Goal: Task Accomplishment & Management: Complete application form

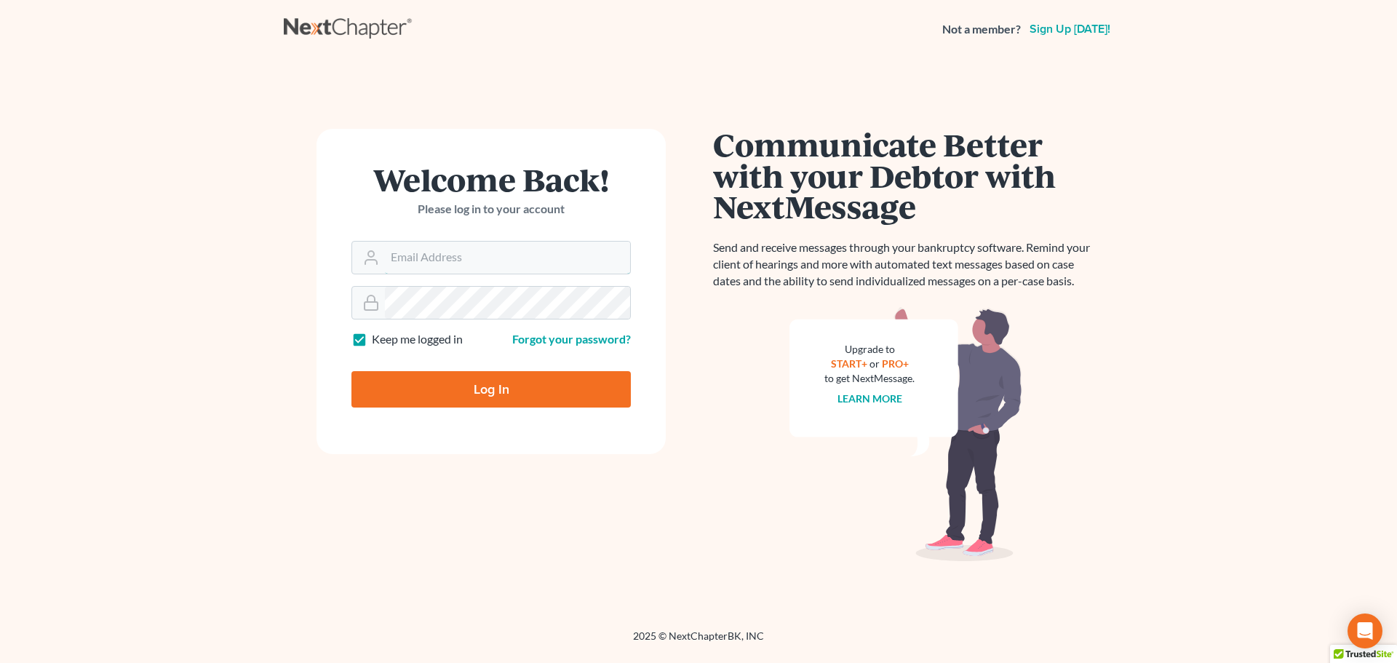
type input "kykerlaw@gmail.com"
click at [552, 384] on input "Log In" at bounding box center [491, 389] width 279 height 36
type input "Thinking..."
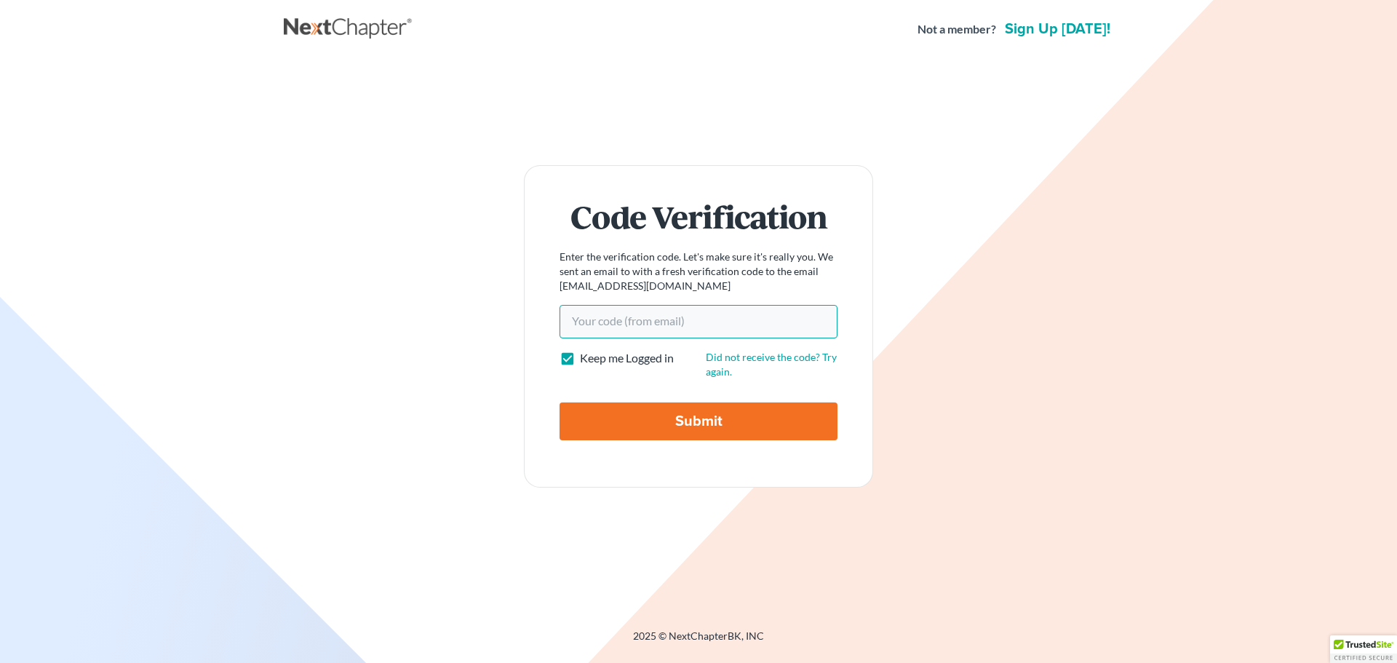
click at [701, 319] on input "Your code(from email)" at bounding box center [699, 321] width 278 height 33
type input "9ab77f"
click at [719, 432] on input "Submit" at bounding box center [699, 421] width 278 height 38
type input "Thinking..."
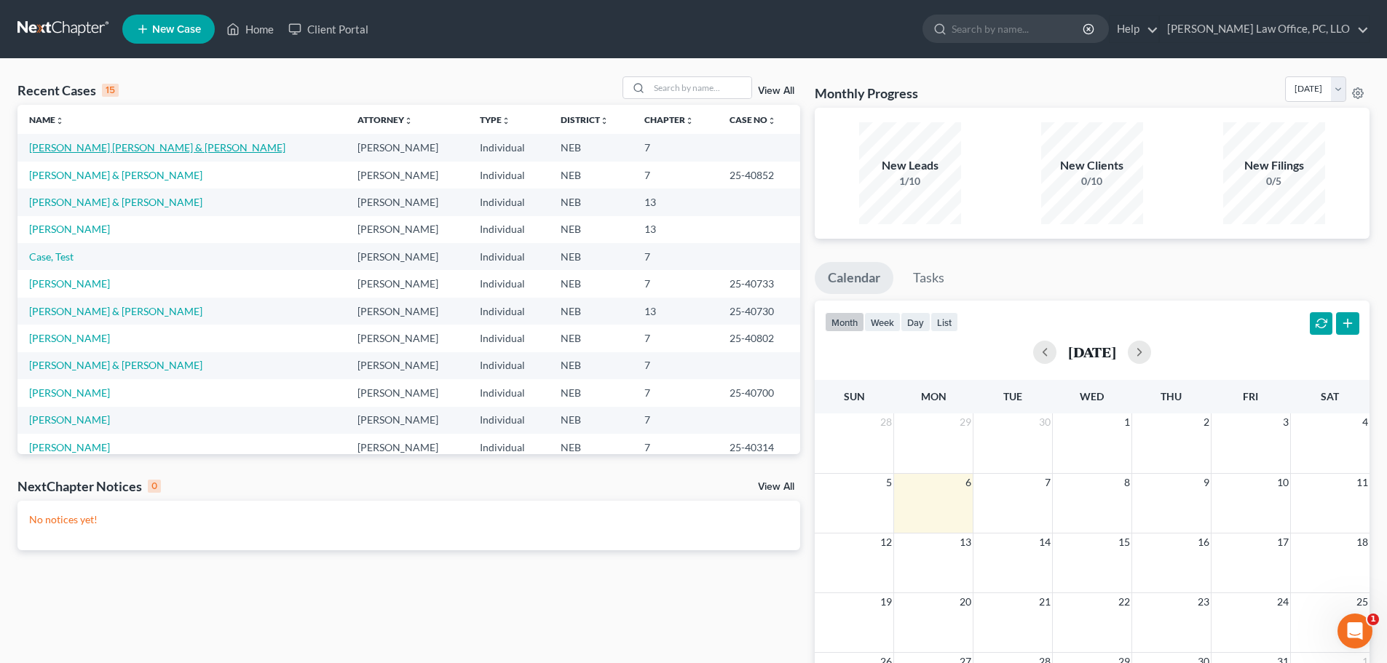
click at [170, 149] on link "[PERSON_NAME] [PERSON_NAME] & [PERSON_NAME]" at bounding box center [157, 147] width 256 height 12
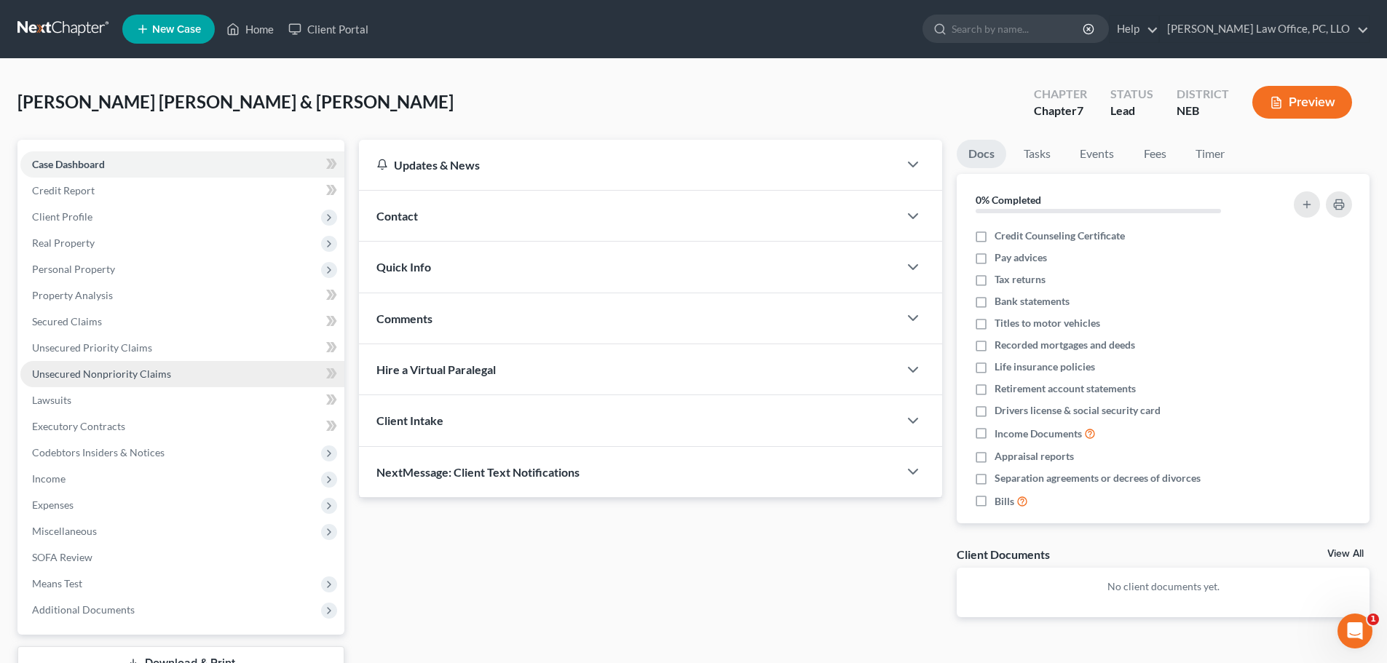
click at [189, 376] on link "Unsecured Nonpriority Claims" at bounding box center [182, 374] width 324 height 26
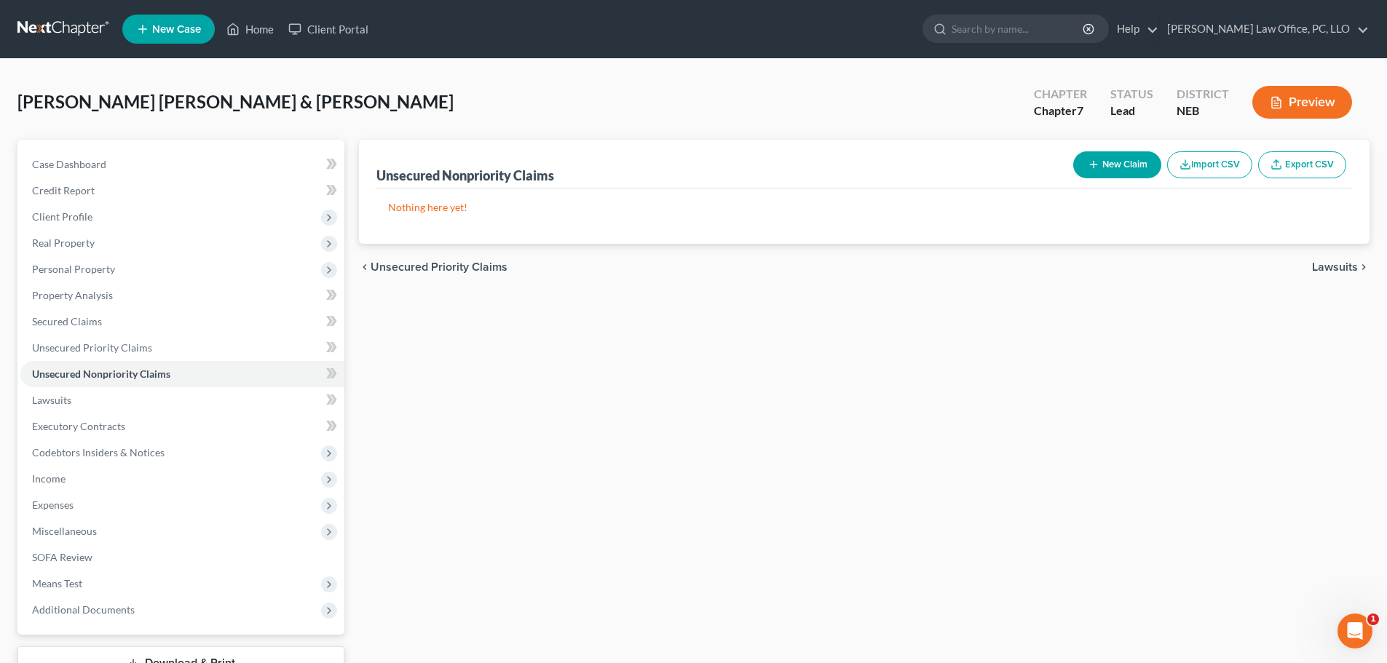
click at [1115, 167] on button "New Claim" at bounding box center [1117, 164] width 88 height 27
select select "2"
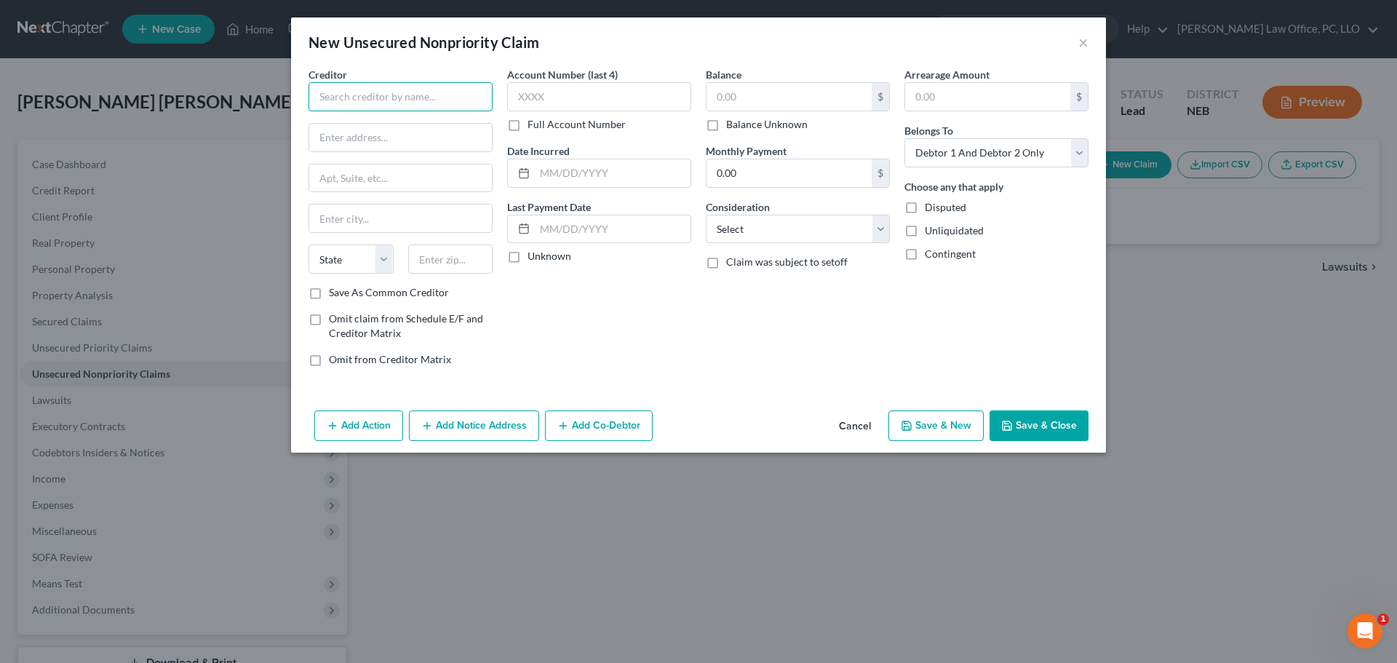
click at [334, 108] on input "text" at bounding box center [401, 96] width 184 height 29
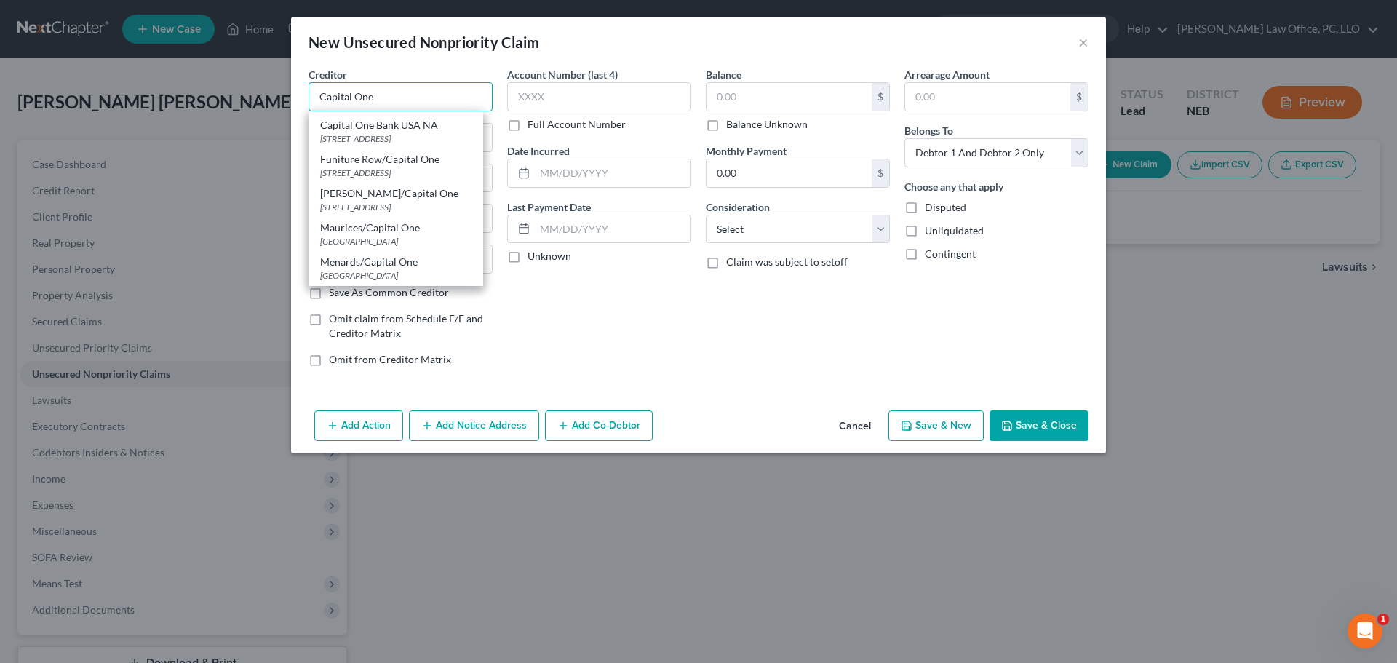
scroll to position [228, 0]
click at [440, 202] on div "[STREET_ADDRESS]" at bounding box center [395, 207] width 151 height 12
type input "[PERSON_NAME]/Capital One"
type input "PO Box 2983"
type input "[GEOGRAPHIC_DATA]"
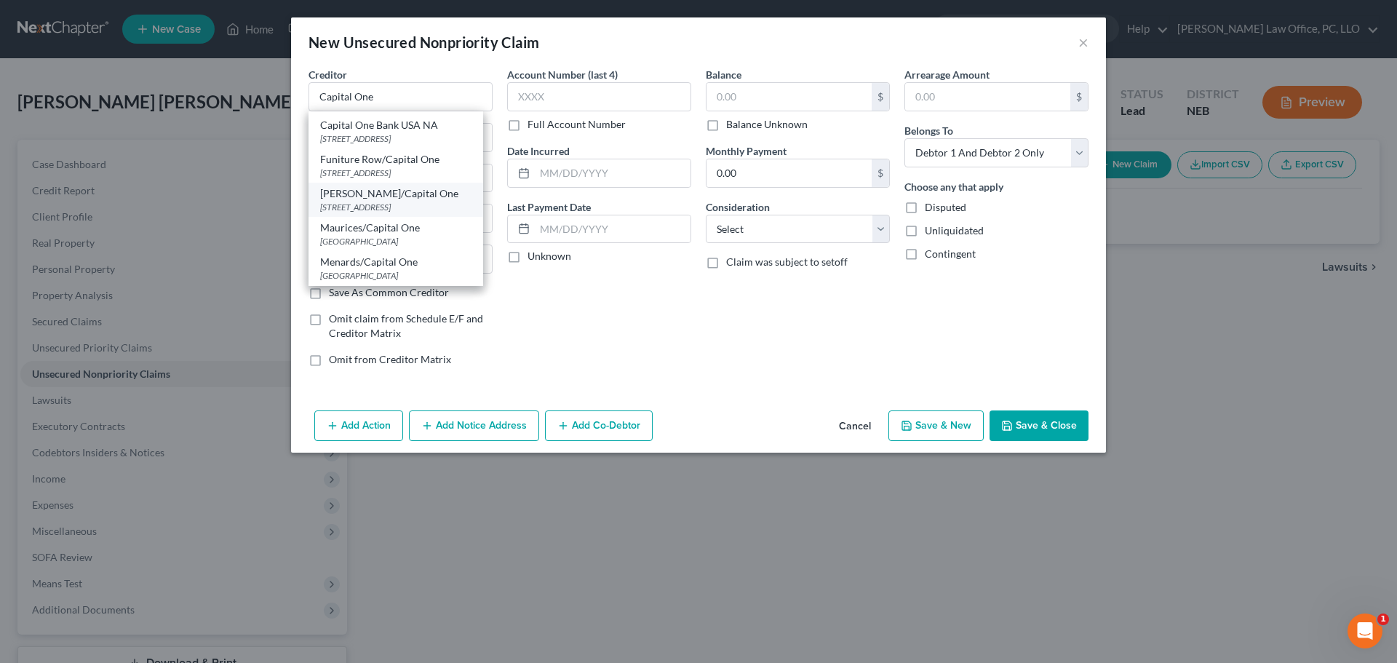
select select "52"
type input "53201"
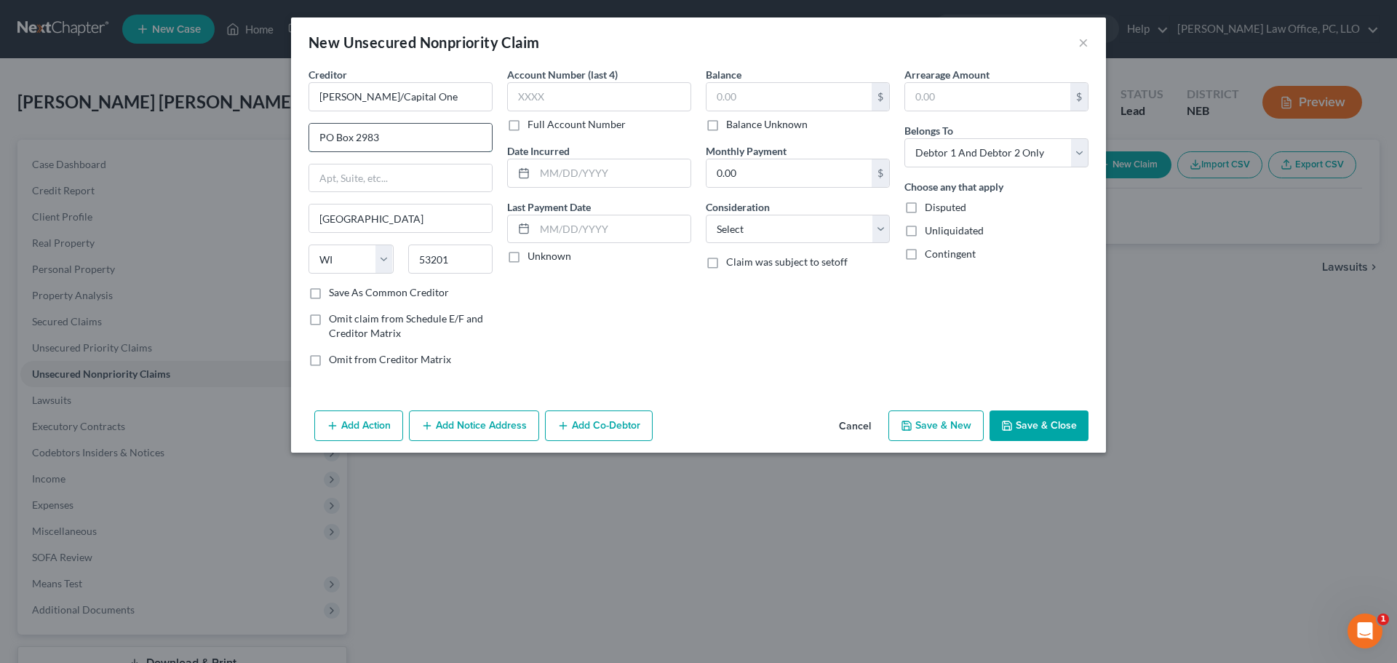
click at [414, 141] on input "PO Box 2983" at bounding box center [400, 138] width 183 height 28
type input "PO Box 31293"
type input "[GEOGRAPHIC_DATA]"
select select "46"
type input "84131"
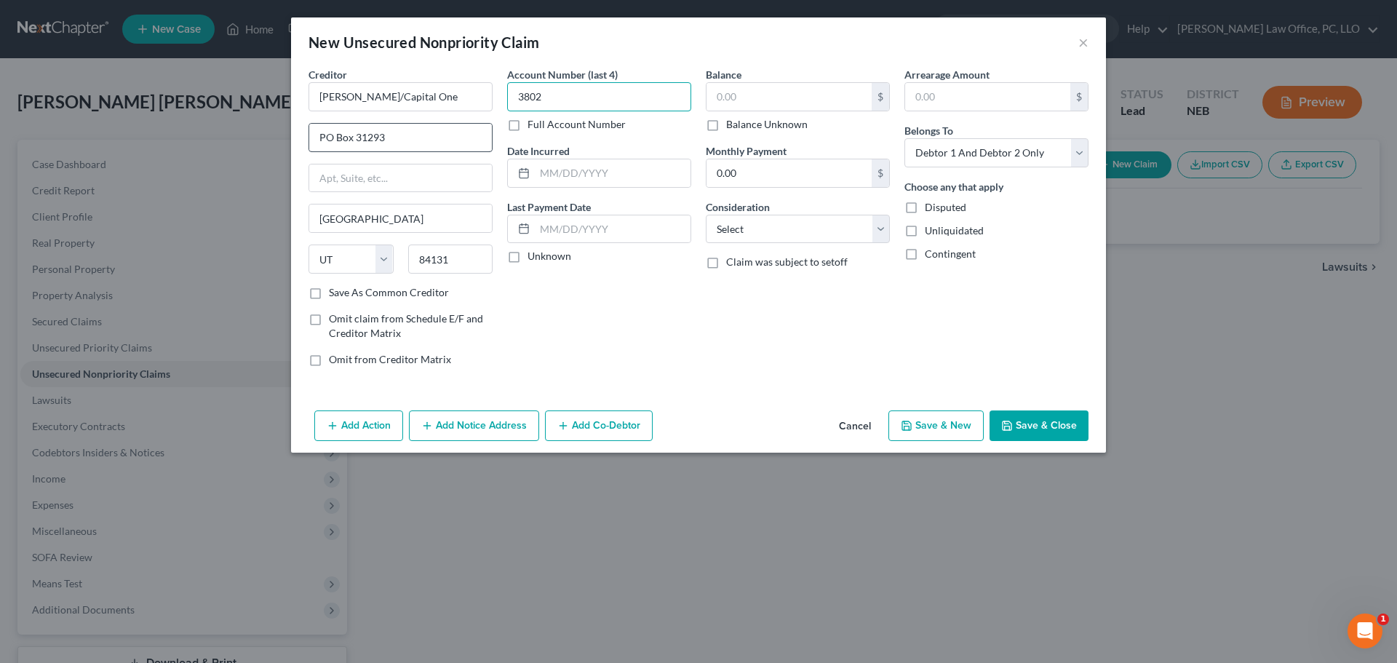
type input "3802"
type input "[DATE]"
type input "662.33"
click at [968, 427] on button "Save & New" at bounding box center [936, 426] width 95 height 31
select select "2"
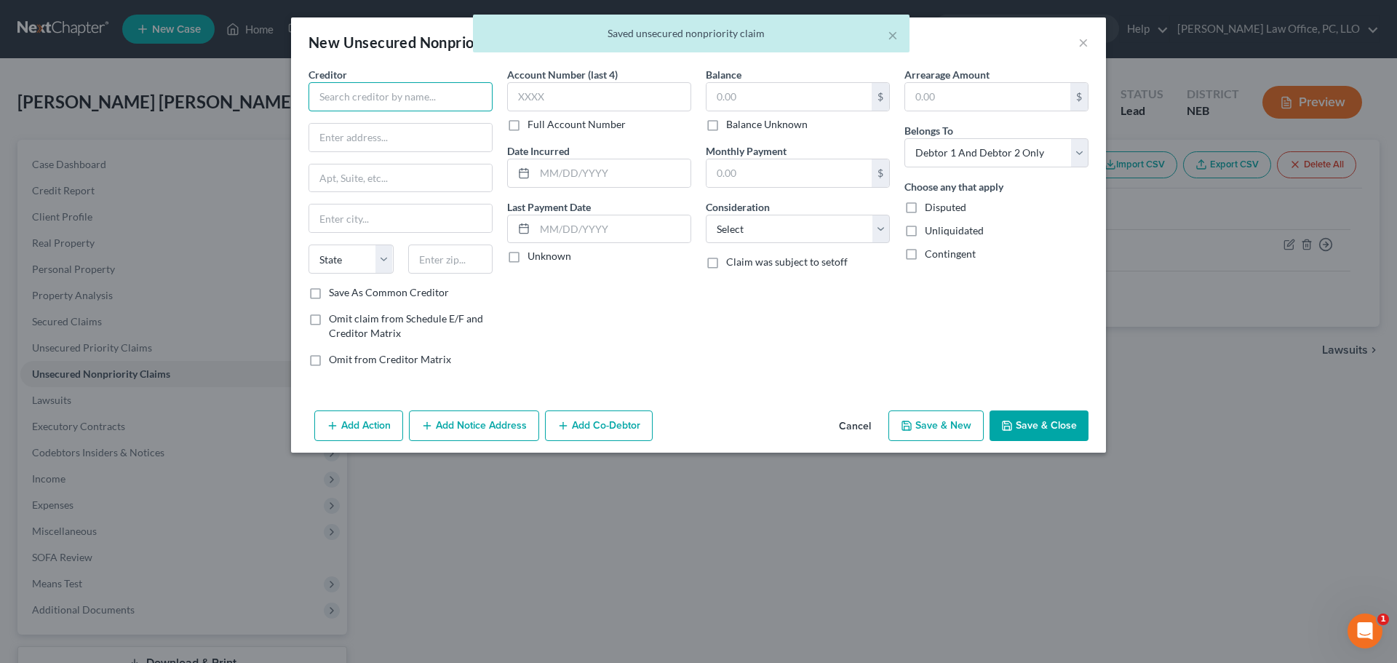
click at [488, 102] on input "text" at bounding box center [401, 96] width 184 height 29
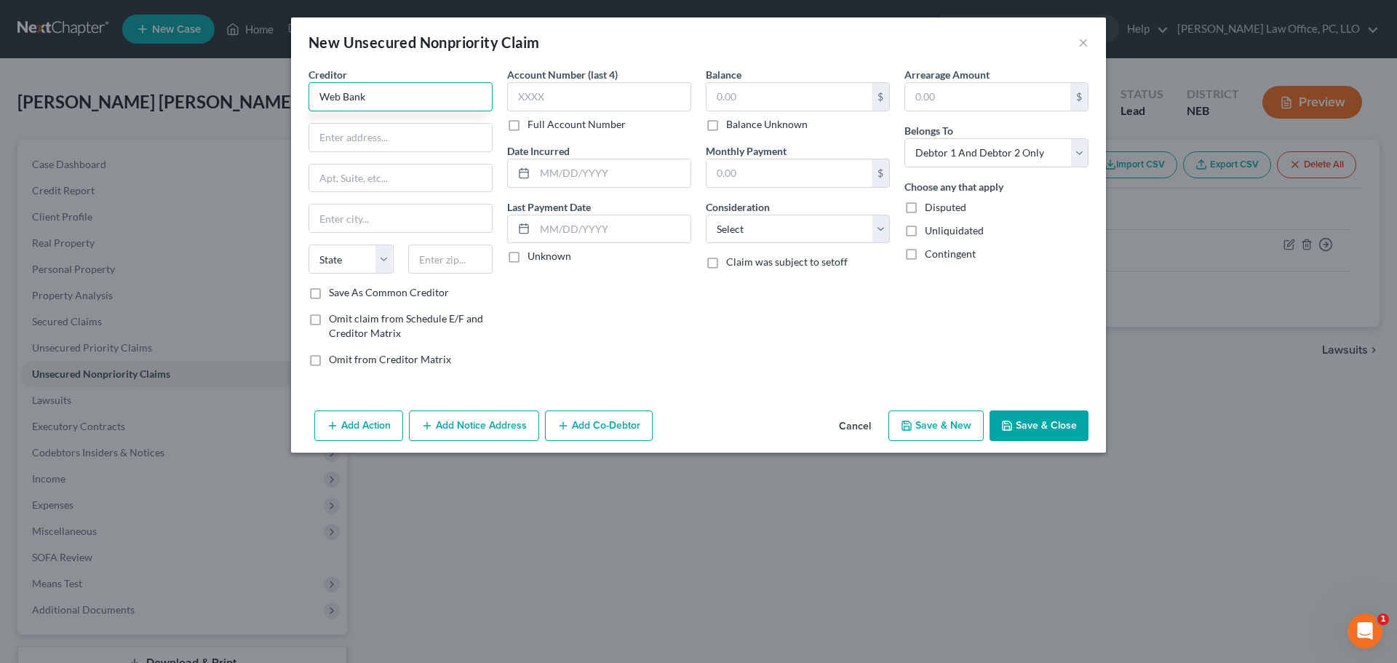
type input "Web Bank"
type input "[STREET_ADDRESS]"
type input "St. Cloud"
select select "24"
type input "56303"
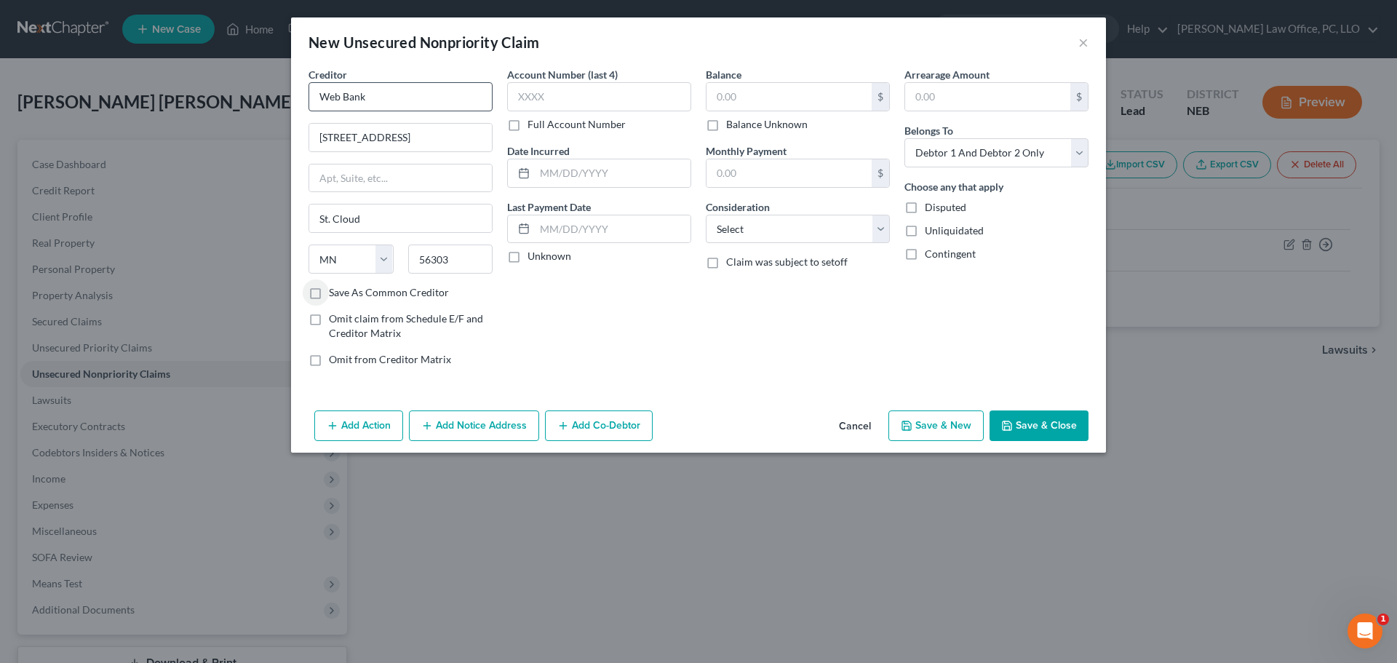
type input "Saint Cloud"
type input "7561"
type input "2,666"
click at [945, 411] on button "Save & New" at bounding box center [936, 426] width 95 height 31
select select "2"
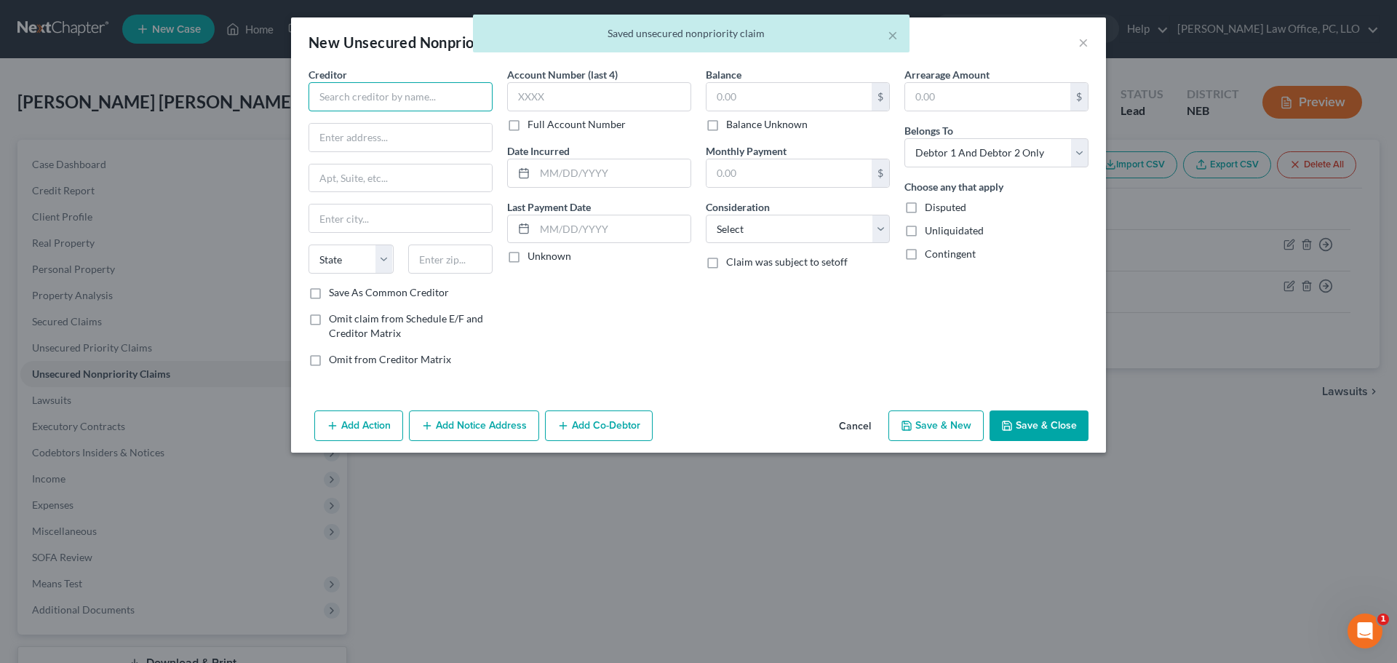
click at [451, 106] on input "text" at bounding box center [401, 96] width 184 height 29
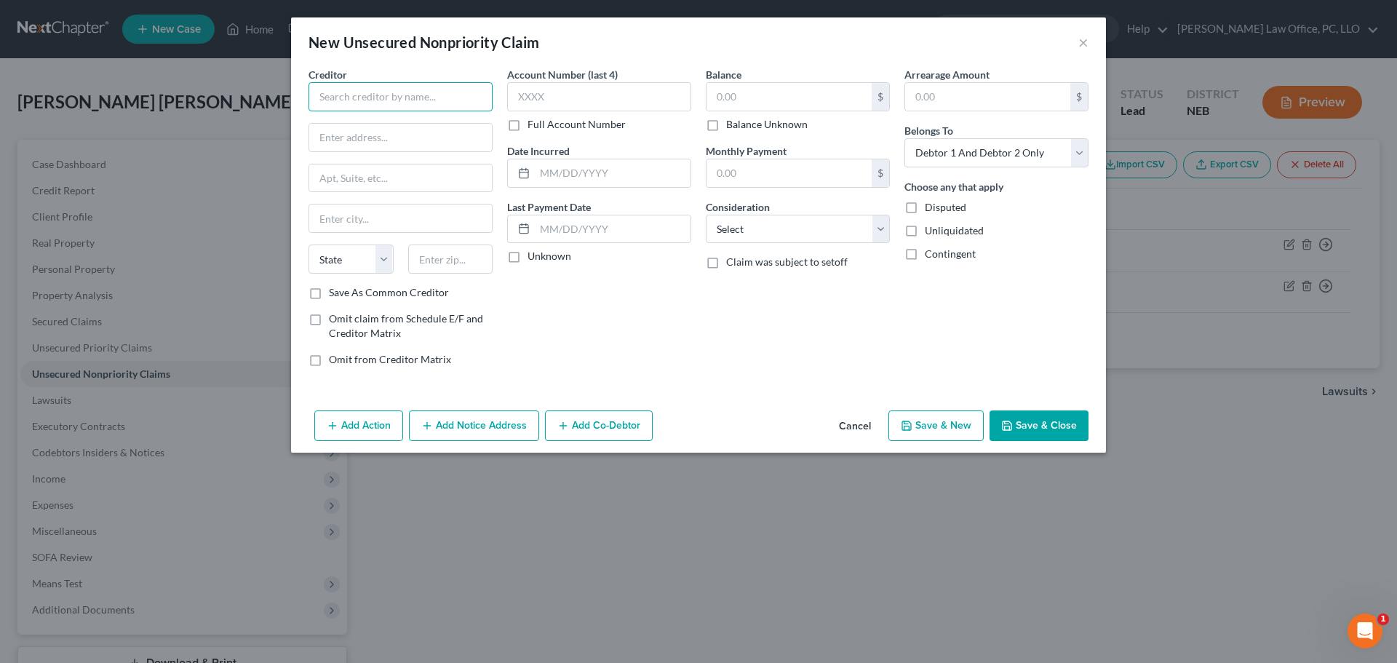
click at [451, 106] on input "text" at bounding box center [401, 96] width 184 height 29
type input "[GEOGRAPHIC_DATA]"
type input "PO Box 88520"
type input "[GEOGRAPHIC_DATA]"
select select "43"
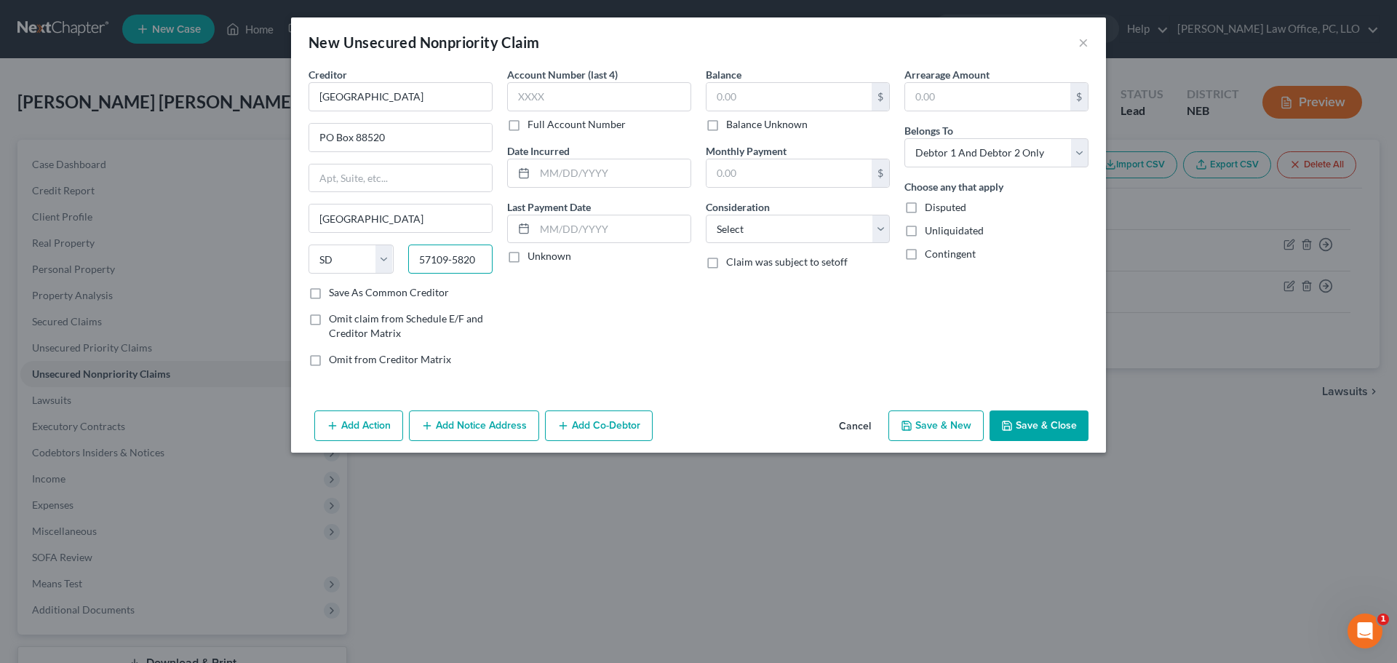
click at [463, 263] on input "57109-5820" at bounding box center [450, 259] width 85 height 29
type input "57109-8520"
click at [561, 90] on input "text" at bounding box center [599, 96] width 184 height 29
type input "9515"
type input "[DATE]"
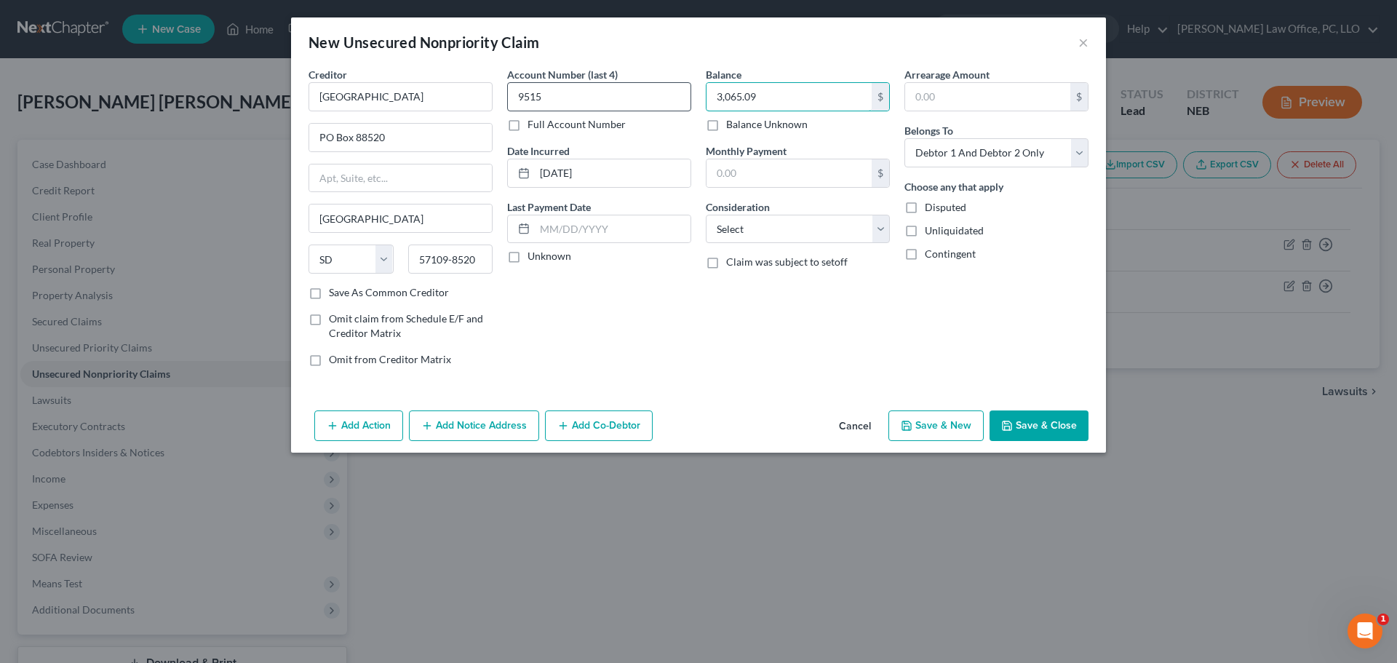
type input "3,065.09"
click at [924, 418] on button "Save & New" at bounding box center [936, 426] width 95 height 31
select select "2"
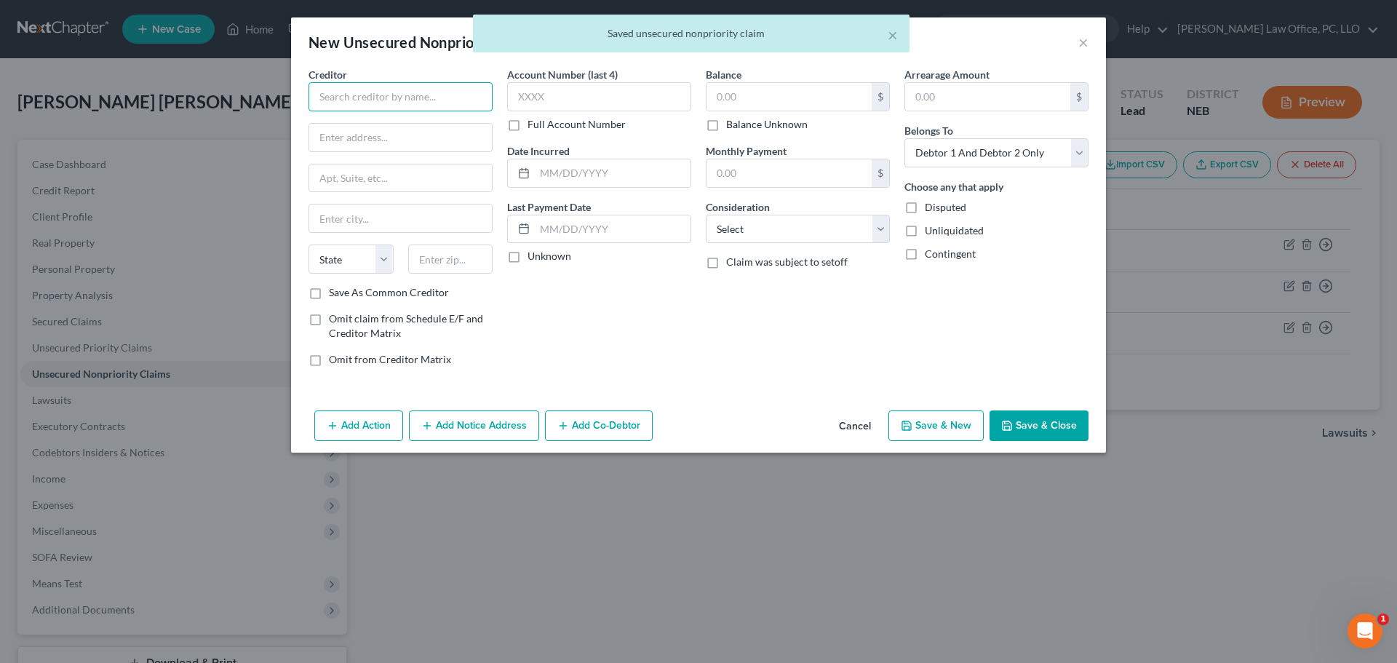
click at [413, 98] on input "text" at bounding box center [401, 96] width 184 height 29
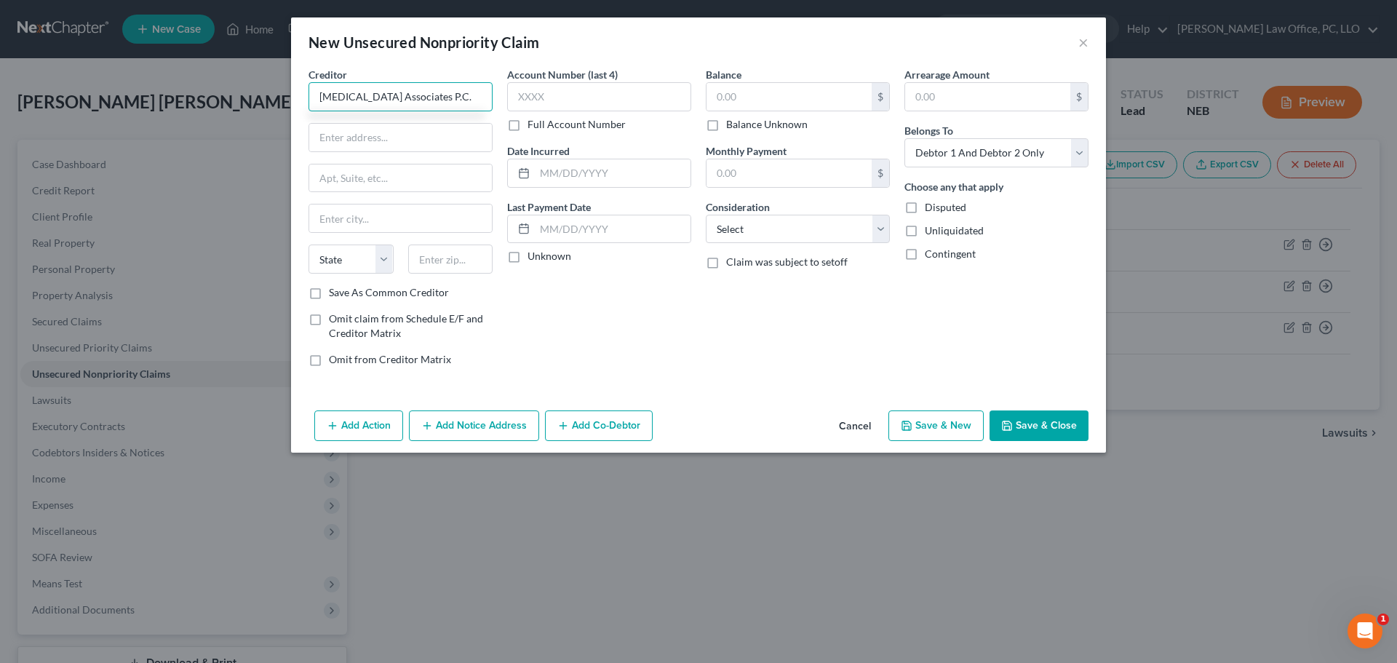
type input "[MEDICAL_DATA] Associates P.C."
type input "PO Box 82568"
type input "Lincoln"
select select "30"
type input "68501"
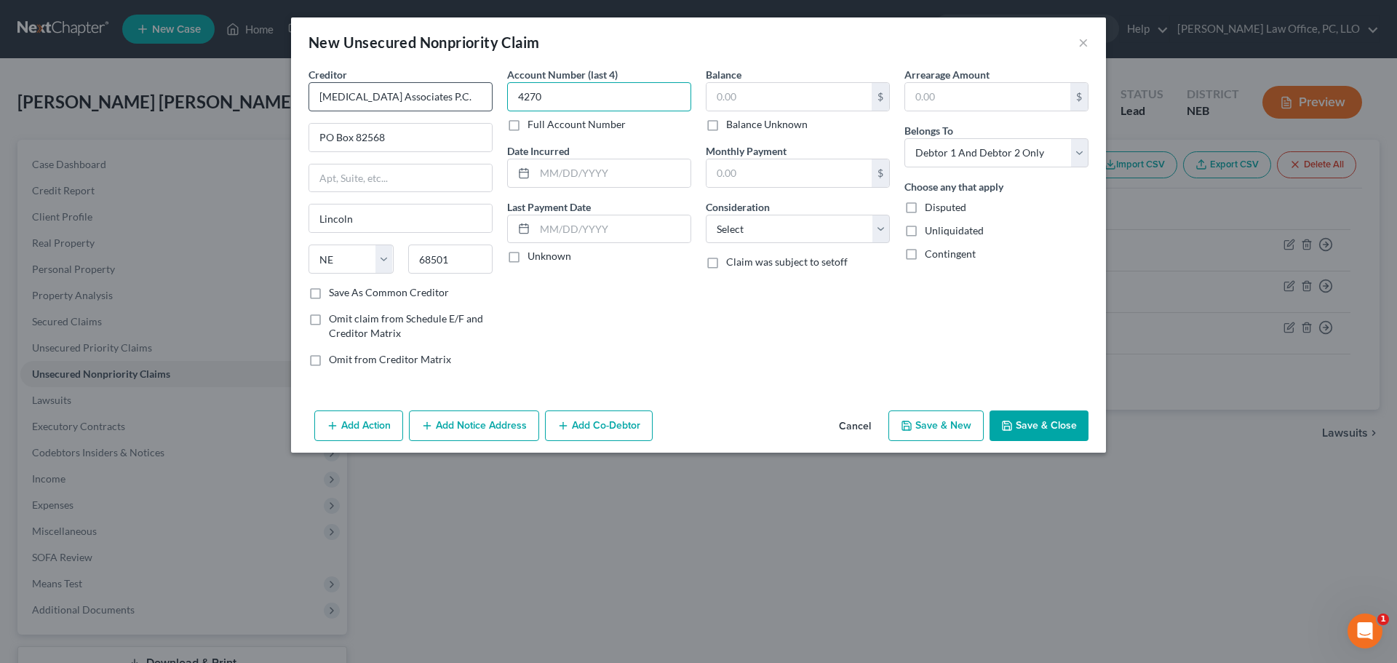
type input "4270"
type input "[DATE]"
type input "32.76"
click at [973, 431] on button "Save & New" at bounding box center [936, 426] width 95 height 31
select select "2"
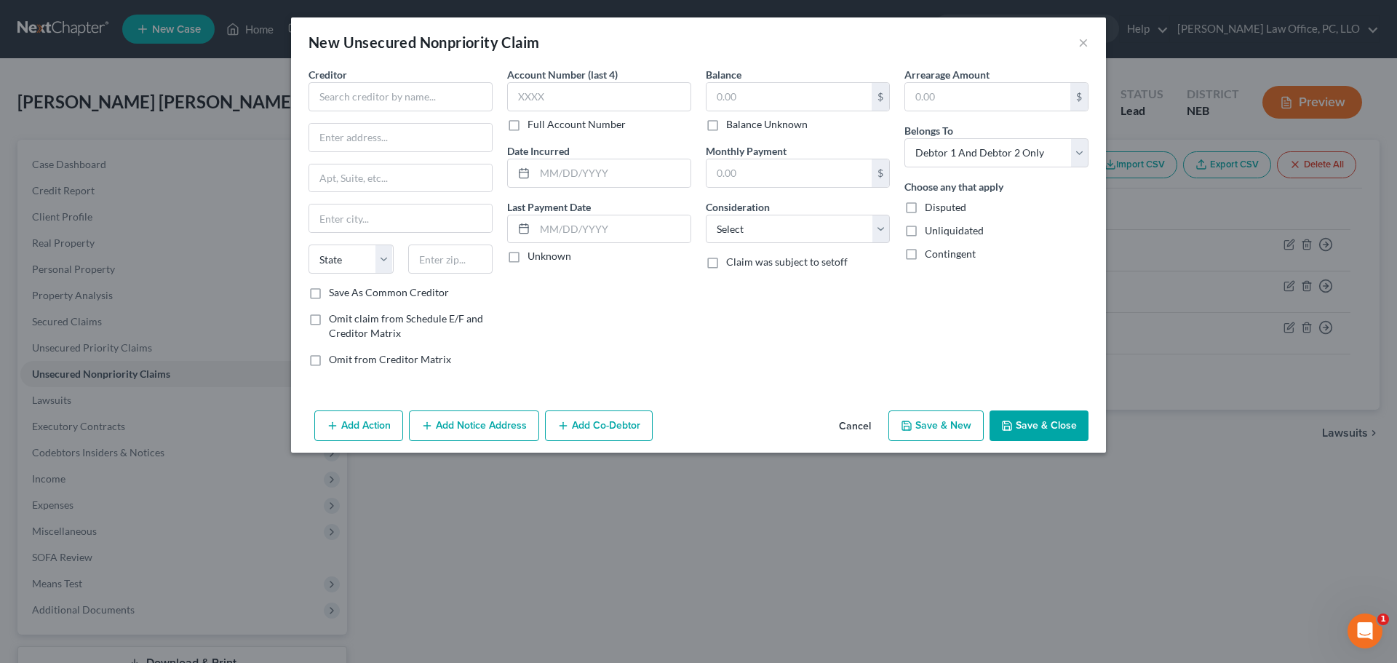
type input "0.00"
click at [433, 95] on input "text" at bounding box center [401, 96] width 184 height 29
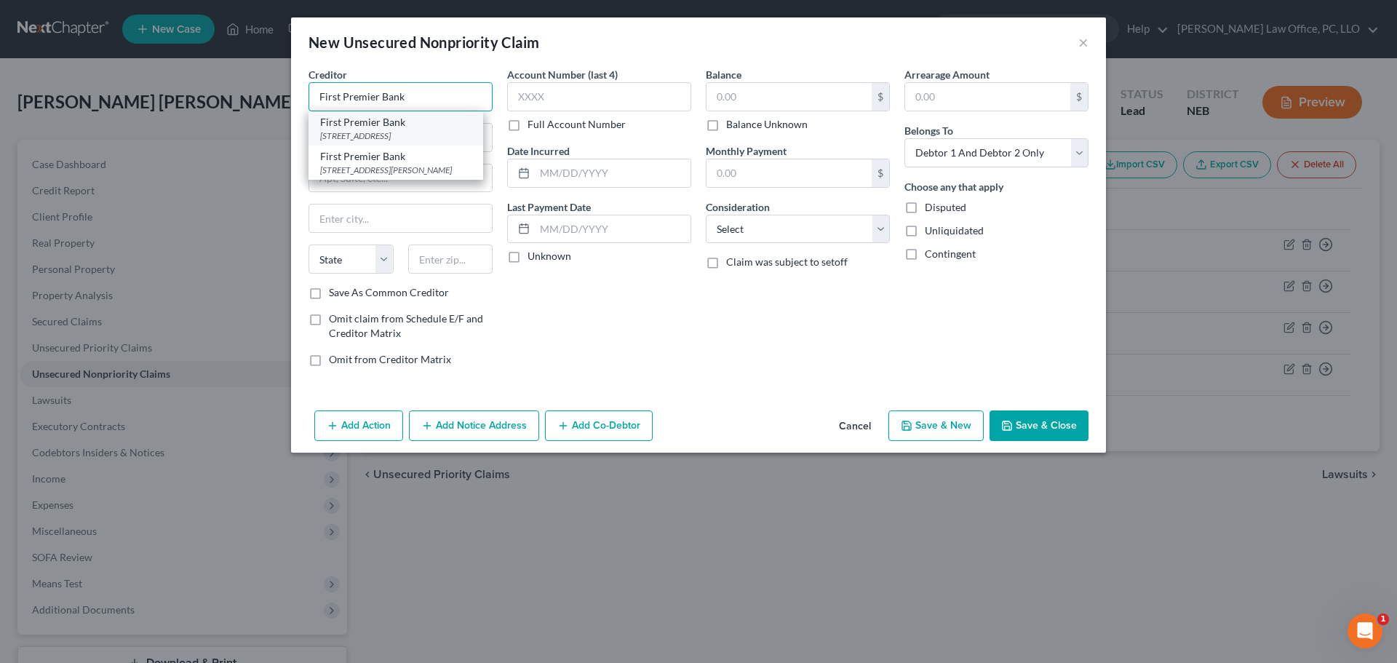
type input "First Premier Bank"
click at [400, 132] on div "[STREET_ADDRESS]" at bounding box center [395, 136] width 151 height 12
type input "PO Box 5529"
type input "[GEOGRAPHIC_DATA]"
select select "43"
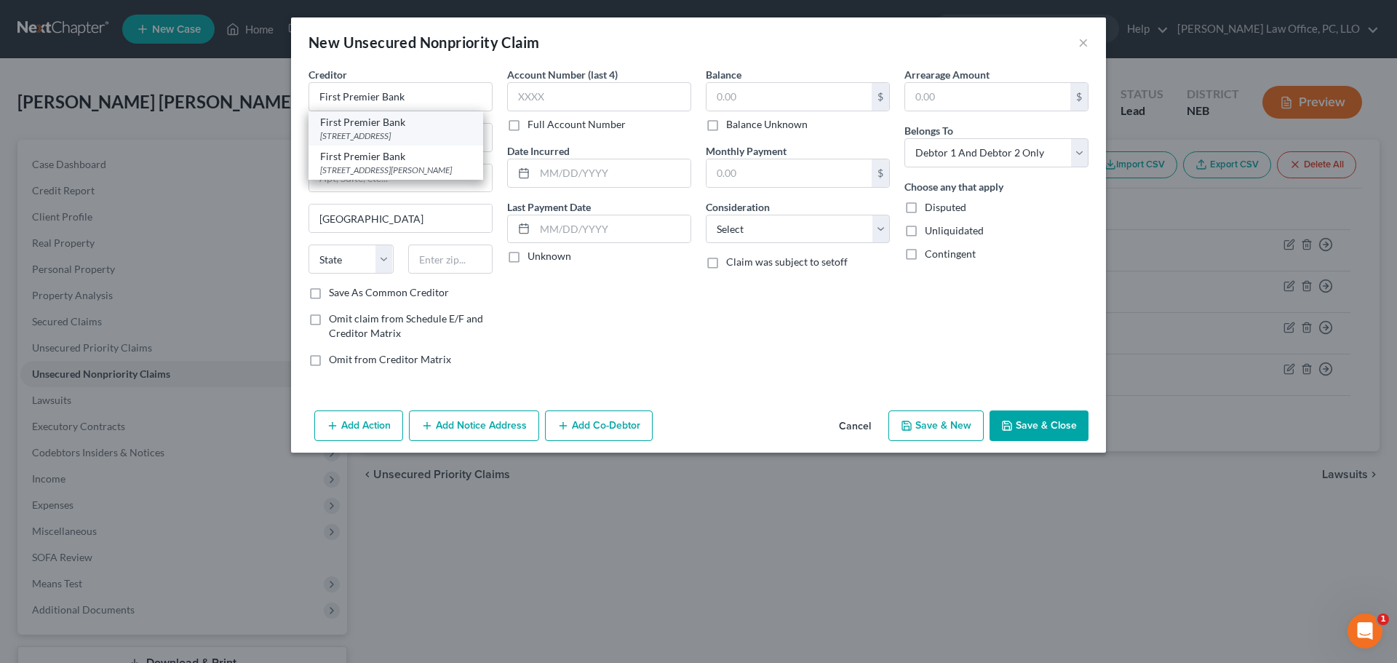
type input "57117"
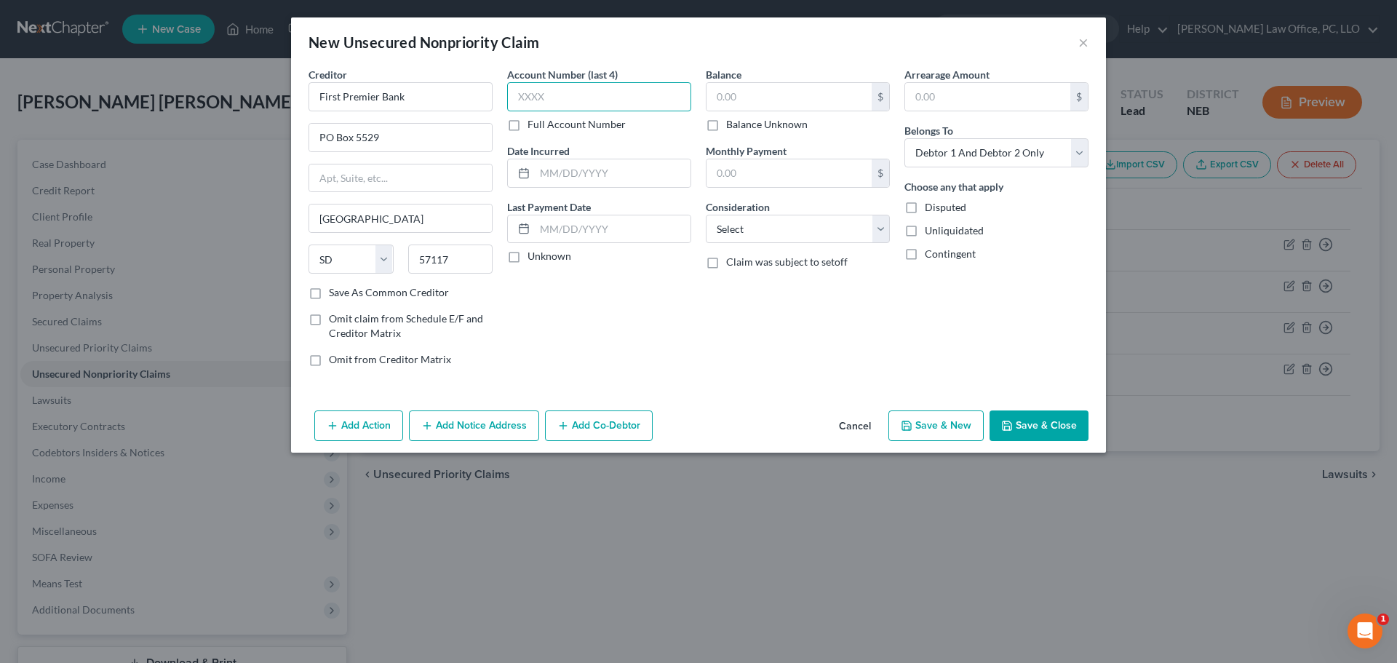
click at [561, 101] on input "text" at bounding box center [599, 96] width 184 height 29
type input "9263"
click at [743, 102] on input "text" at bounding box center [789, 97] width 165 height 28
click at [600, 176] on input "text" at bounding box center [613, 173] width 156 height 28
type input "[DATE]"
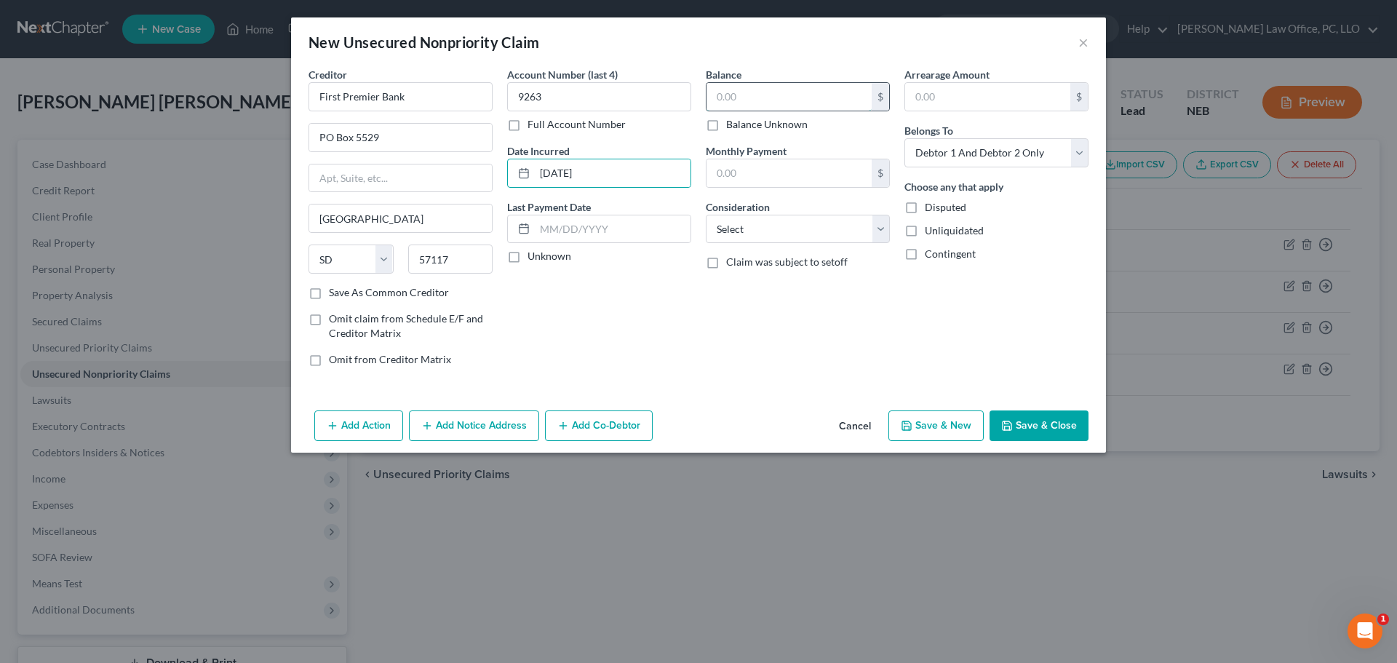
click at [806, 100] on input "text" at bounding box center [789, 97] width 165 height 28
type input "557.82"
click at [932, 416] on button "Save & New" at bounding box center [936, 426] width 95 height 31
select select "2"
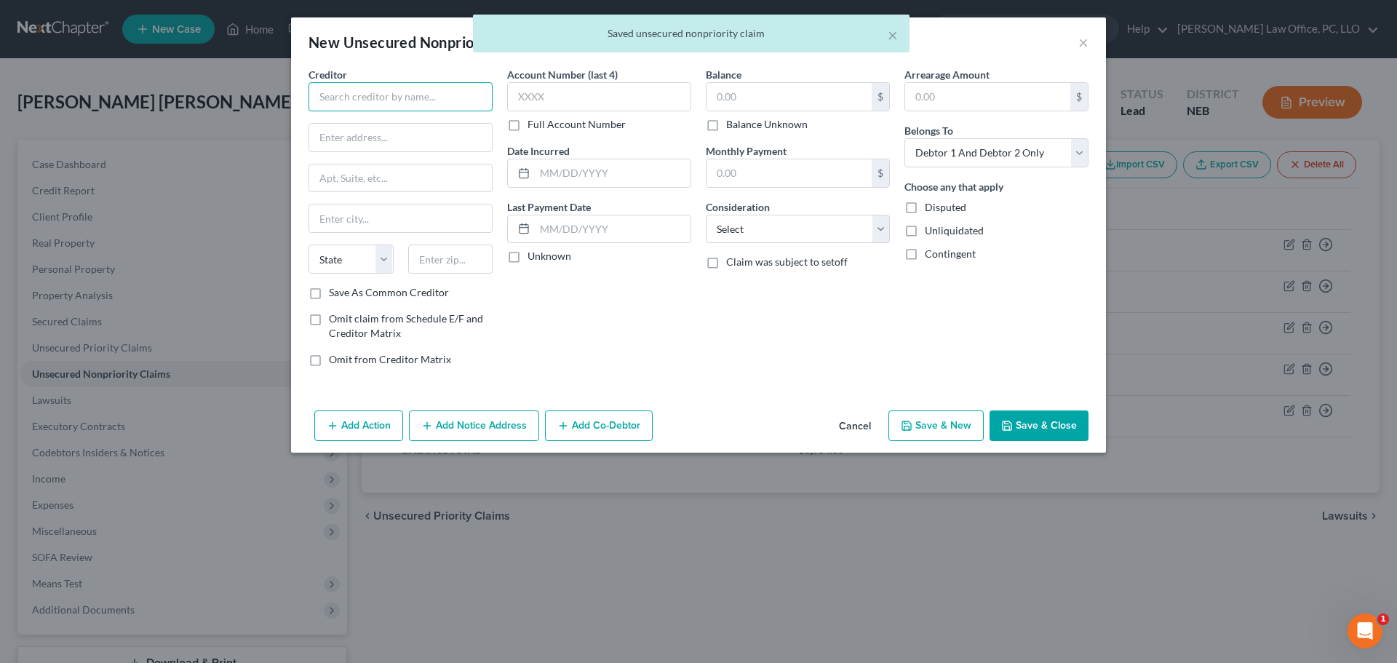
click at [449, 105] on input "text" at bounding box center [401, 96] width 184 height 29
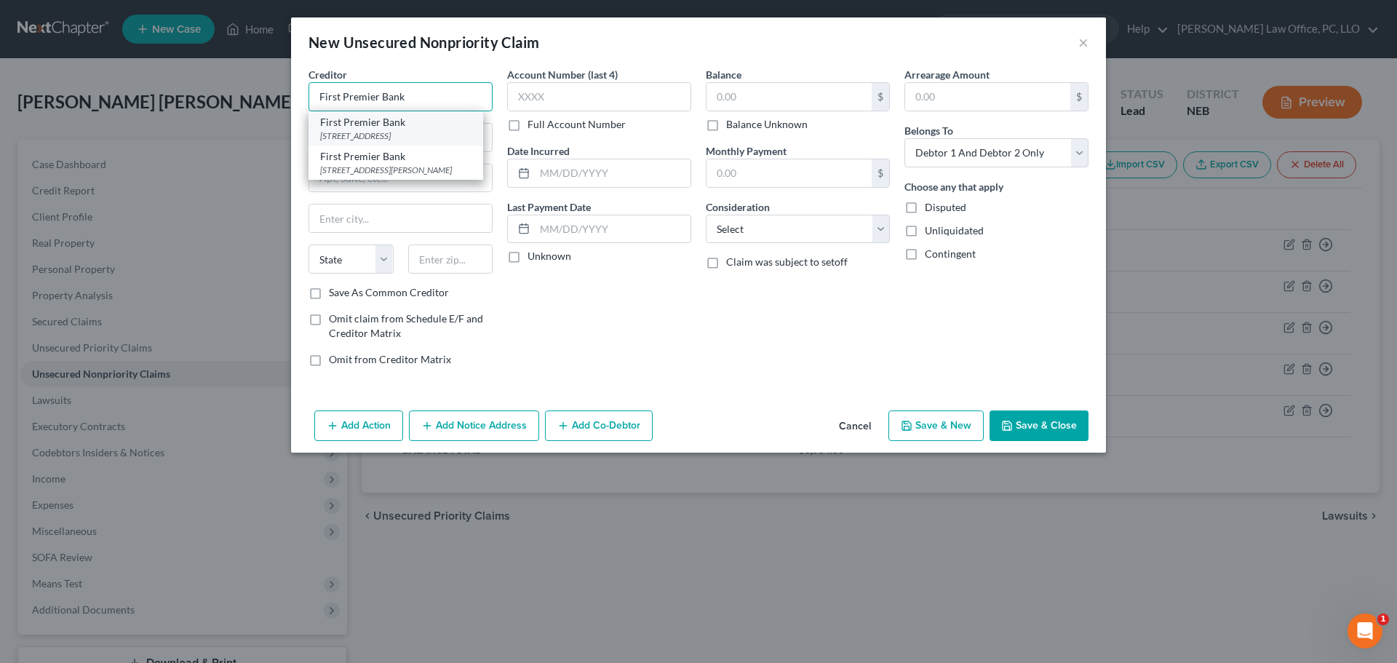
type input "First Premier Bank"
click at [437, 138] on div "[STREET_ADDRESS]" at bounding box center [395, 136] width 151 height 12
type input "PO Box 5529"
type input "[GEOGRAPHIC_DATA]"
select select "43"
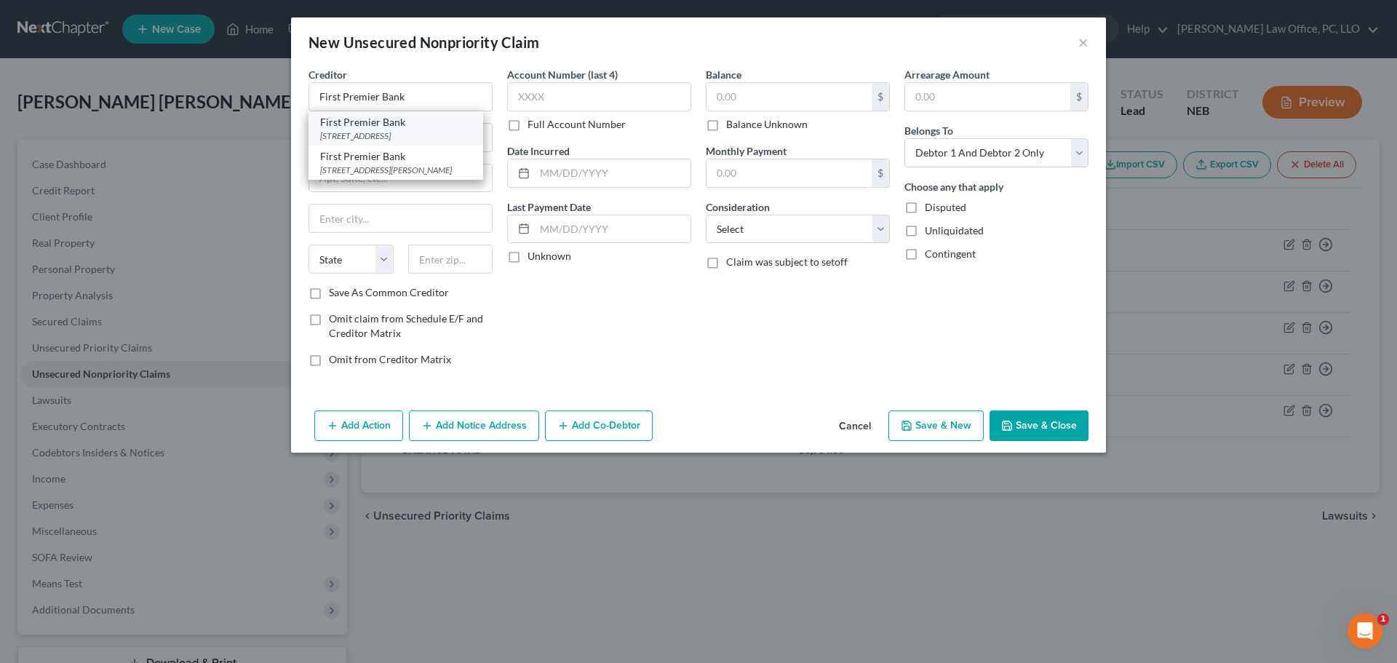
type input "57117"
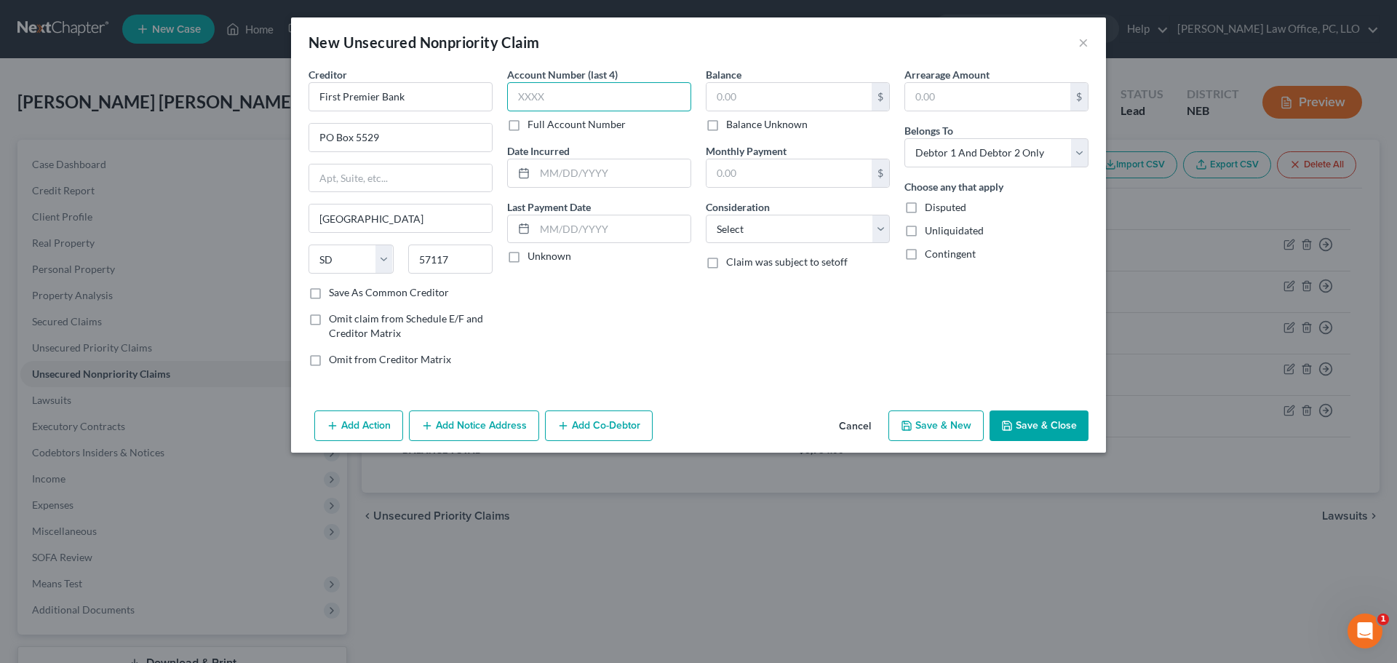
click at [541, 106] on input "text" at bounding box center [599, 96] width 184 height 29
type input "0968"
type input "[DATE]"
type input "1,050.64"
click at [951, 427] on button "Save & New" at bounding box center [936, 426] width 95 height 31
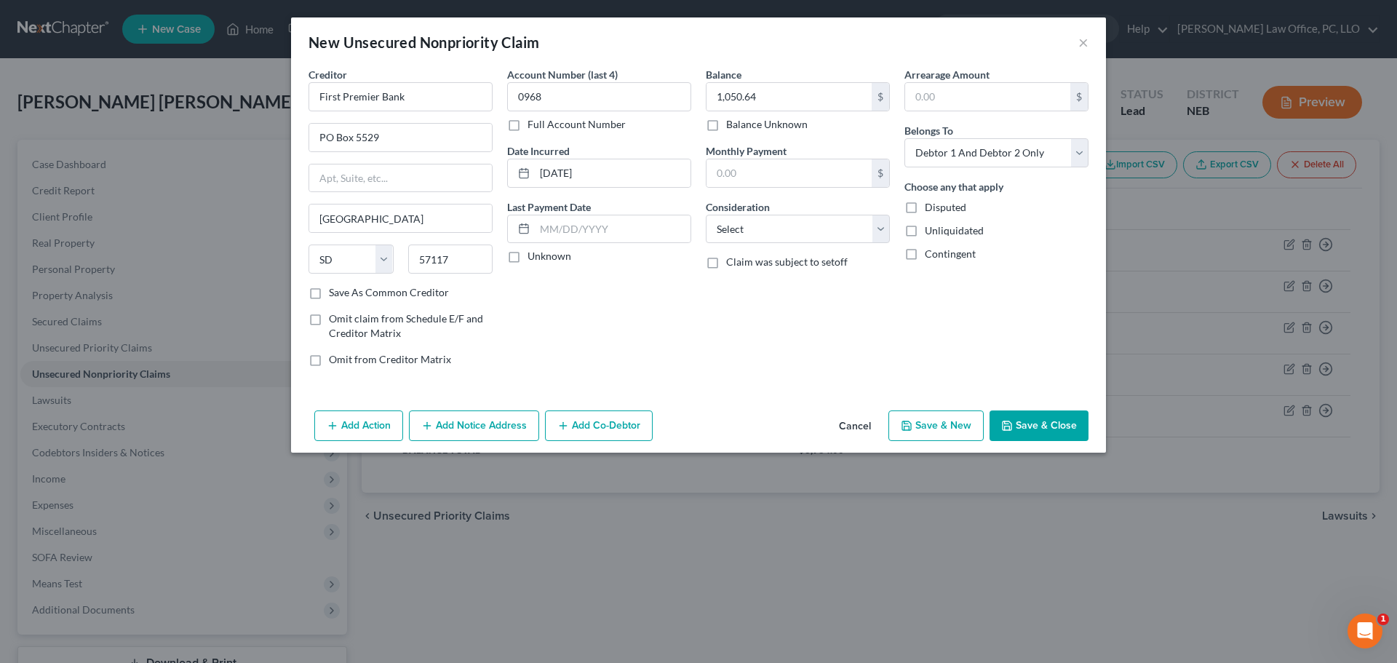
type input "0.00"
select select "2"
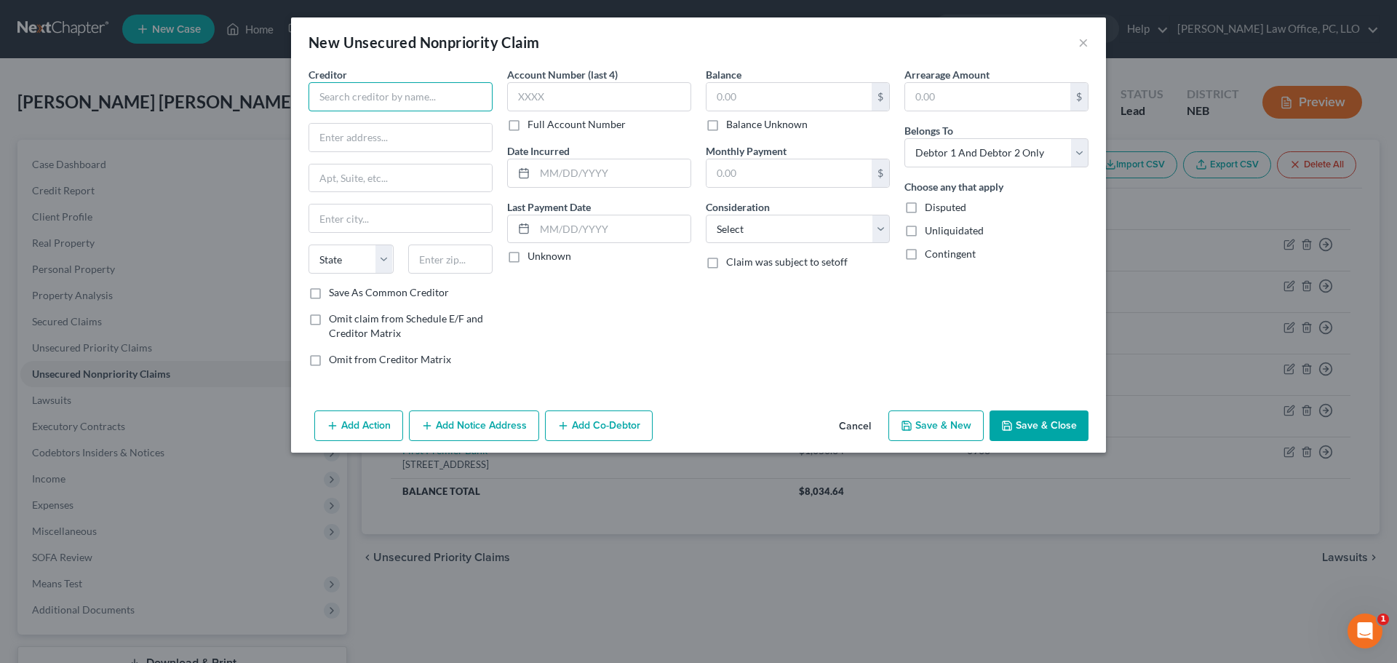
click at [438, 104] on input "text" at bounding box center [401, 96] width 184 height 29
type input "Springs Oaks Capital Celtic Bank"
type input "[STREET_ADDRESS]"
type input "Suite 1"
type input "Chesapeake"
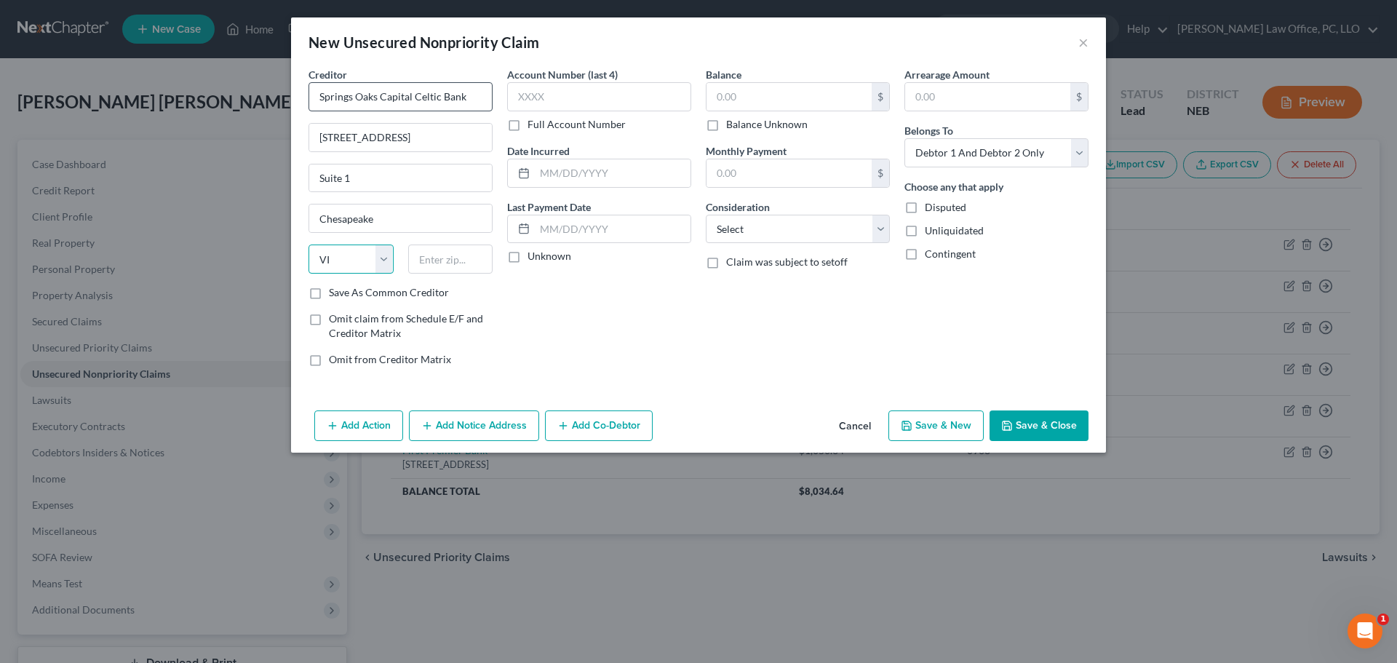
select select "48"
type input "23320"
type input "4262"
type input "[DATE]"
type input "691.61"
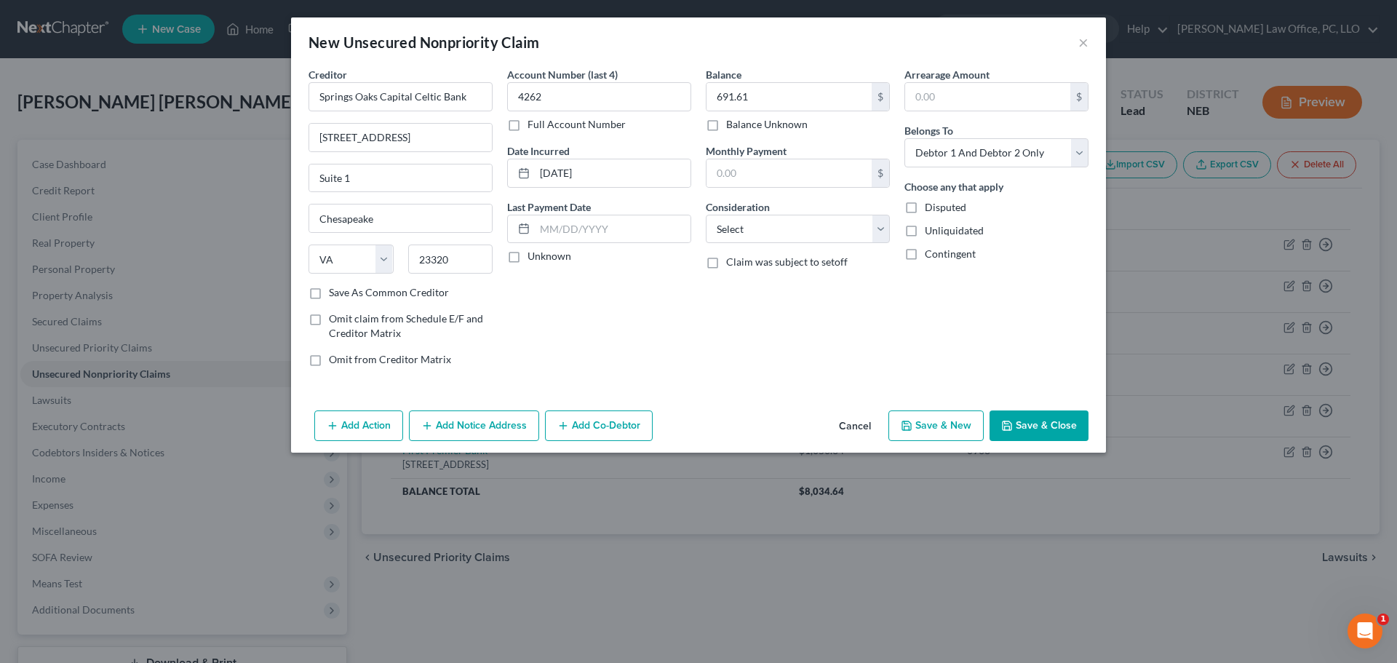
click at [907, 432] on button "Save & New" at bounding box center [936, 426] width 95 height 31
type input "0.00"
select select "2"
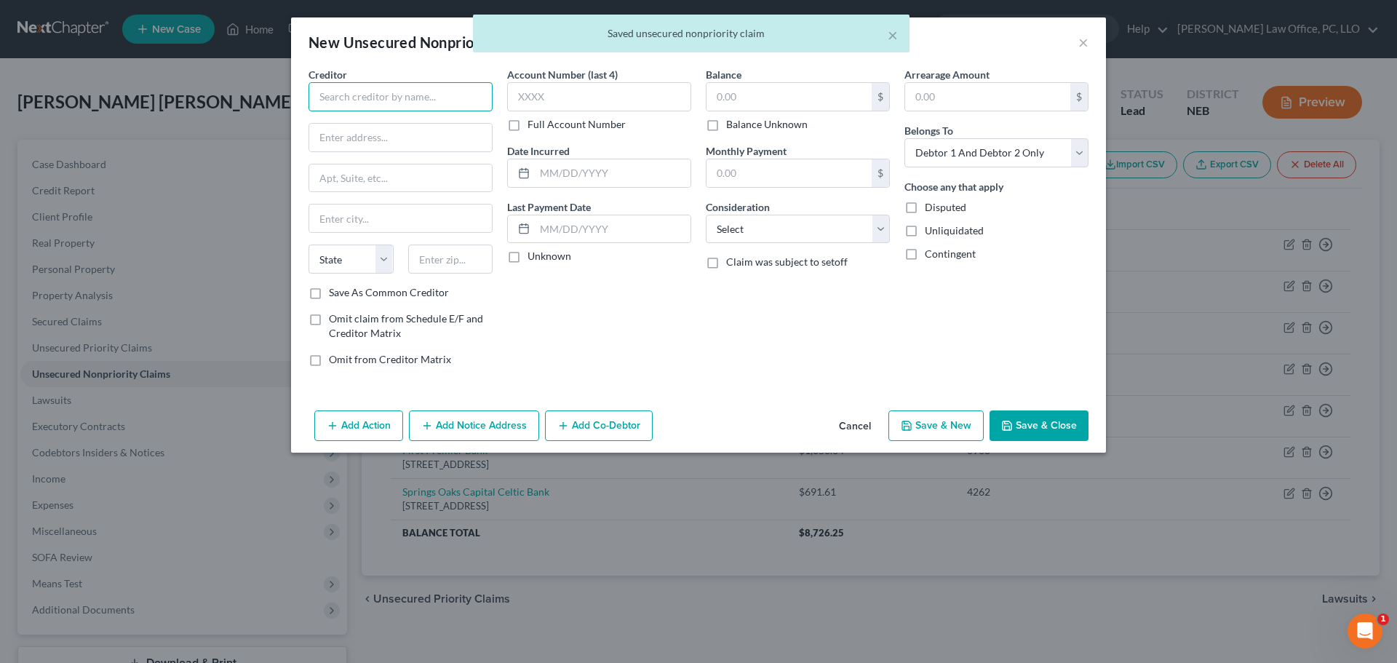
click at [453, 87] on input "text" at bounding box center [401, 96] width 184 height 29
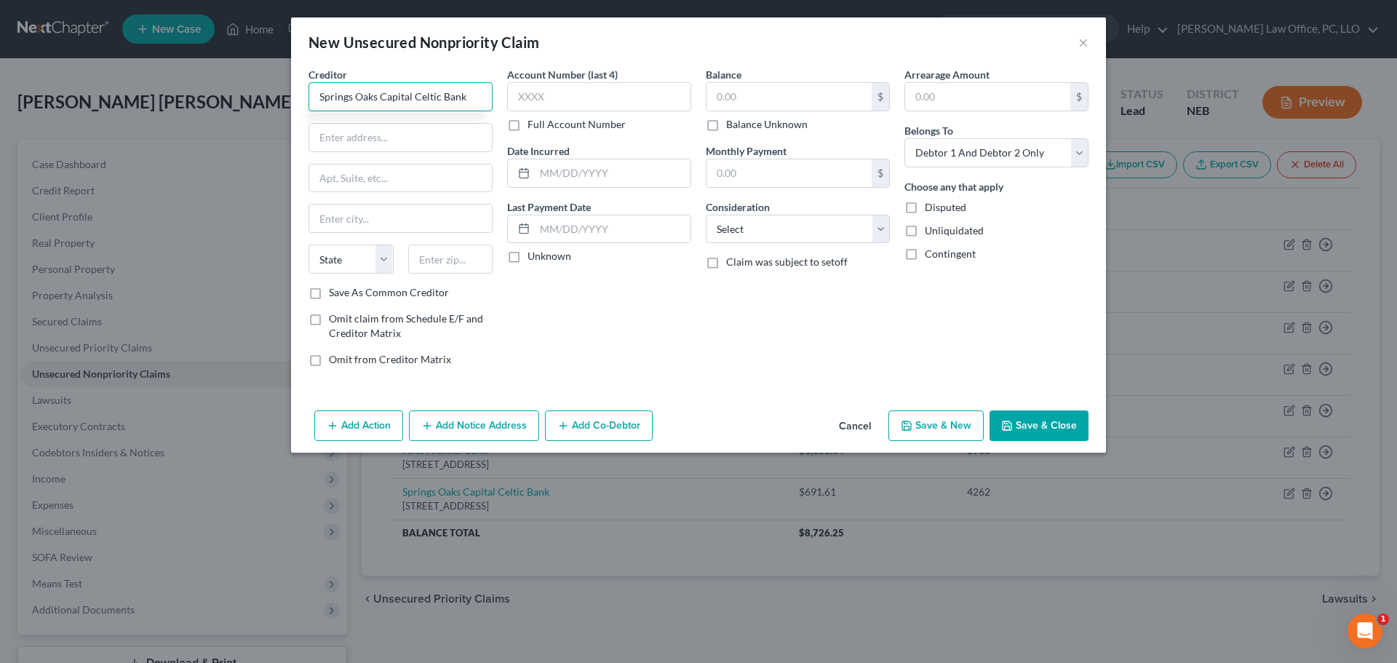
type input "Springs Oaks Capital Celtic Bank"
type input "[STREET_ADDRESS]"
type input "Suite 1"
type input "Chesapeake"
select select "48"
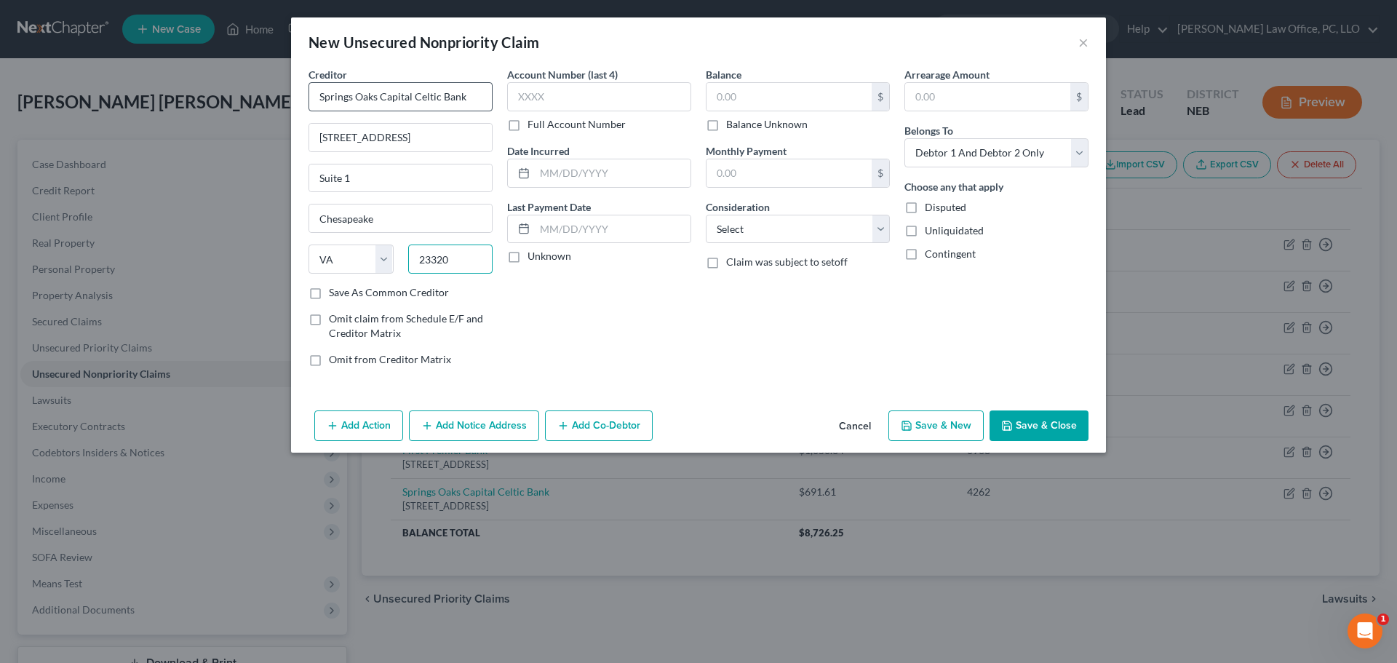
type input "23320"
type input "9136"
type input "2"
type input "[DATE]"
type input "633.85"
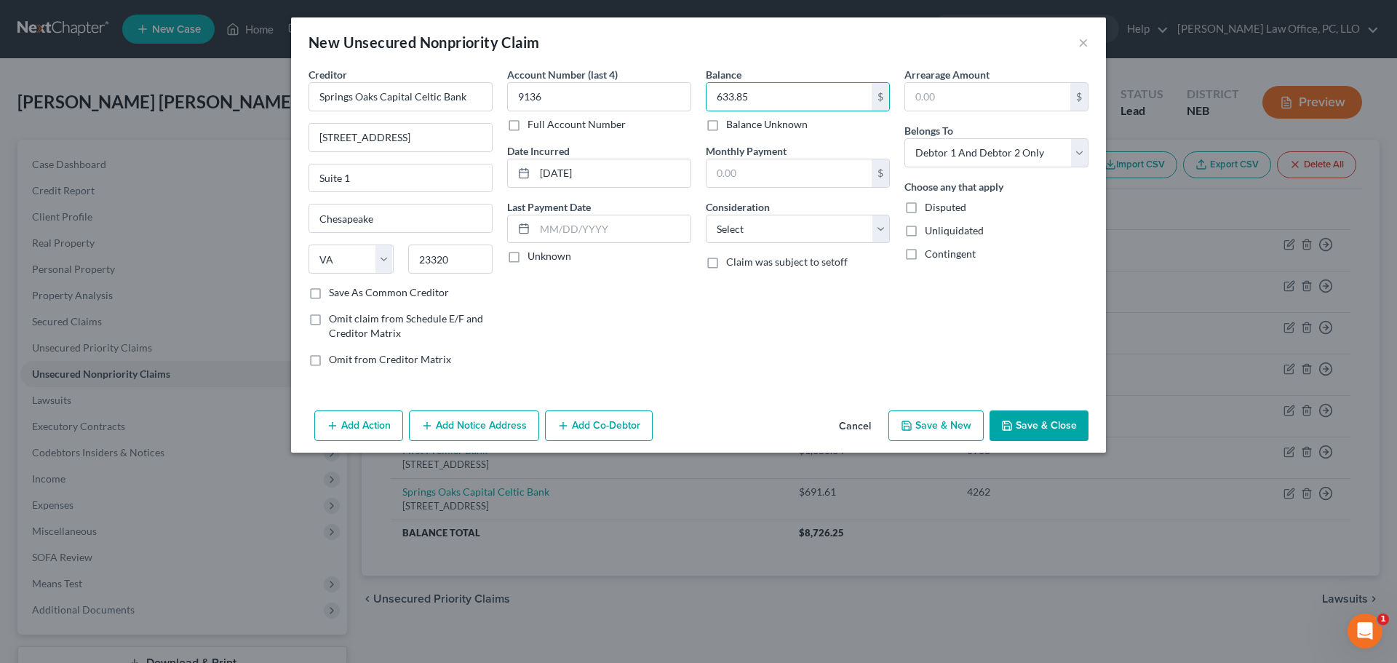
click at [932, 428] on button "Save & New" at bounding box center [936, 426] width 95 height 31
select select "2"
type input "0.00"
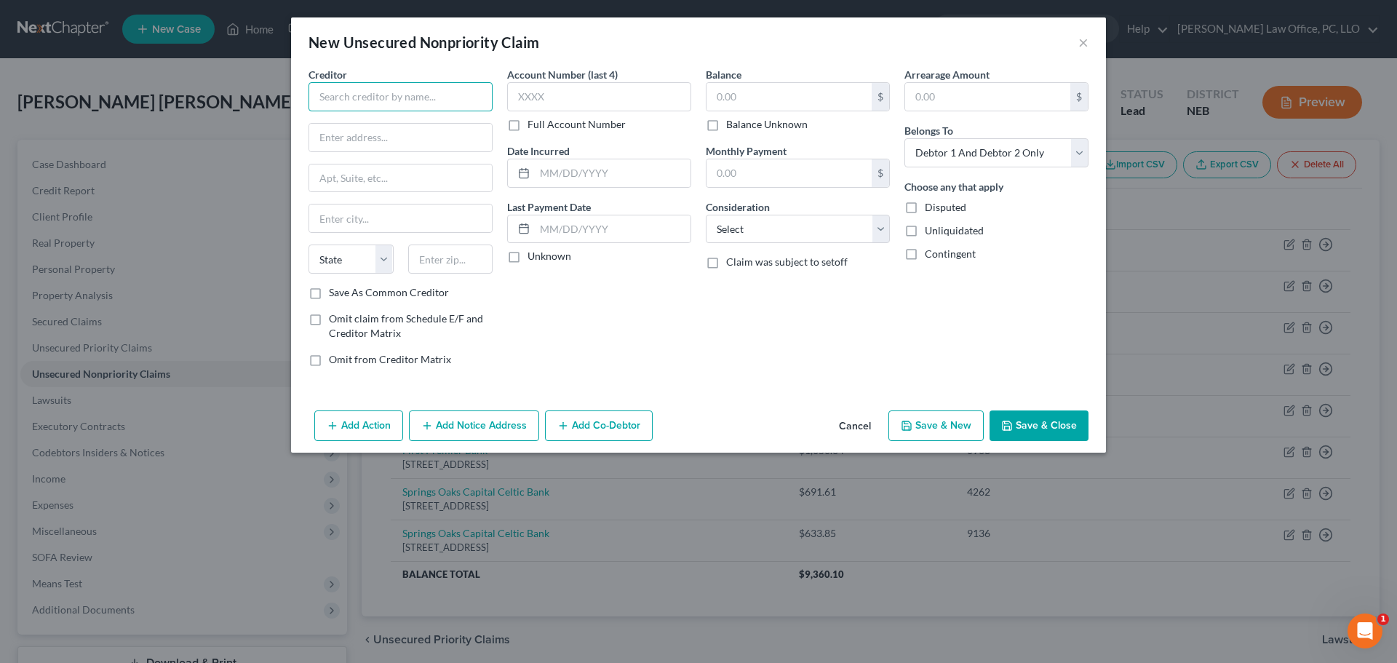
click at [378, 97] on input "text" at bounding box center [401, 96] width 184 height 29
type input "Meridian Financial SVS Outdoor Adventures"
click at [385, 143] on input "text" at bounding box center [400, 138] width 183 height 28
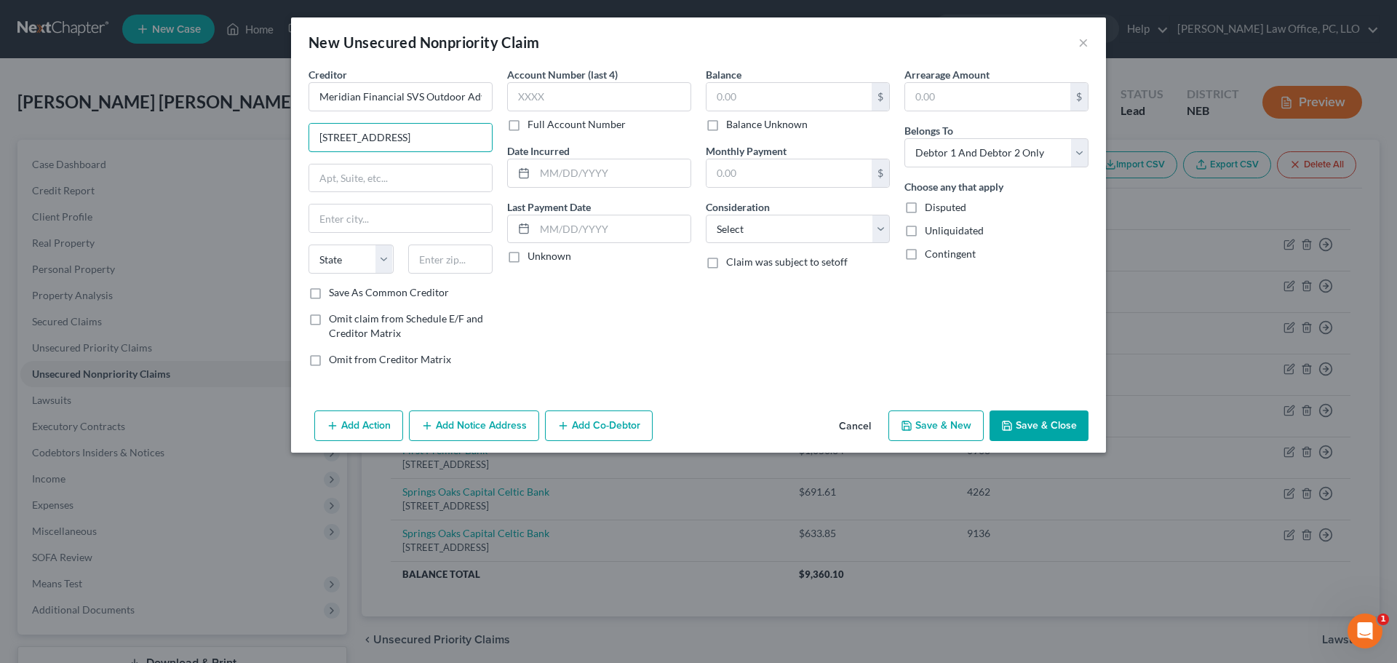
type input "[STREET_ADDRESS]"
type input "Asheville"
select select "28"
type input "28803"
type input "9939"
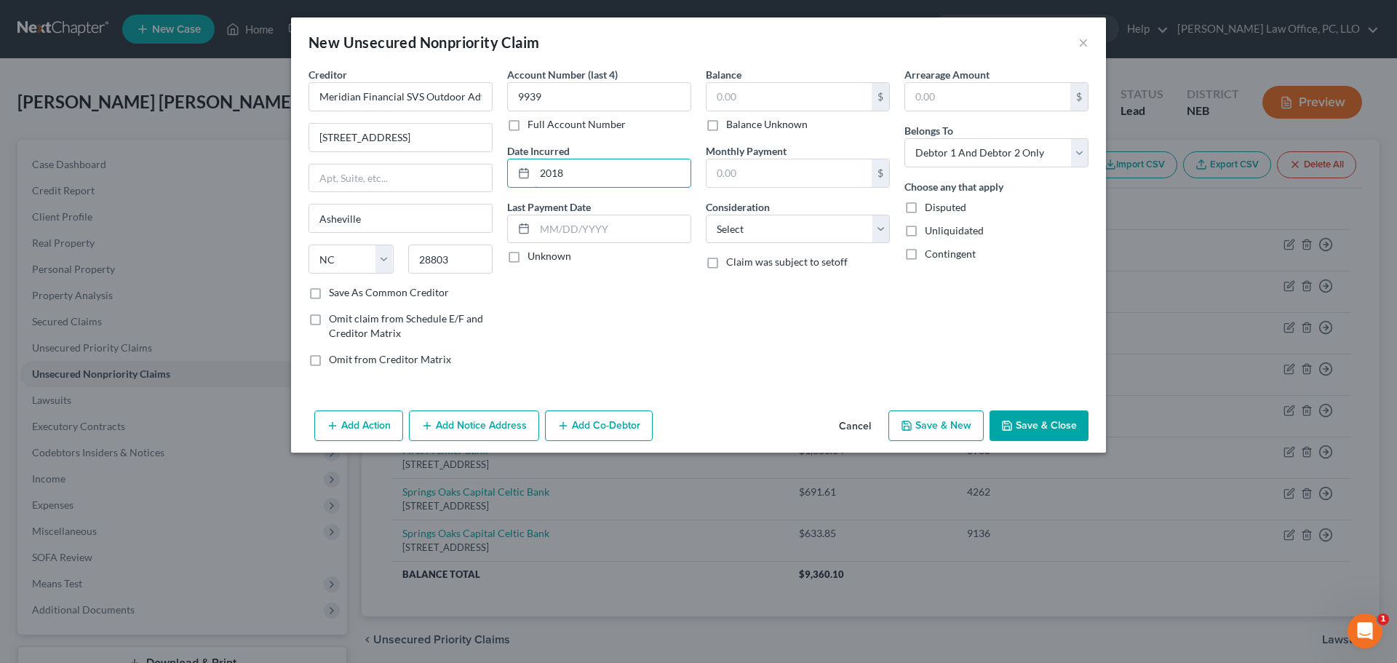
type input "2018"
type input "9,072.05"
click at [956, 419] on button "Save & New" at bounding box center [936, 426] width 95 height 31
select select "2"
type input "0.00"
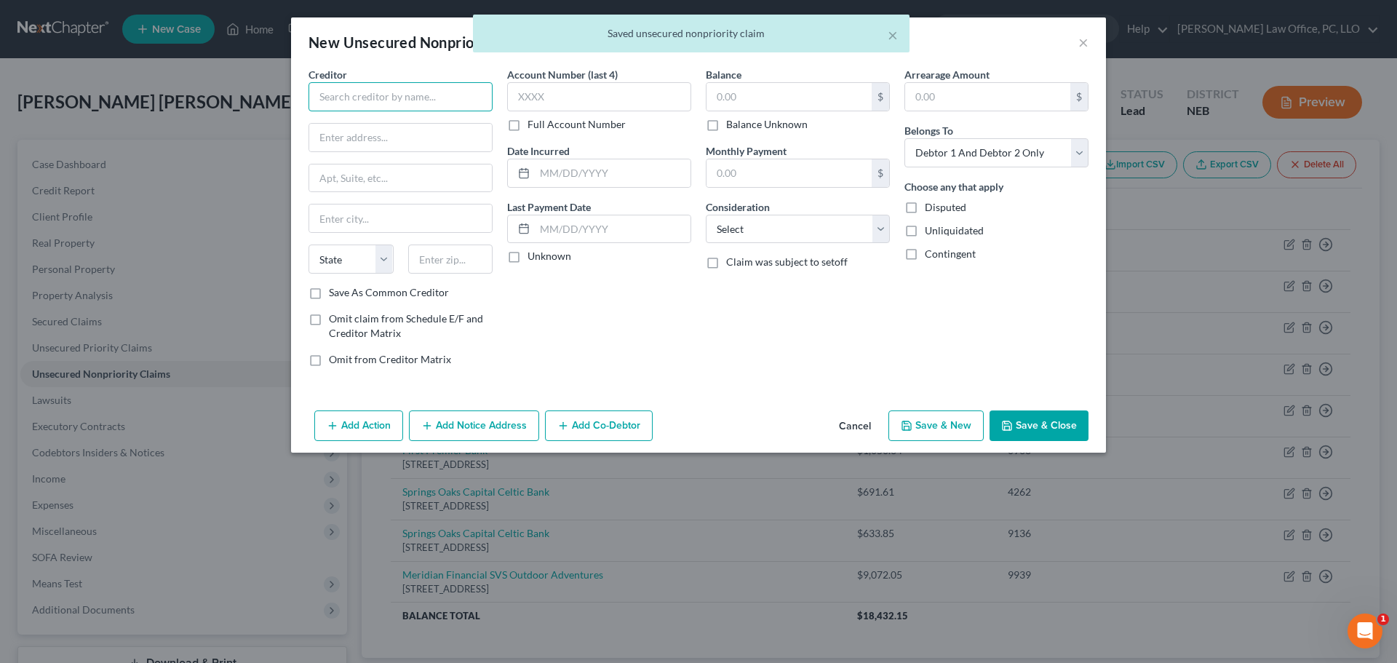
click at [435, 100] on input "text" at bounding box center [401, 96] width 184 height 29
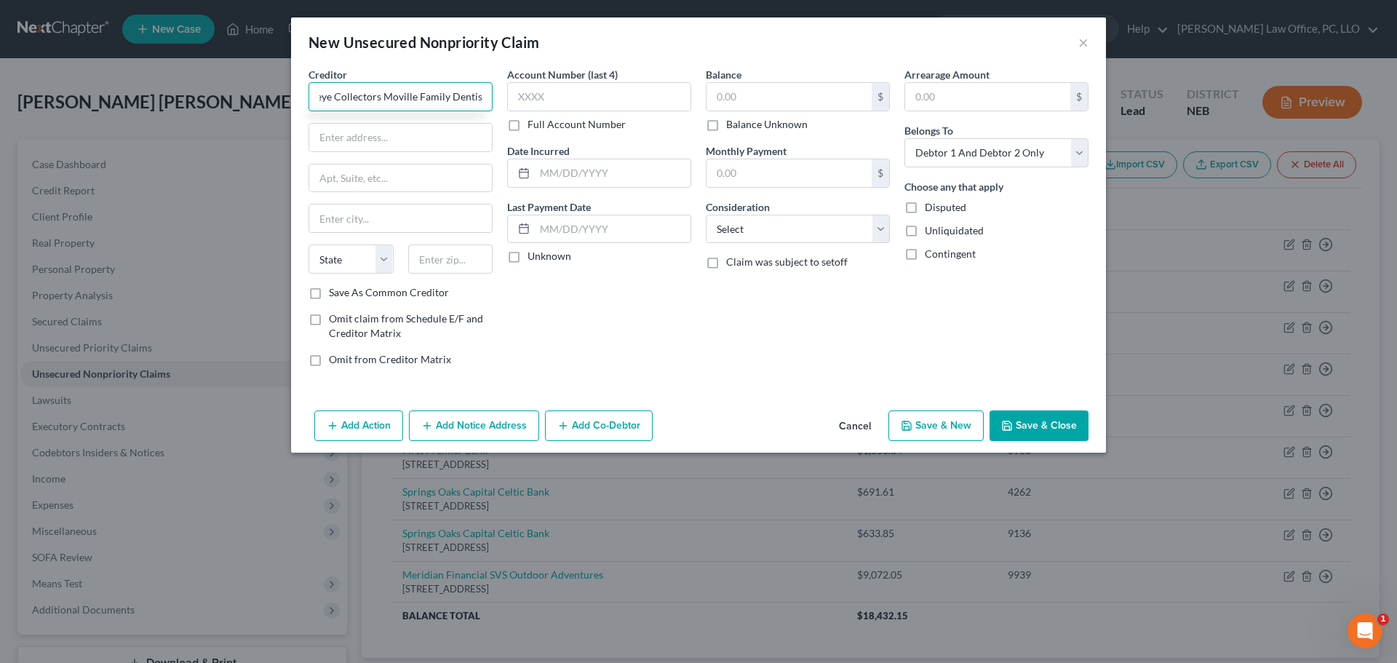
scroll to position [0, 38]
type input "Hawkeye Collectors Moville Family Dentistry"
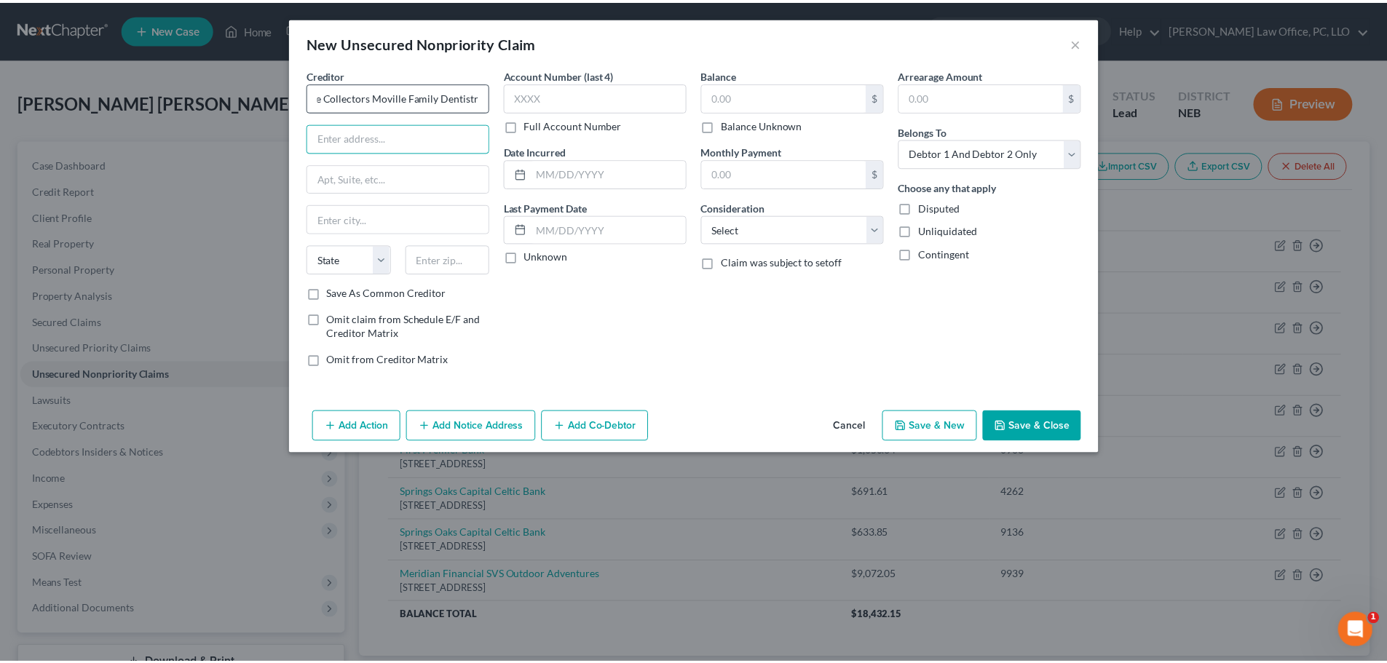
scroll to position [0, 0]
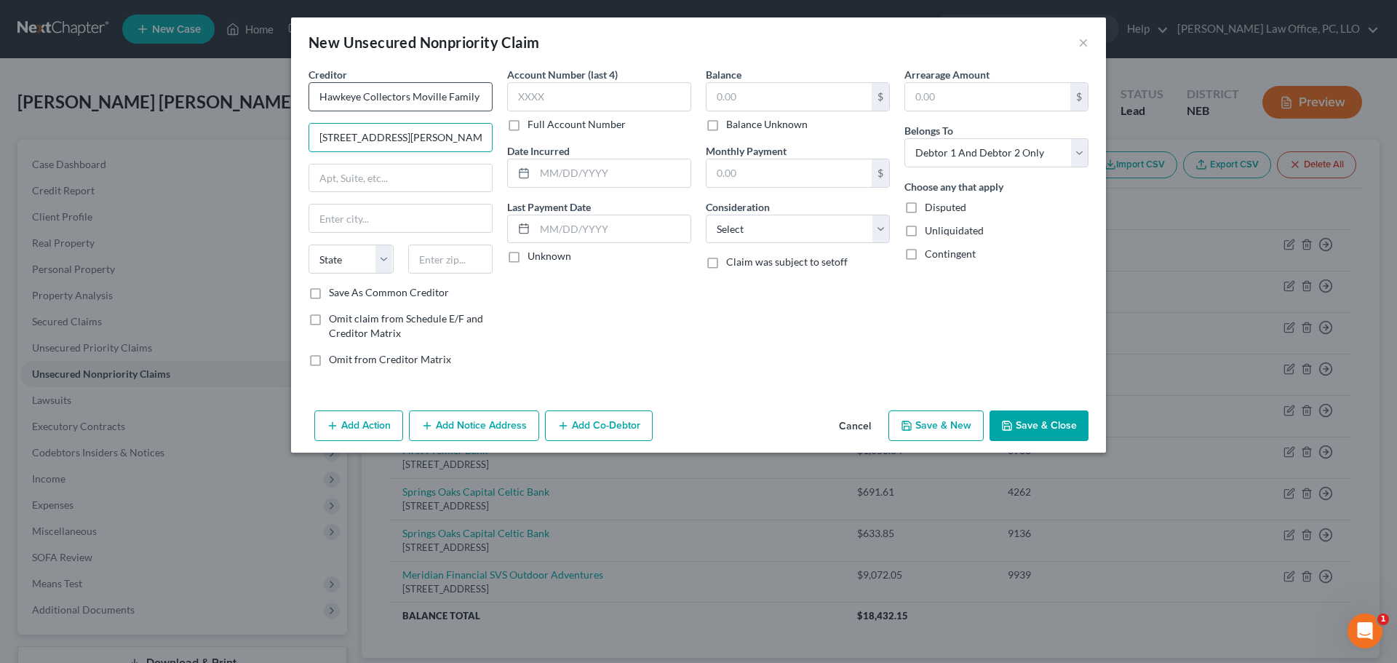
type input "[STREET_ADDRESS][PERSON_NAME]"
type input "[GEOGRAPHIC_DATA]"
select select "16"
type input "51104"
click at [577, 113] on div "Account Number (last 4) Full Account Number" at bounding box center [599, 99] width 184 height 65
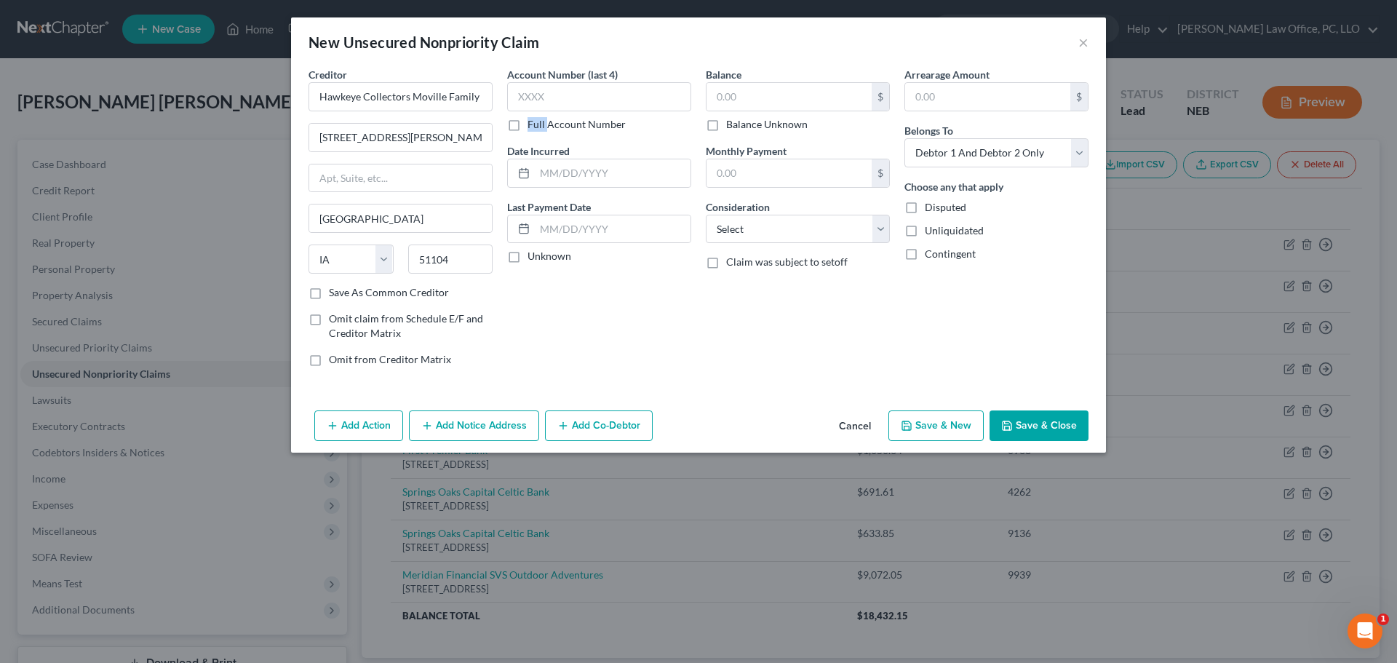
click at [577, 112] on div "Account Number (last 4) Full Account Number" at bounding box center [599, 99] width 184 height 65
click at [573, 100] on input "text" at bounding box center [599, 96] width 184 height 29
type input "9941"
type input "2022"
type input "283.80"
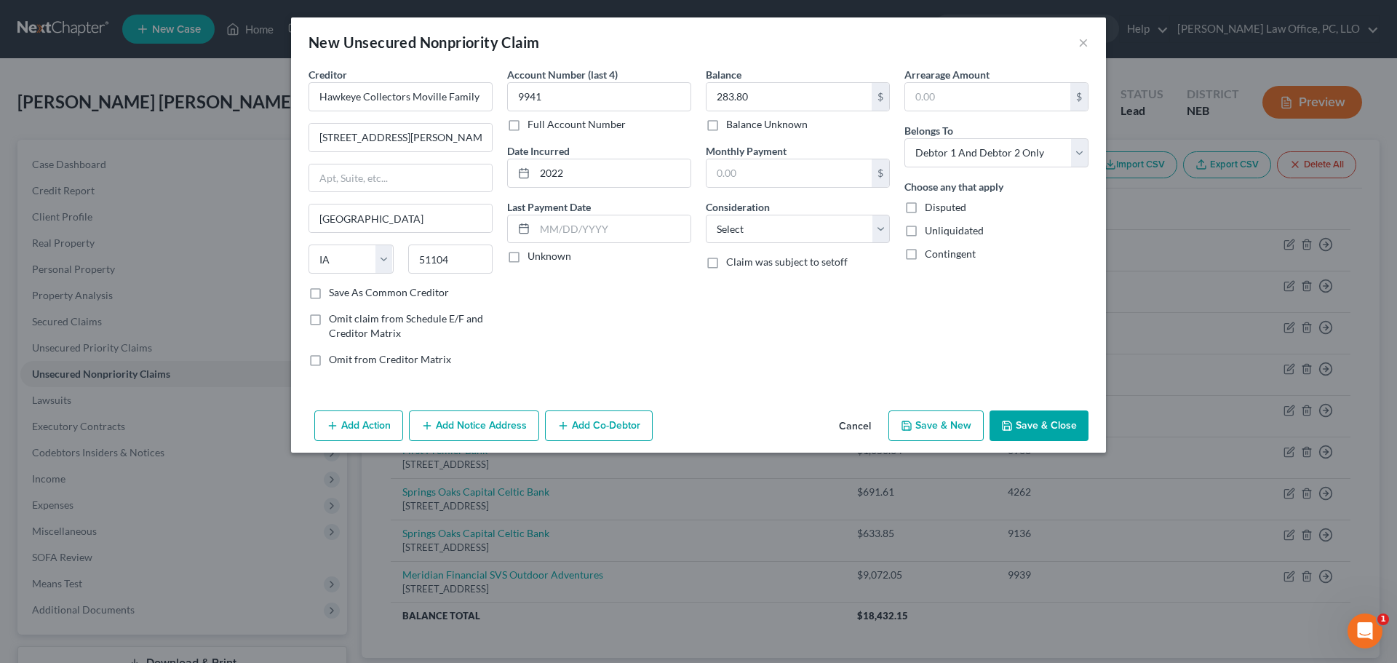
click at [938, 424] on button "Save & New" at bounding box center [936, 426] width 95 height 31
select select "2"
type input "0.00"
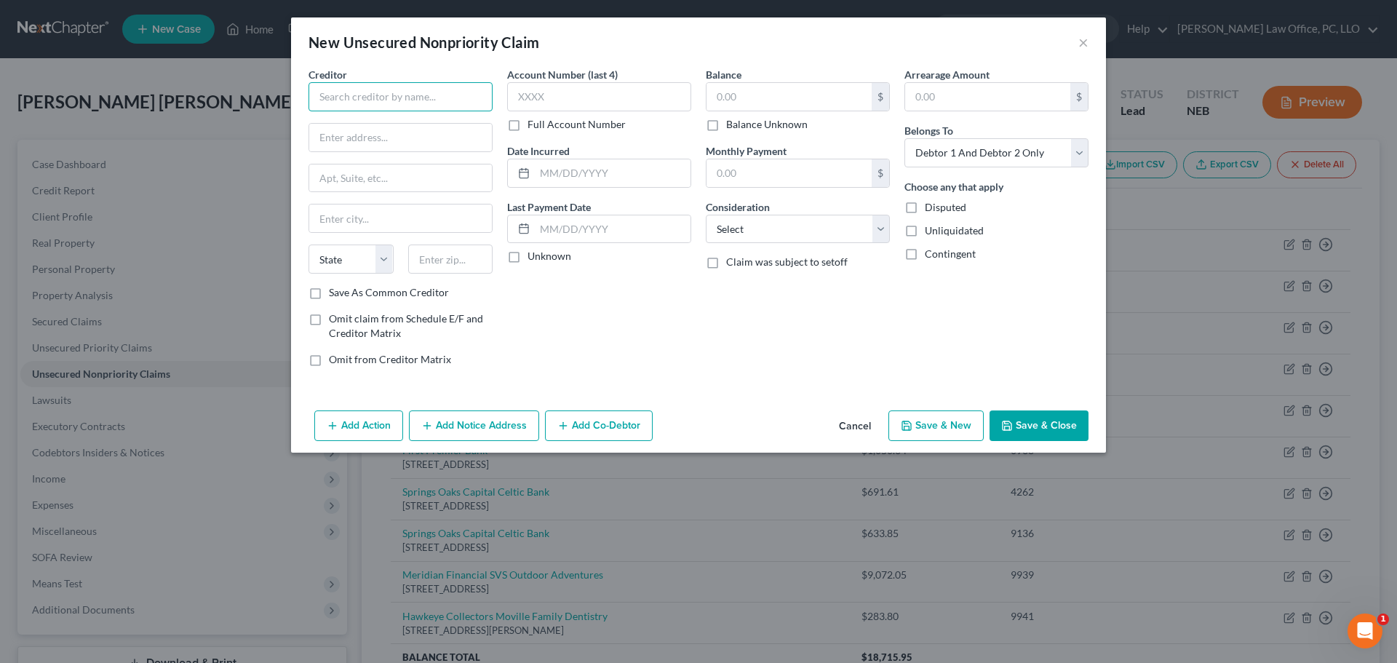
click at [377, 100] on input "text" at bounding box center [401, 96] width 184 height 29
type input "Midland Clinics"
type input "[STREET_ADDRESS]"
type input "[PERSON_NAME]"
click at [394, 175] on input "text" at bounding box center [400, 178] width 183 height 28
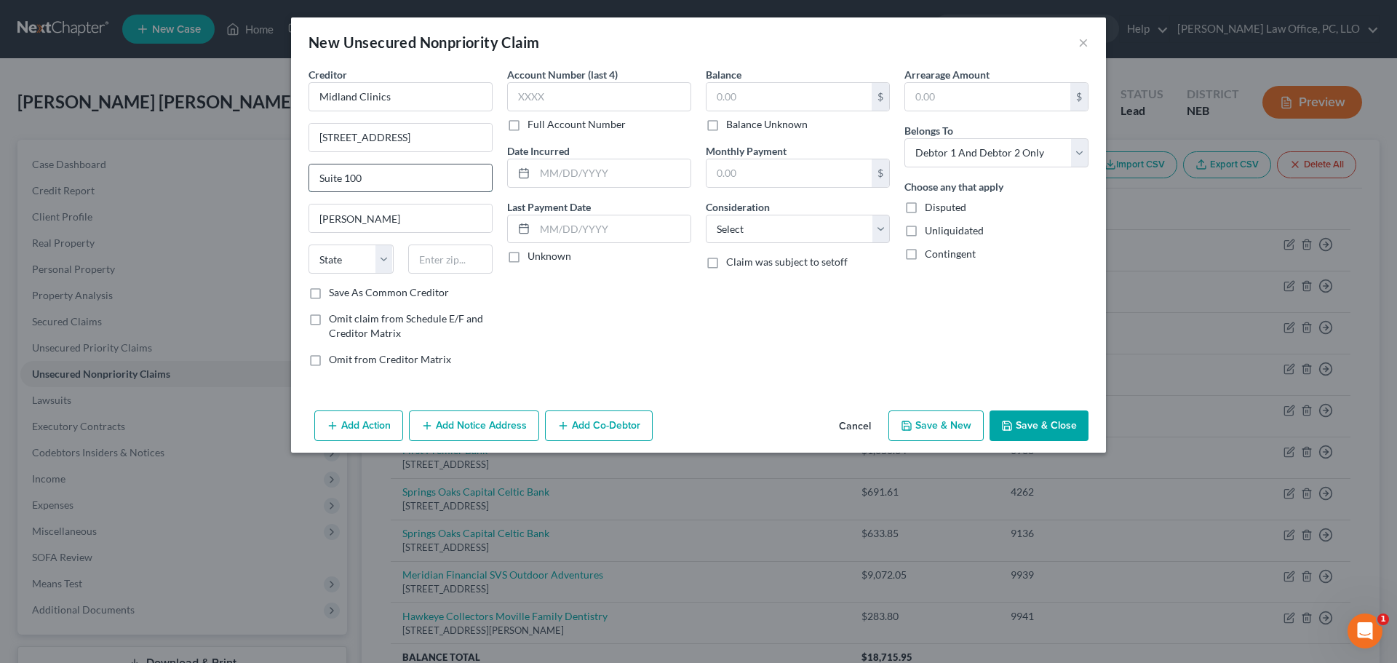
type input "Suite 100"
select select "7"
type input "19808"
click at [349, 258] on select "State [US_STATE] AK AR AZ CA CO CT DE DC [GEOGRAPHIC_DATA] [GEOGRAPHIC_DATA] GU…" at bounding box center [351, 259] width 85 height 29
click at [389, 226] on input "Wilmington" at bounding box center [400, 219] width 183 height 28
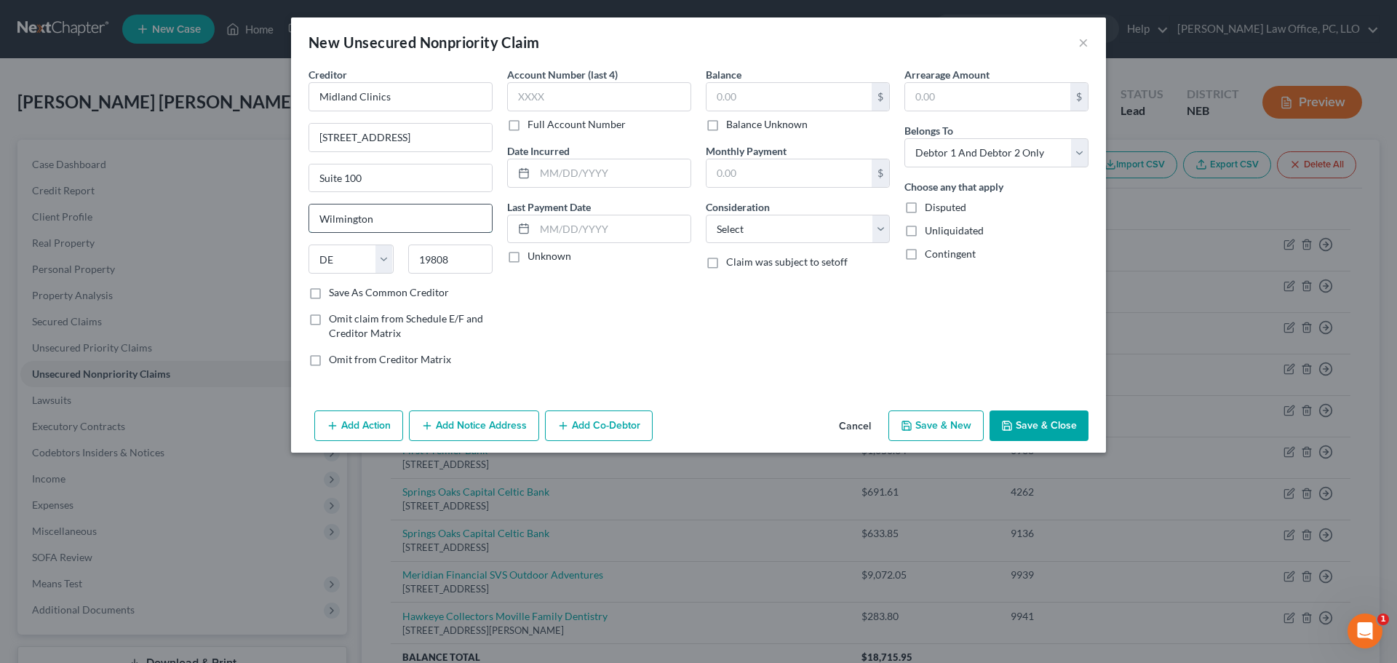
click at [389, 226] on input "Wilmington" at bounding box center [400, 219] width 183 height 28
type input "[PERSON_NAME]"
select select "43"
type input "57049"
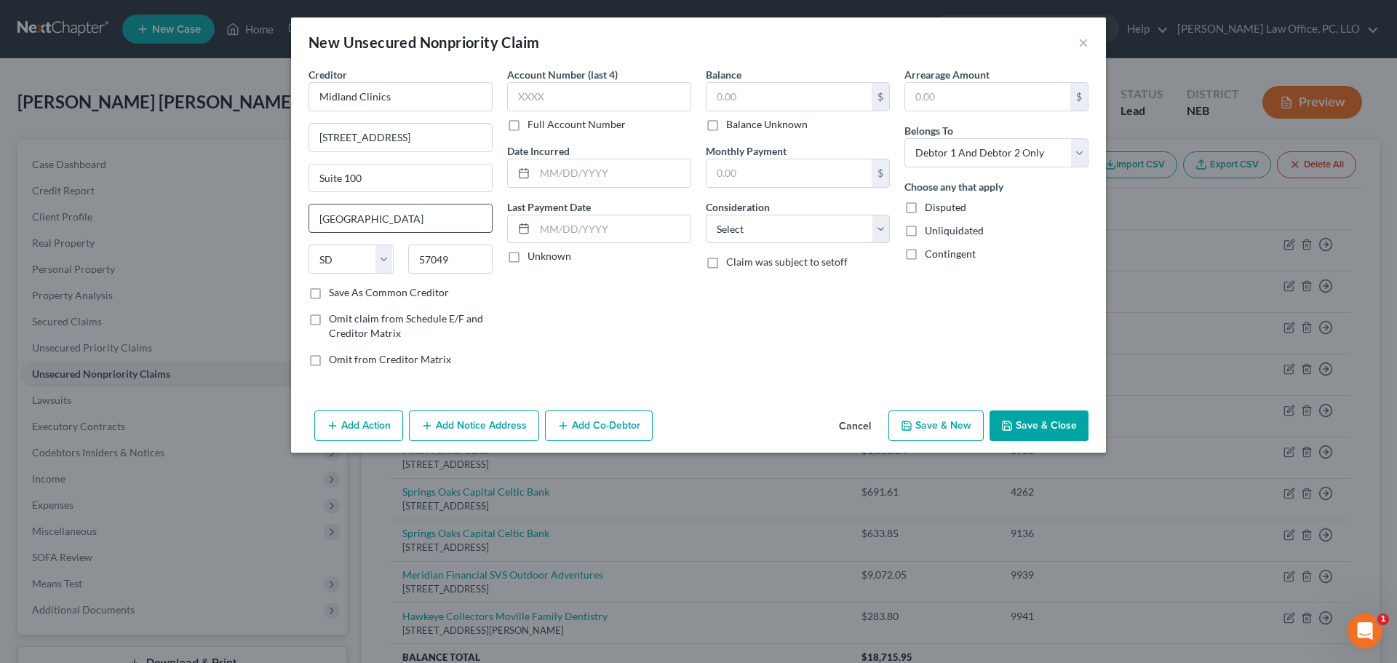
click at [432, 222] on input "[GEOGRAPHIC_DATA]" at bounding box center [400, 219] width 183 height 28
type input "[PERSON_NAME]"
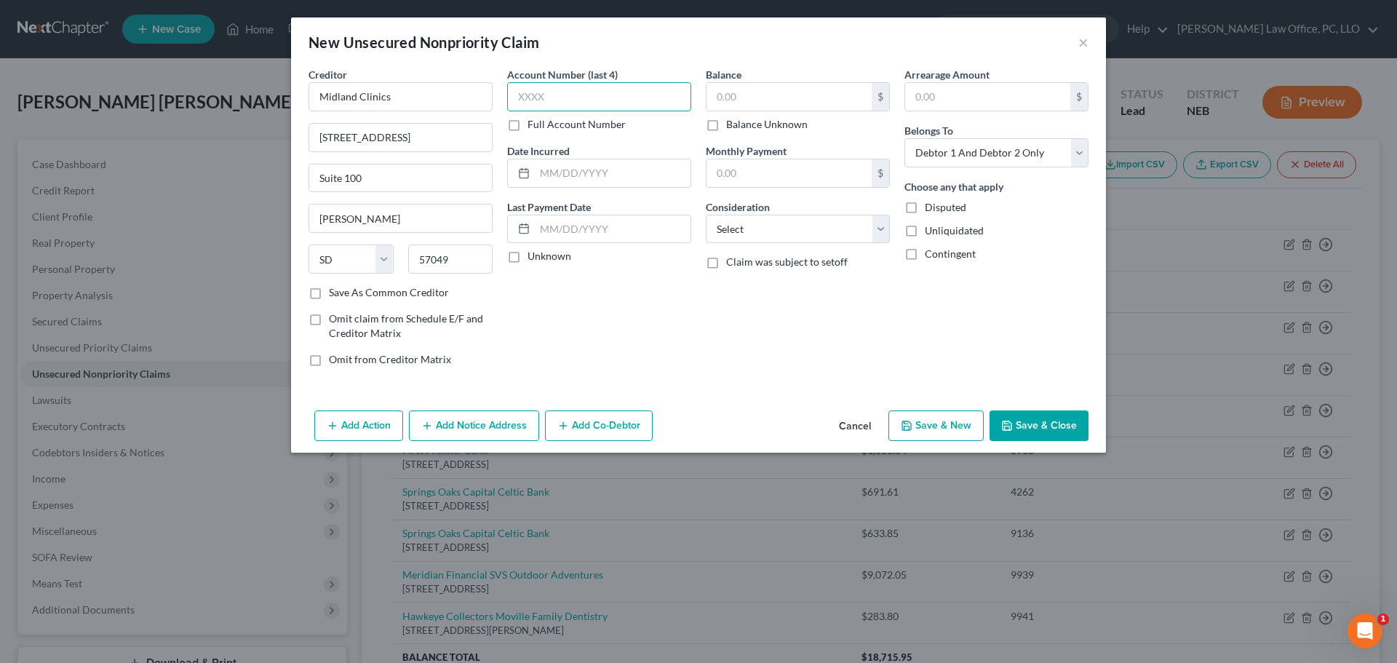
click at [536, 105] on input "text" at bounding box center [599, 96] width 184 height 29
type input "5240"
type input "45.00"
click at [961, 424] on button "Save & New" at bounding box center [936, 426] width 95 height 31
type input "0.00"
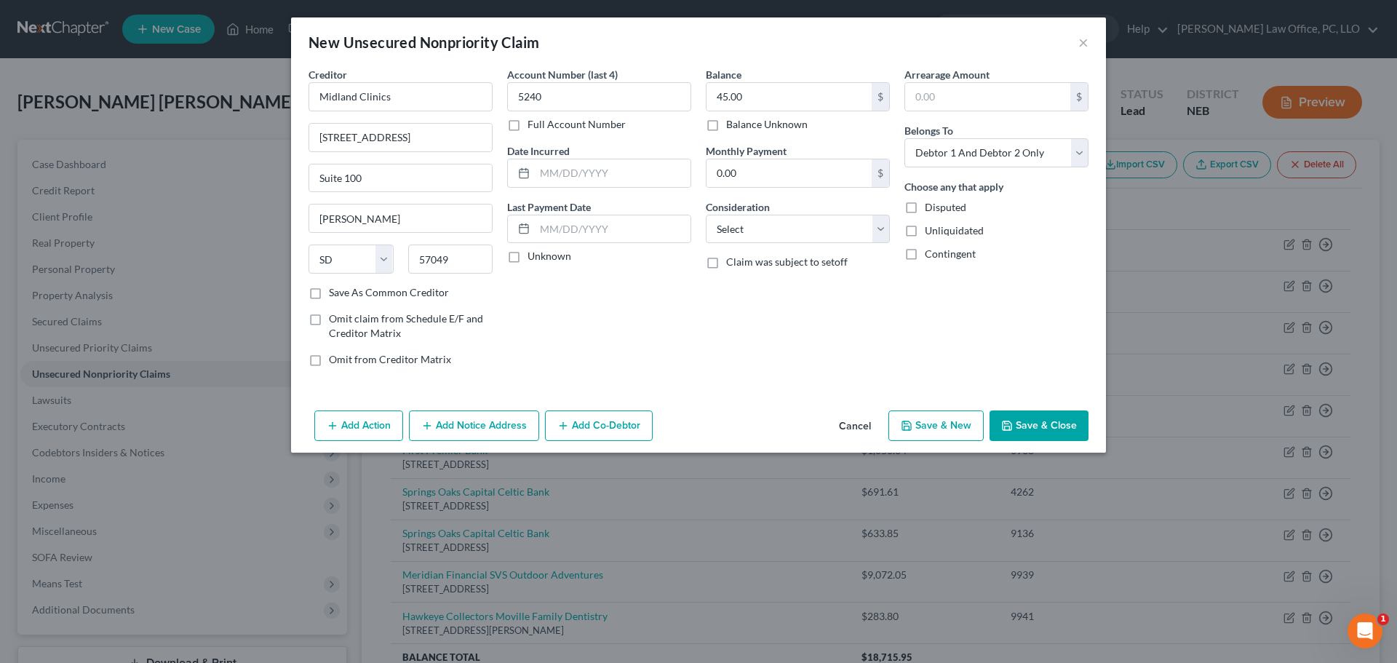
select select "2"
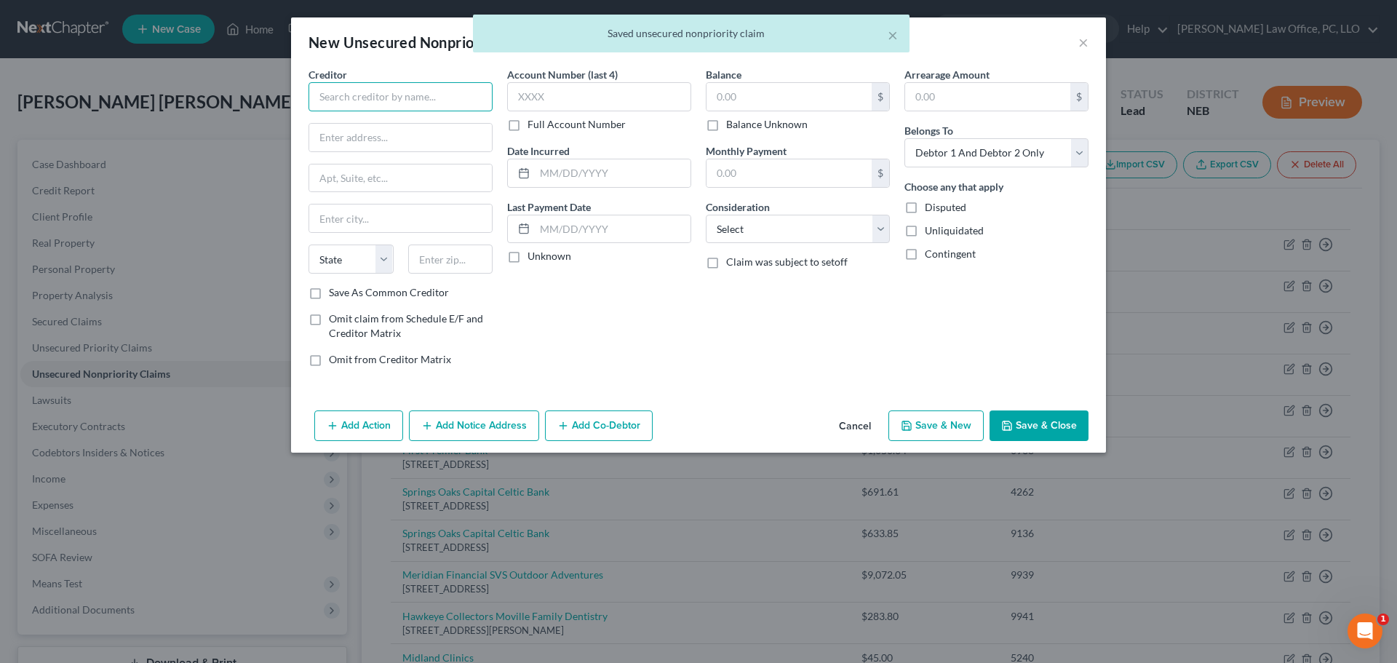
click at [483, 103] on input "text" at bounding box center [401, 96] width 184 height 29
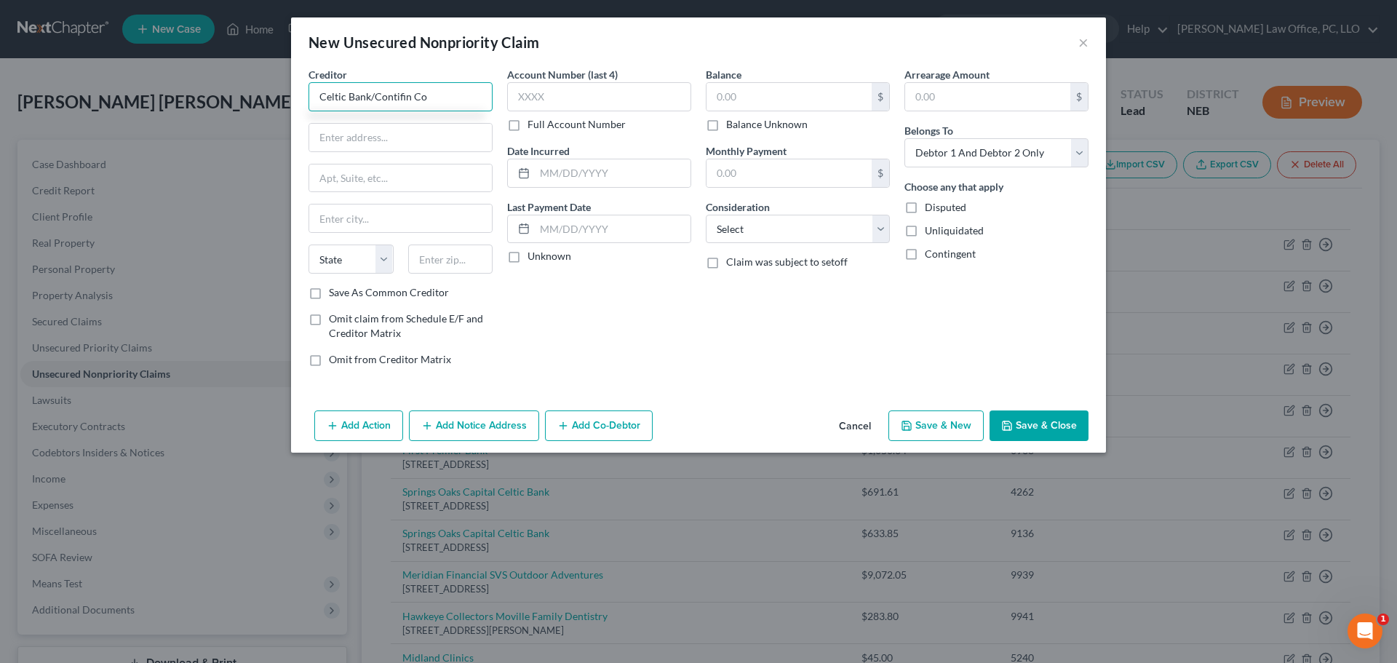
type input "Celtic Bank/Contifin Co"
type input "[STREET_ADDRESS][PERSON_NAME]"
type input "Wilmington"
select select "7"
click at [485, 260] on input "text" at bounding box center [450, 259] width 85 height 29
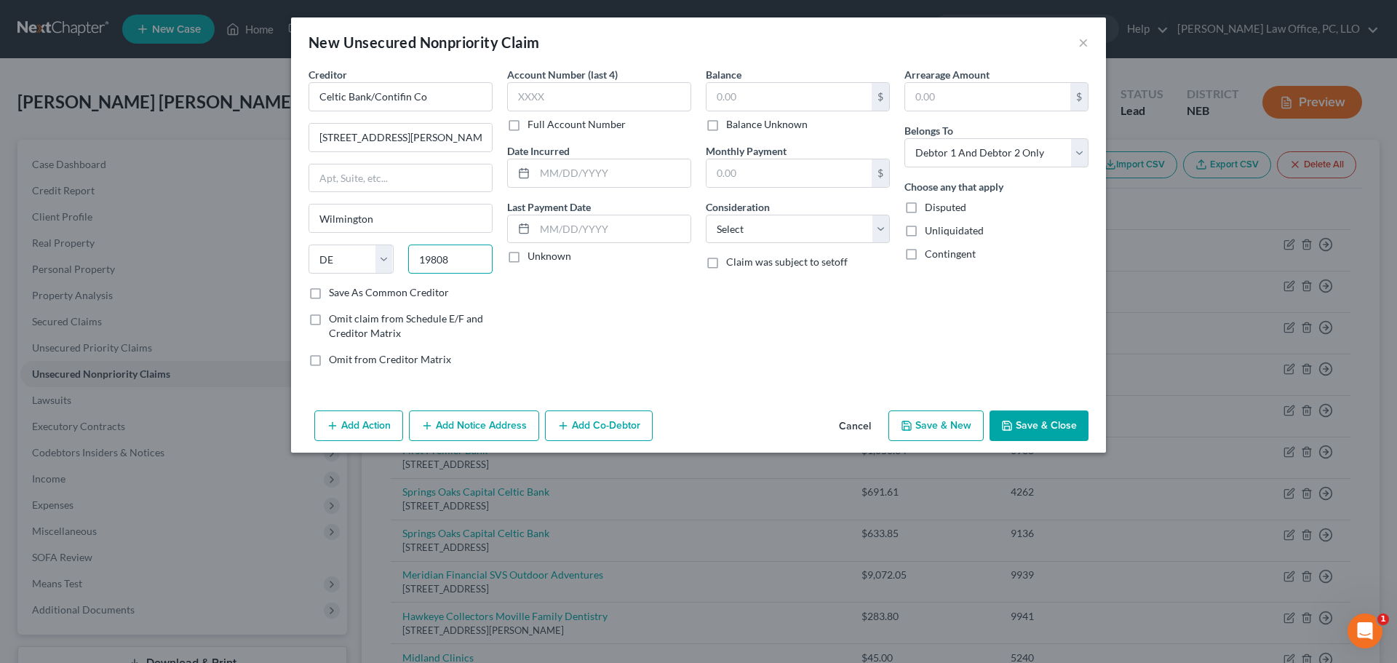
type input "19808"
click at [616, 107] on input "text" at bounding box center [599, 96] width 184 height 29
click at [793, 98] on input "text" at bounding box center [789, 97] width 165 height 28
type input "1,030"
drag, startPoint x: 558, startPoint y: 180, endPoint x: 562, endPoint y: 172, distance: 8.5
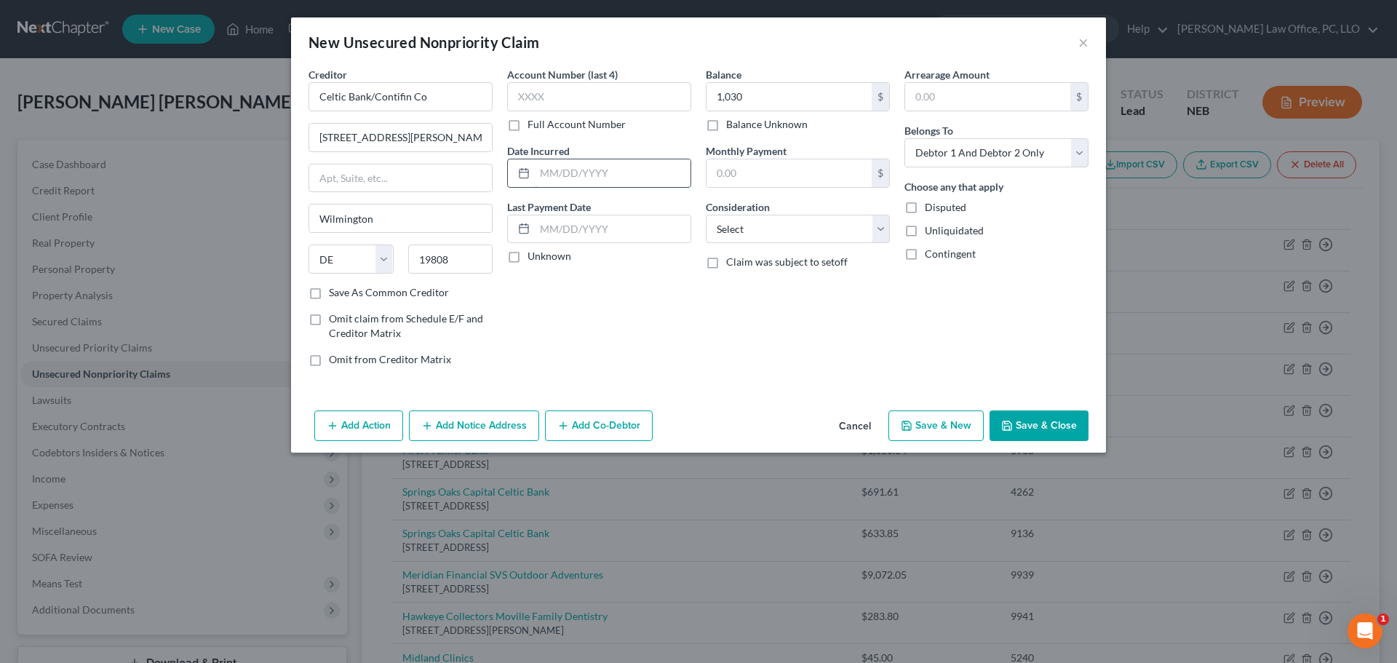
click at [558, 180] on input "text" at bounding box center [613, 173] width 156 height 28
type input "[DATE]"
click at [910, 411] on button "Save & New" at bounding box center [936, 426] width 95 height 31
select select "2"
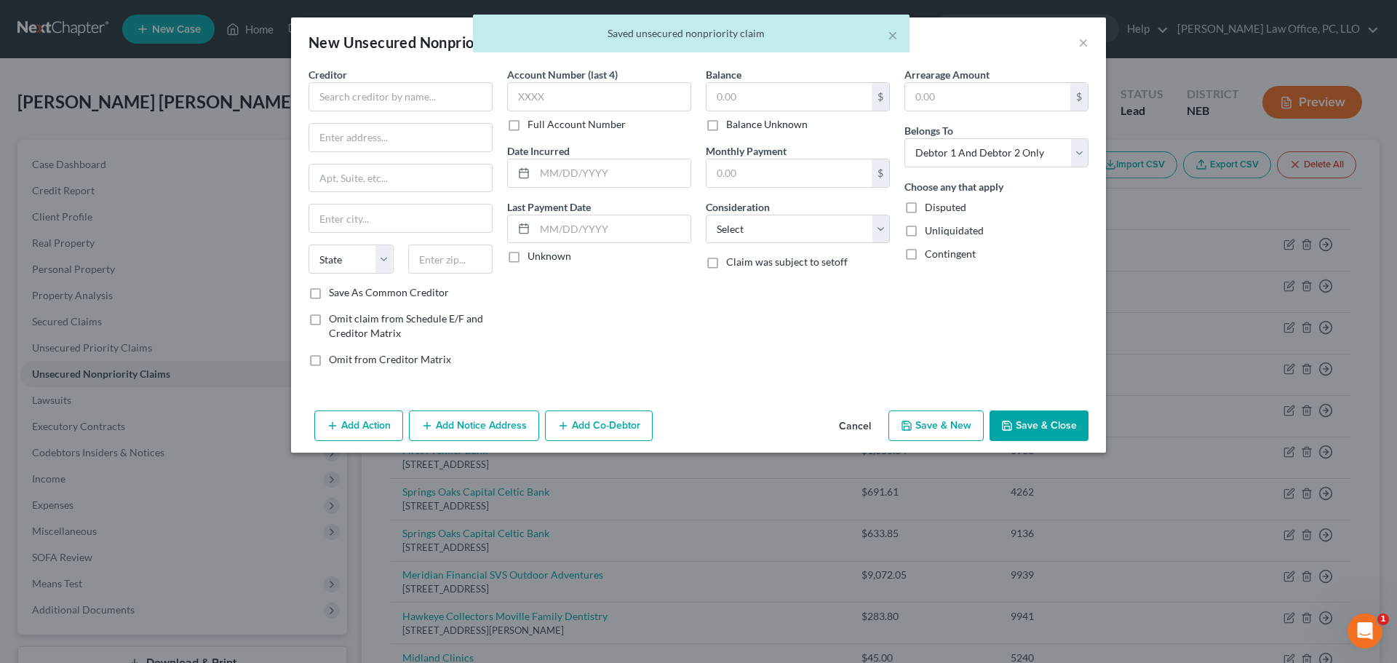
type input "1,030.00"
type input "0.00"
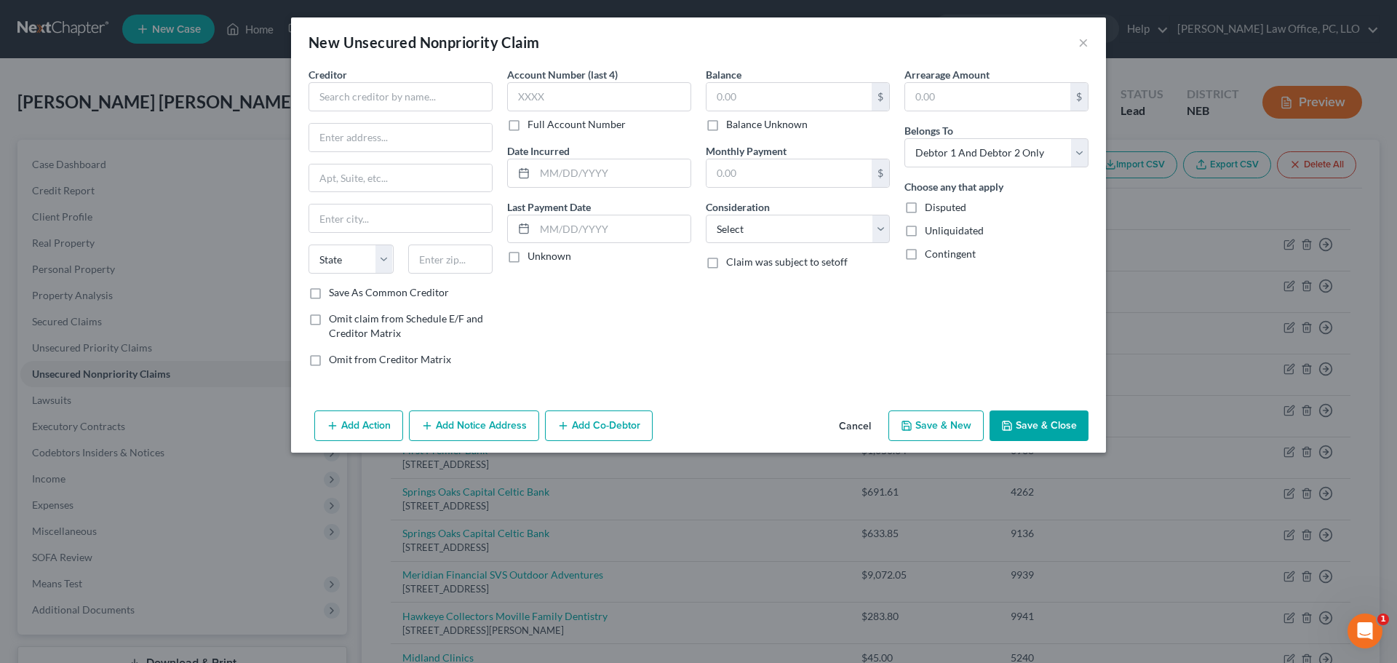
click at [336, 112] on div "Creditor * State [US_STATE] AK AR AZ CA CO [GEOGRAPHIC_DATA] DE DC [GEOGRAPHIC_…" at bounding box center [401, 176] width 184 height 218
click at [336, 102] on input "text" at bounding box center [401, 96] width 184 height 29
type input "Comenity Bank/Roamans"
type input "PO Box 182789"
type input "C"
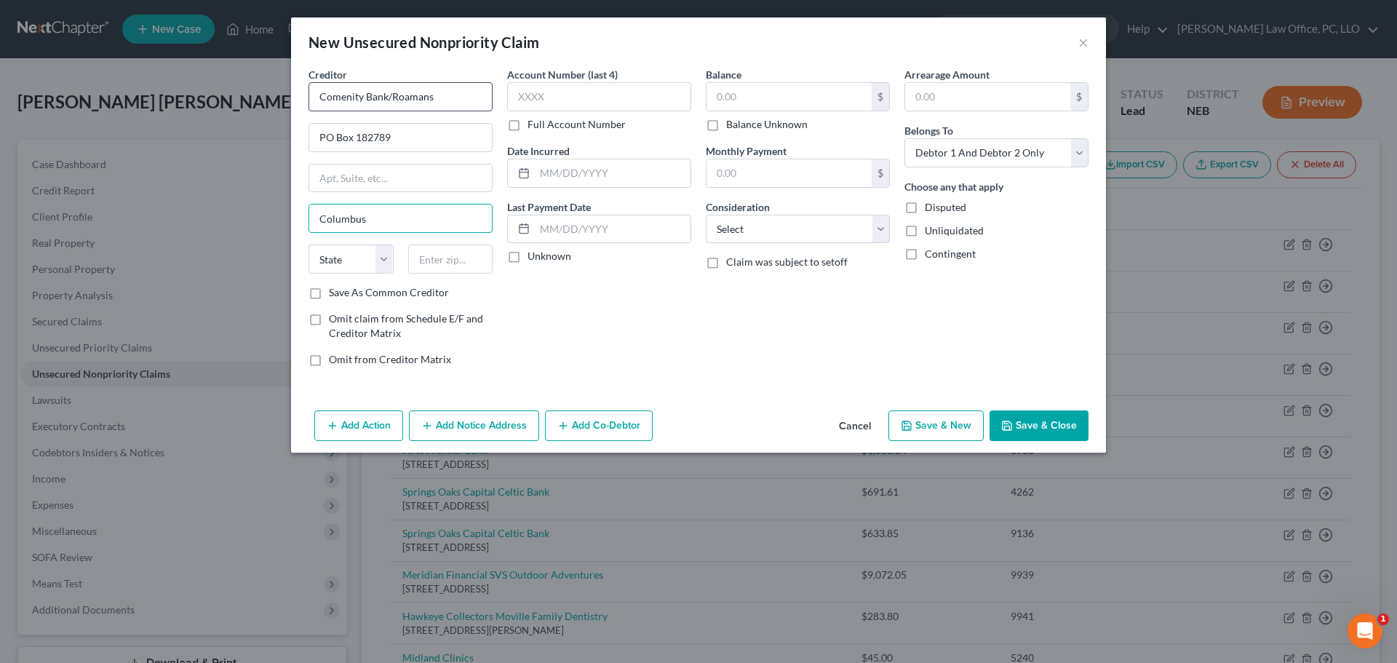
type input "Columbus"
select select "36"
type input "43218"
type input "5637"
type input "2020"
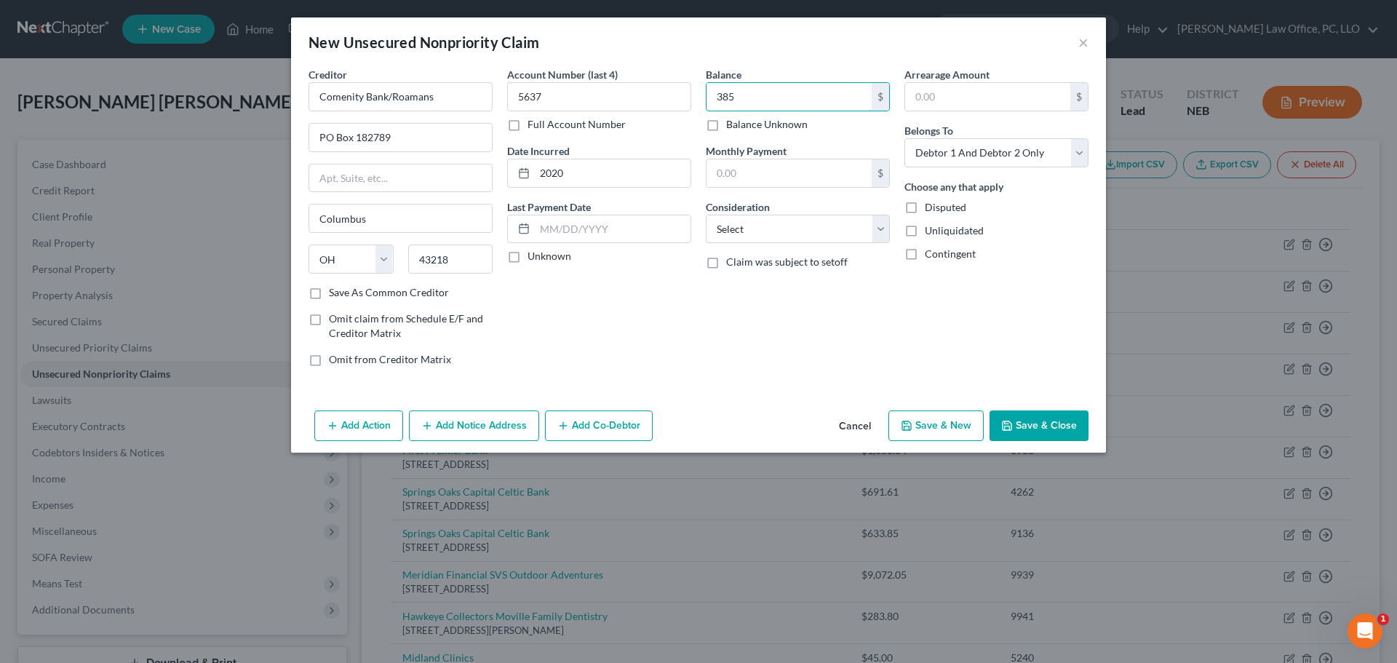
type input "385"
click at [923, 431] on button "Save & New" at bounding box center [936, 426] width 95 height 31
select select "2"
type input "385.00"
type input "0.00"
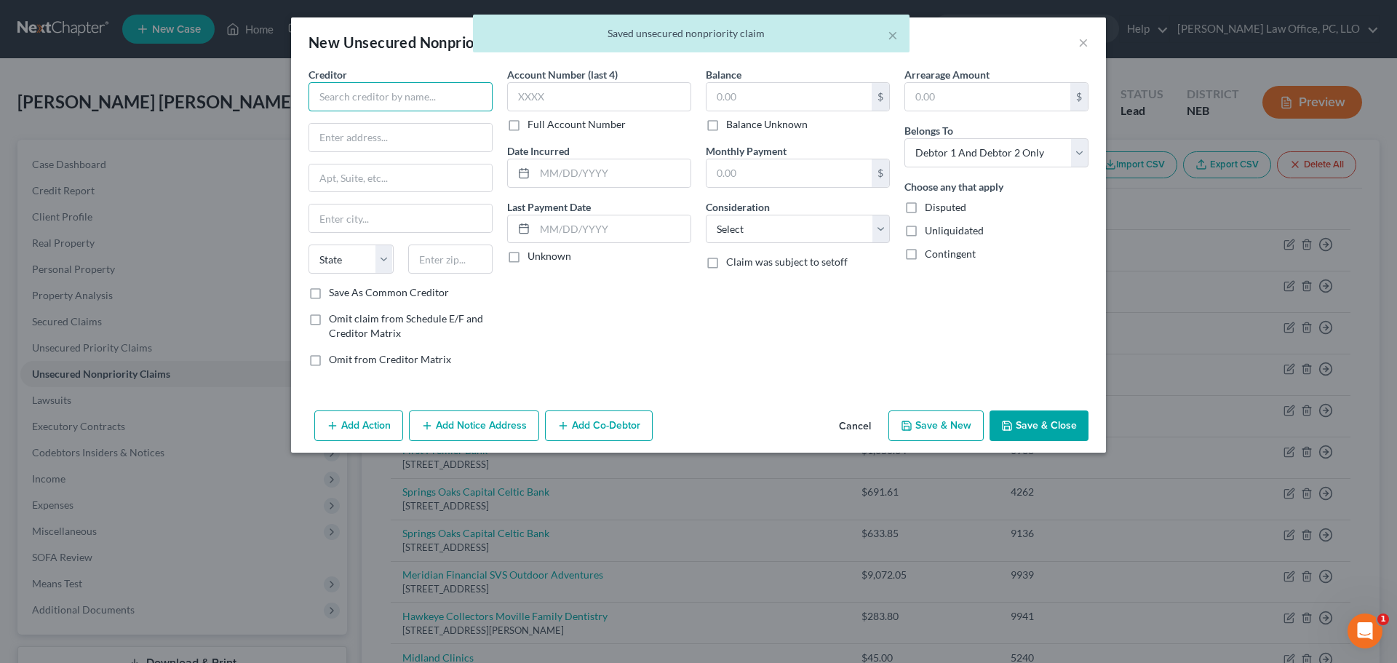
click at [398, 108] on input "text" at bounding box center [401, 96] width 184 height 29
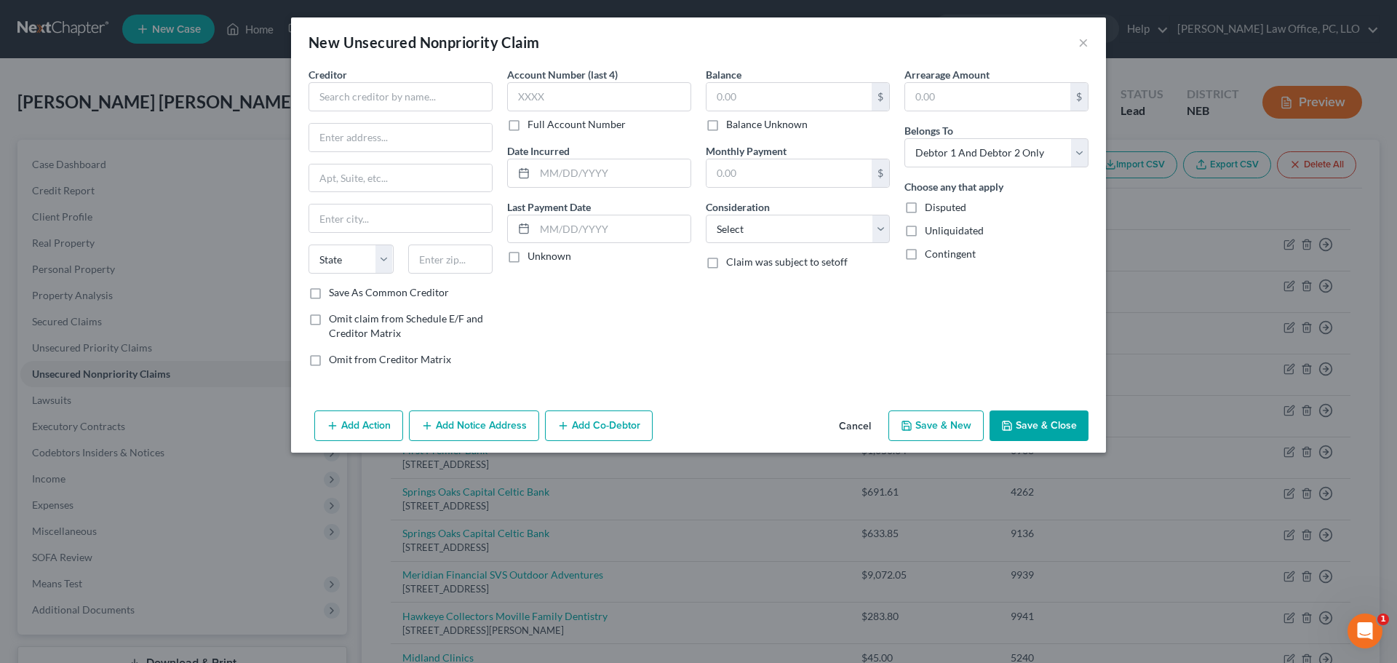
click at [1089, 40] on div "New Unsecured Nonpriority Claim ×" at bounding box center [698, 41] width 815 height 49
click at [1082, 41] on button "×" at bounding box center [1084, 41] width 10 height 17
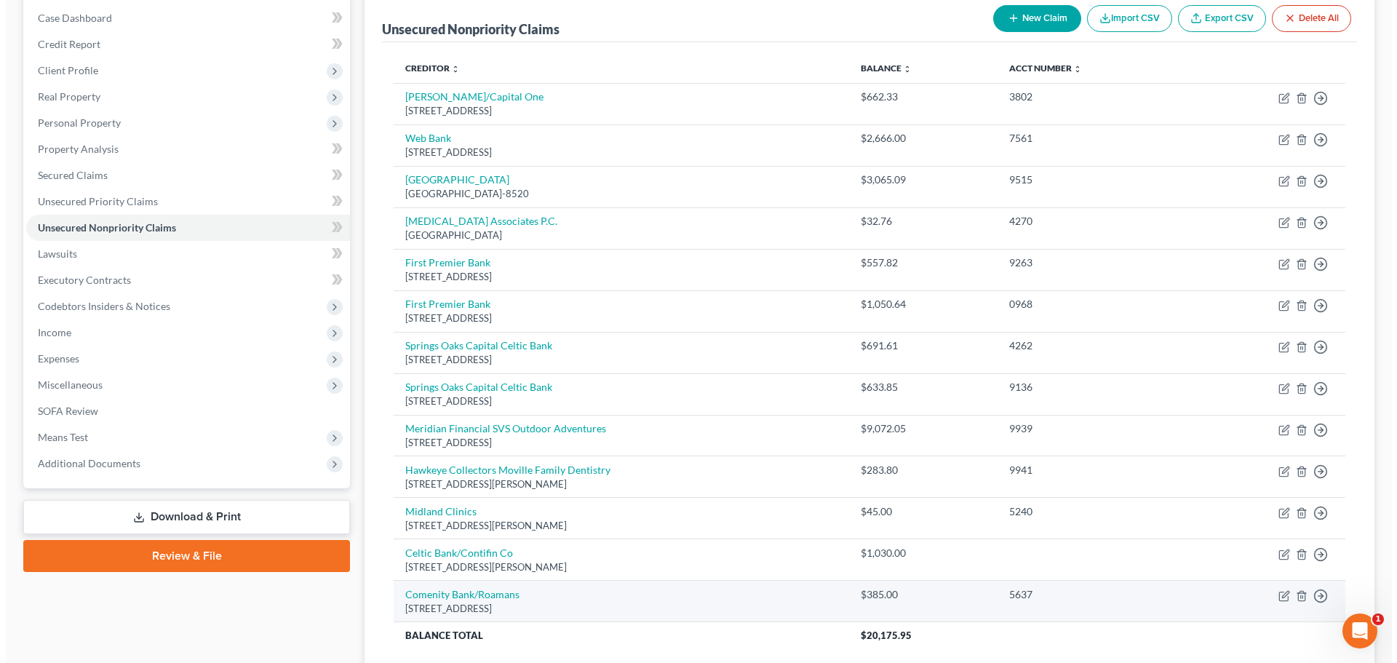
scroll to position [146, 0]
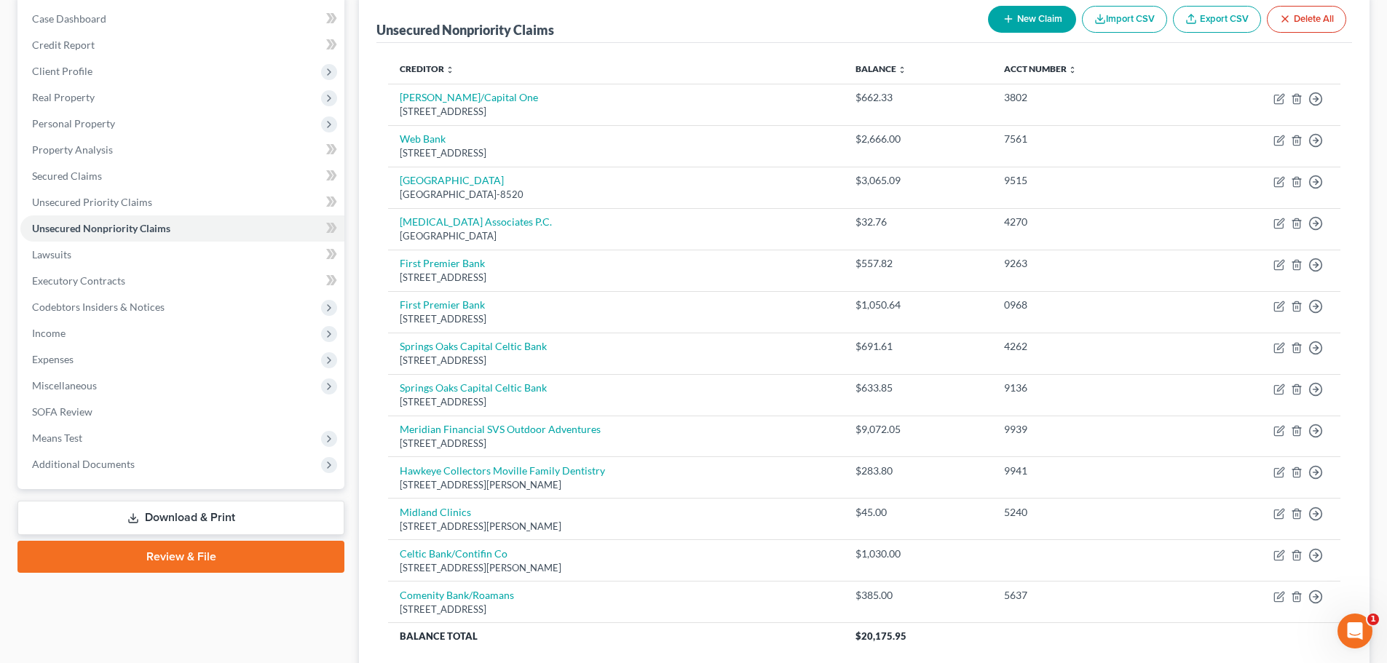
click at [1024, 10] on button "New Claim" at bounding box center [1032, 19] width 88 height 27
select select "2"
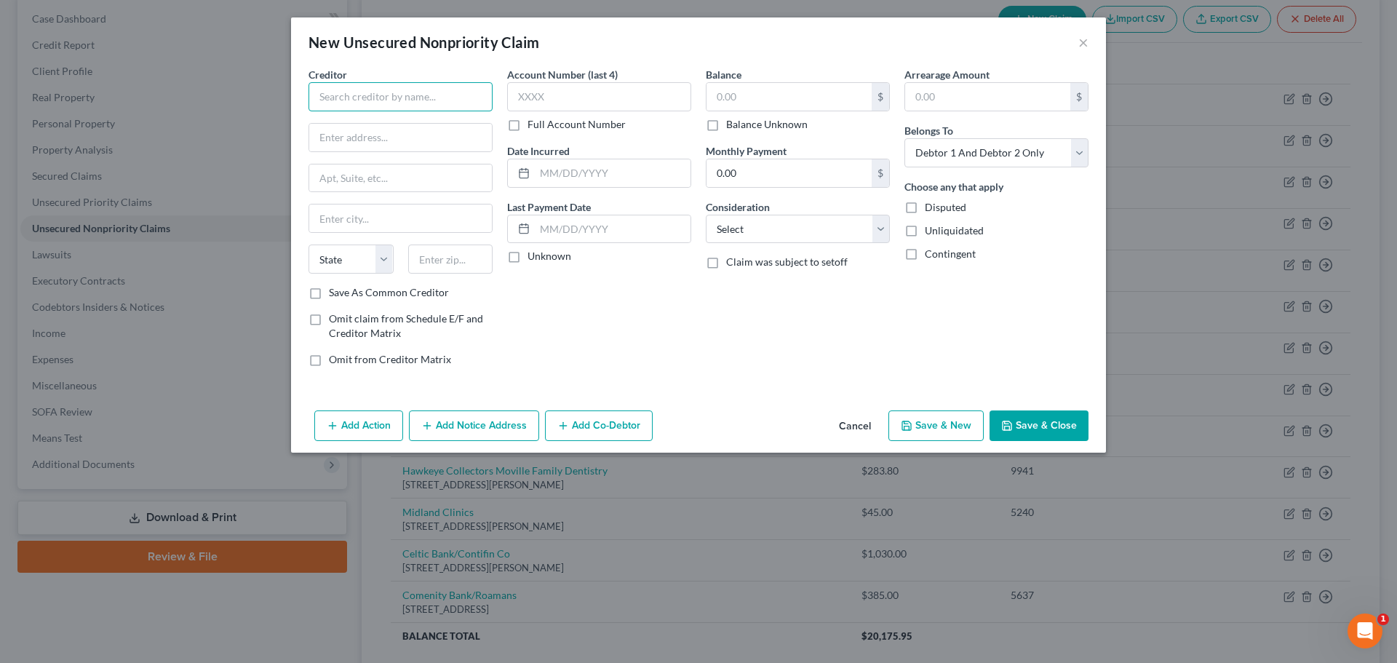
click at [445, 107] on input "text" at bounding box center [401, 96] width 184 height 29
type input "Comenity Bank/Overstock"
type input "PO Box 182789"
type input "Columbus"
select select "36"
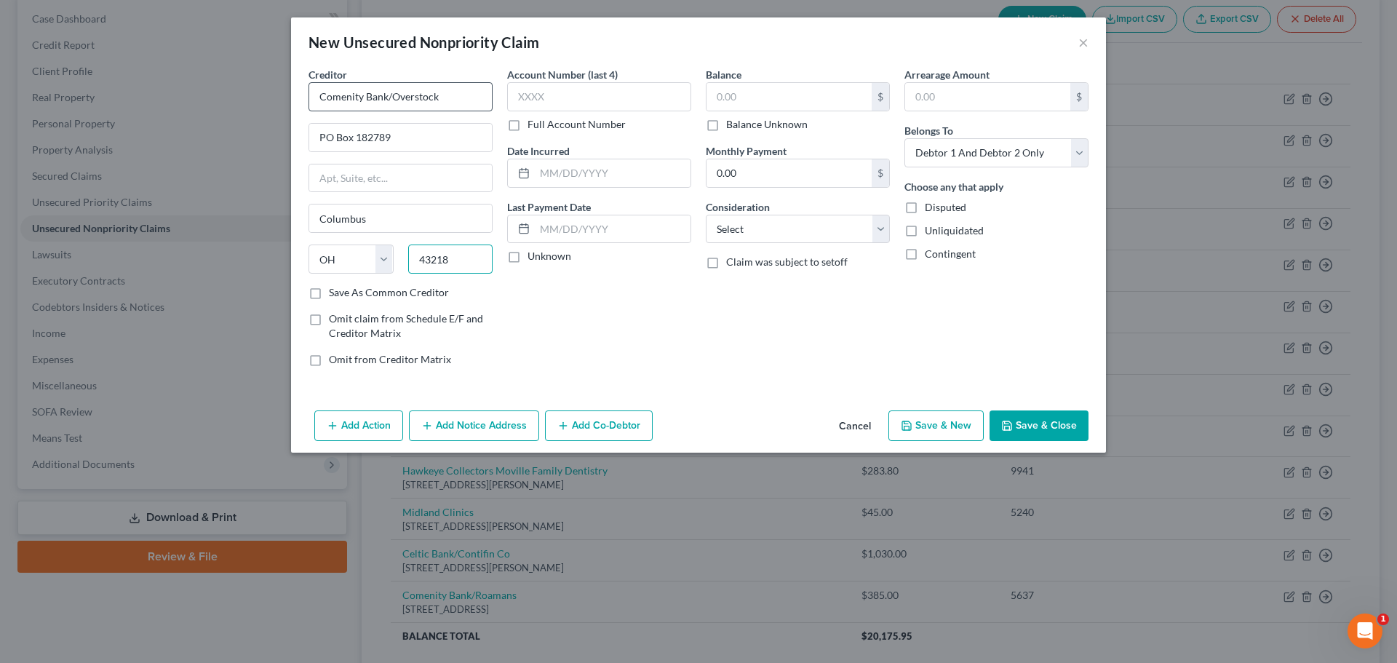
type input "43218"
type input "8840"
type input "462"
click at [540, 175] on input "text" at bounding box center [613, 173] width 156 height 28
type input "2021"
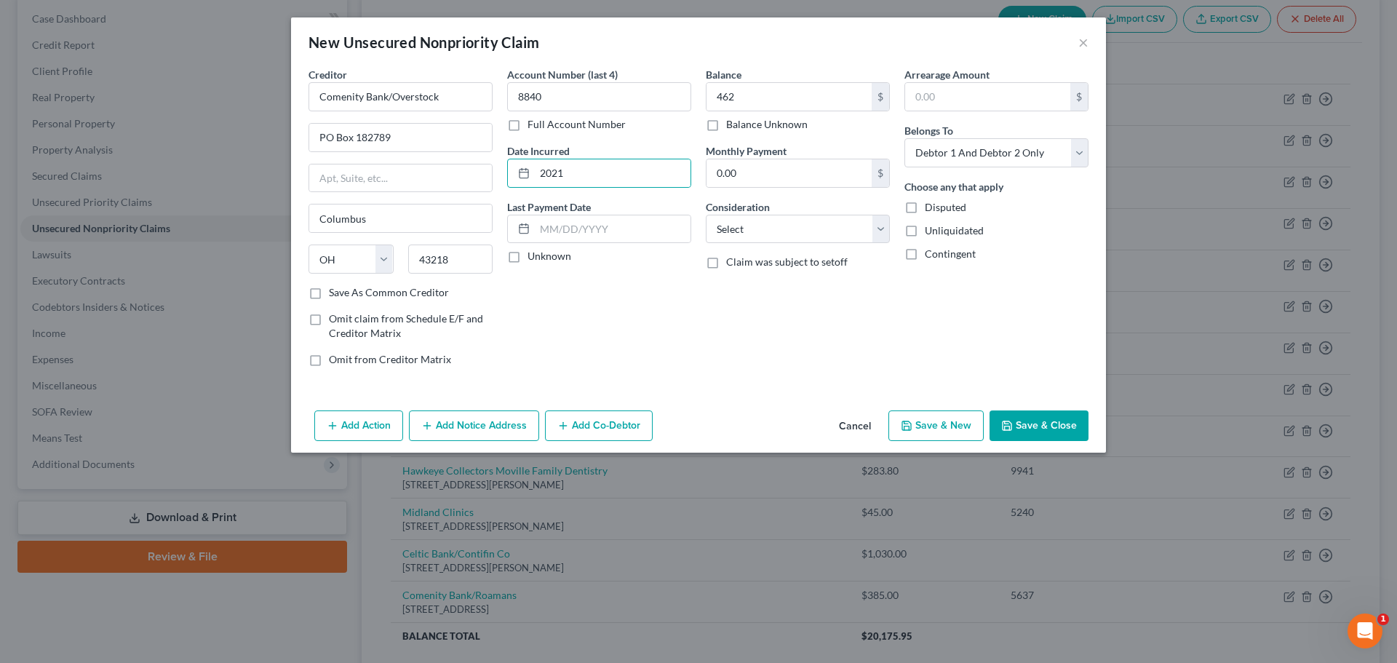
click at [966, 418] on button "Save & New" at bounding box center [936, 426] width 95 height 31
select select "2"
type input "462.00"
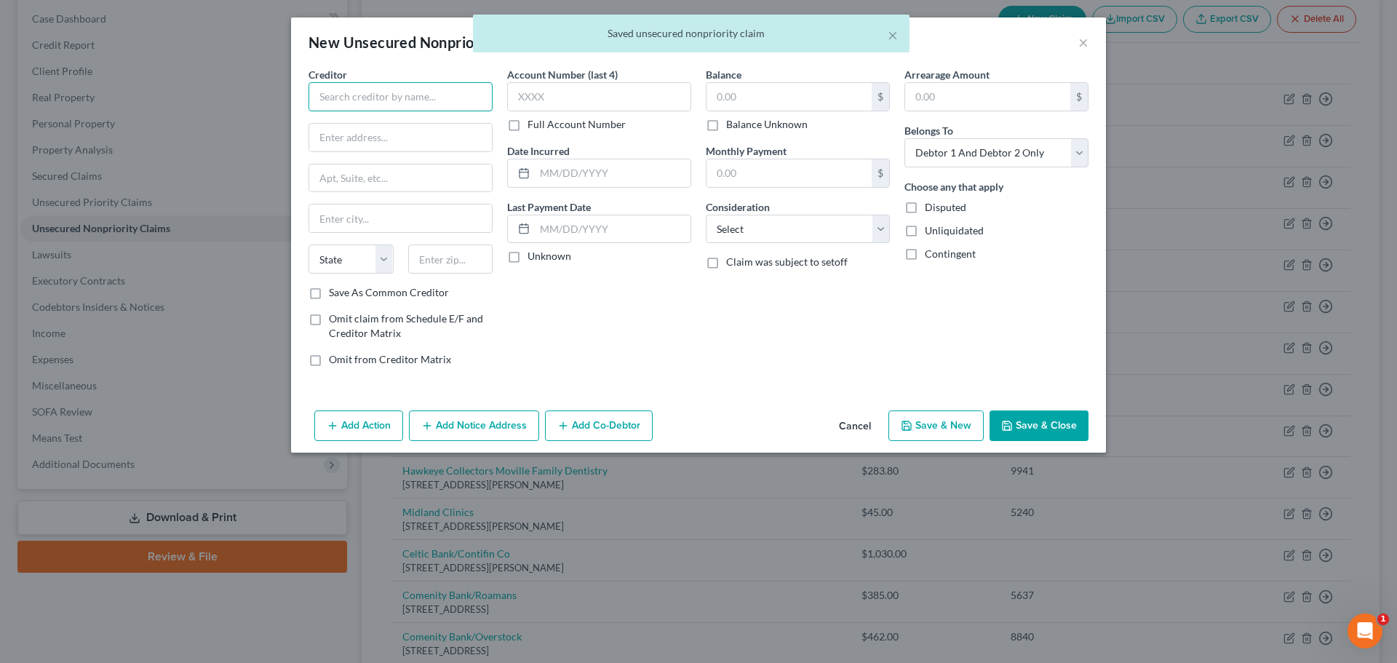
click at [357, 97] on input "text" at bounding box center [401, 96] width 184 height 29
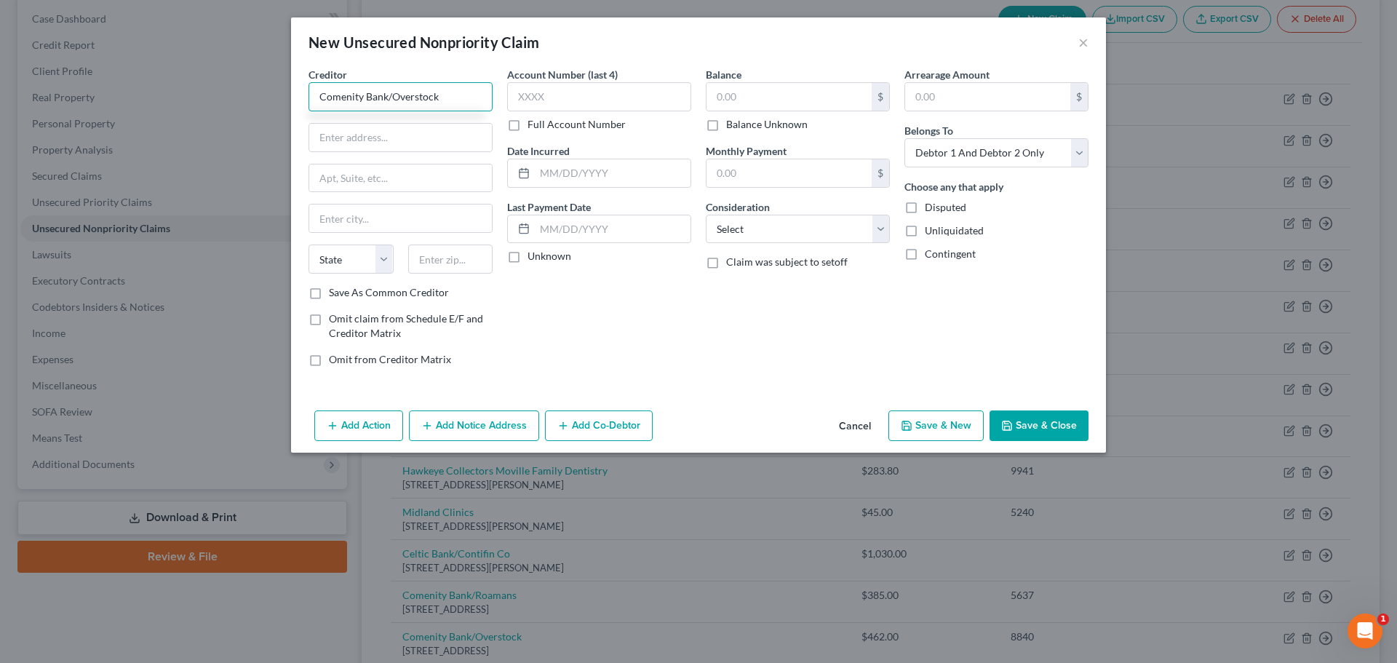
type input "Comenity Bank/Overstock"
type input "PO Box 182789"
type input "Columbus"
select select "36"
type input "43218"
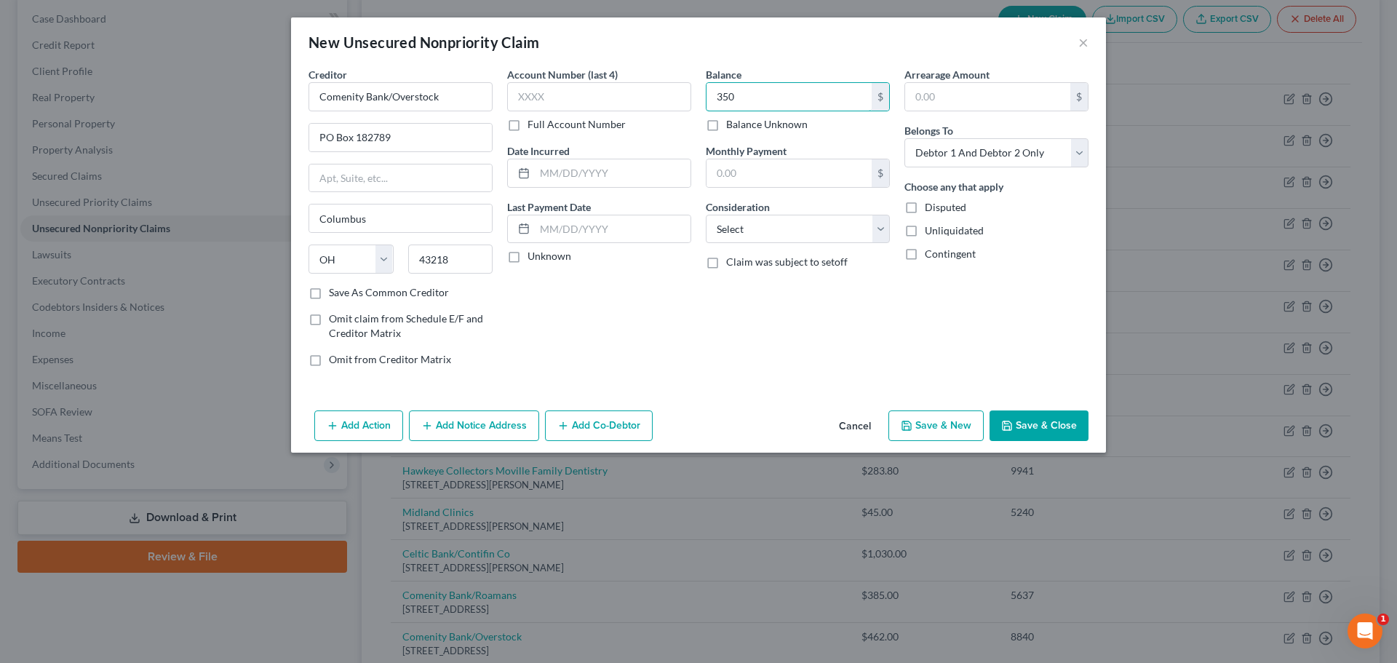
type input "350"
click at [921, 435] on button "Save & New" at bounding box center [936, 426] width 95 height 31
select select "2"
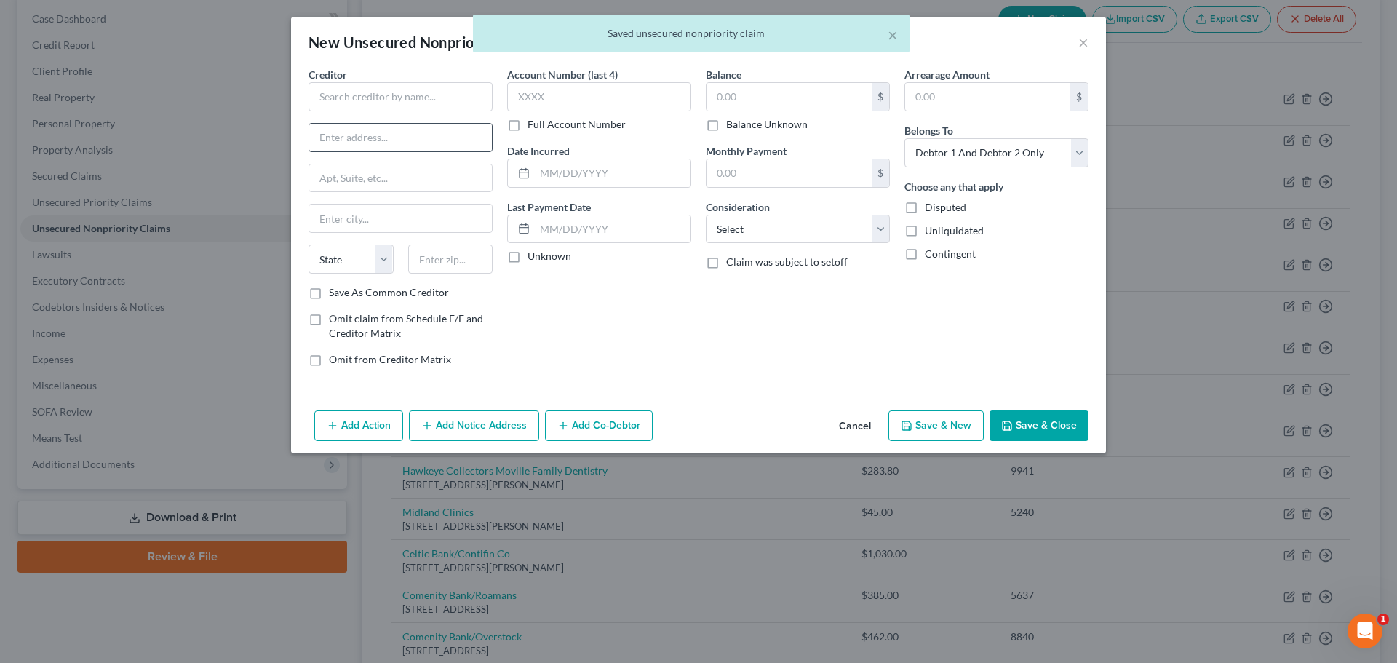
type input "350.00"
type input "0.00"
click at [402, 94] on input "text" at bounding box center [401, 96] width 184 height 29
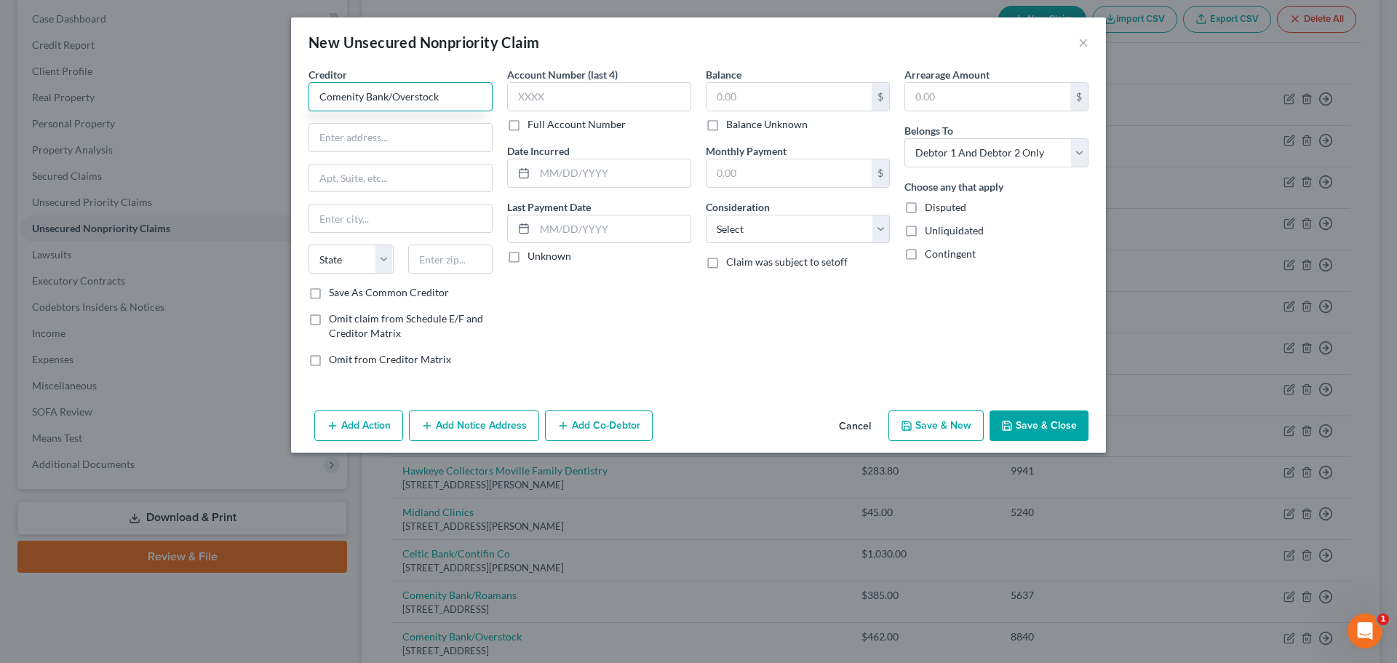
type input "Comenity Bank/Overstock"
type input "PO Box 182789"
type input "Columbus"
select select "36"
type input "43218"
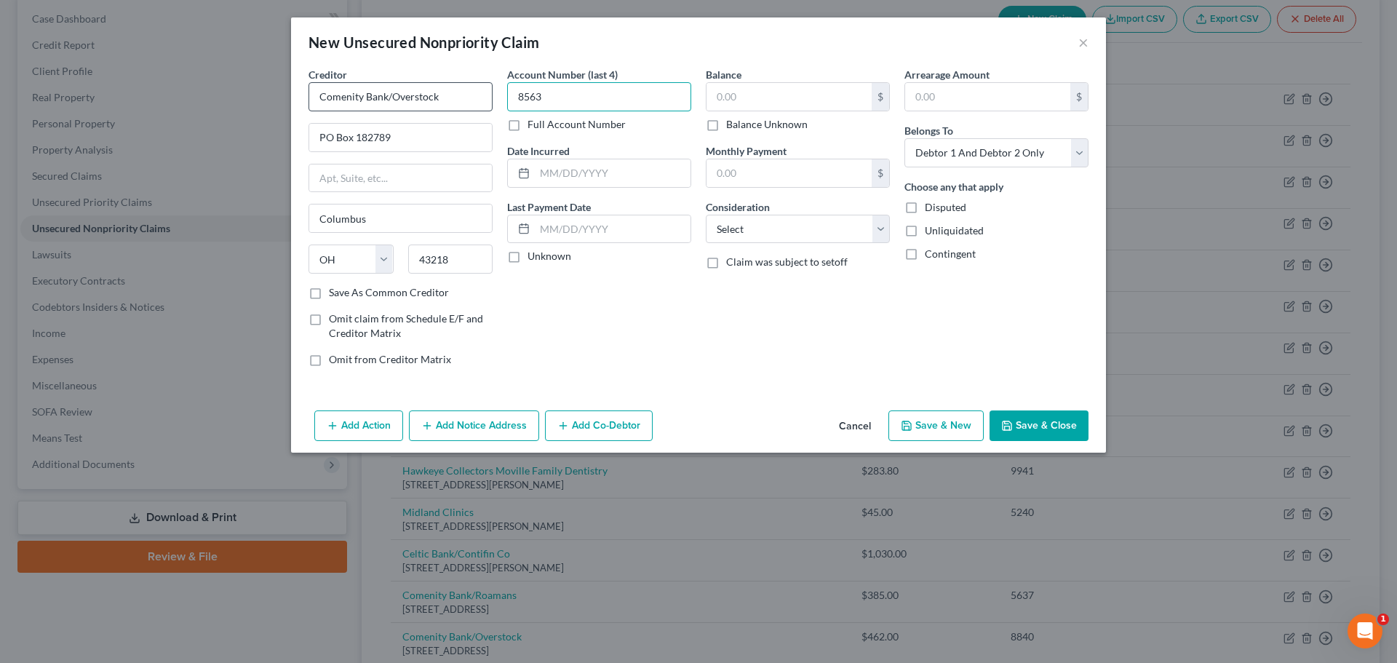
type input "8563"
click at [927, 418] on button "Save & New" at bounding box center [936, 426] width 95 height 31
type input "250.00"
type input "0.00"
select select "2"
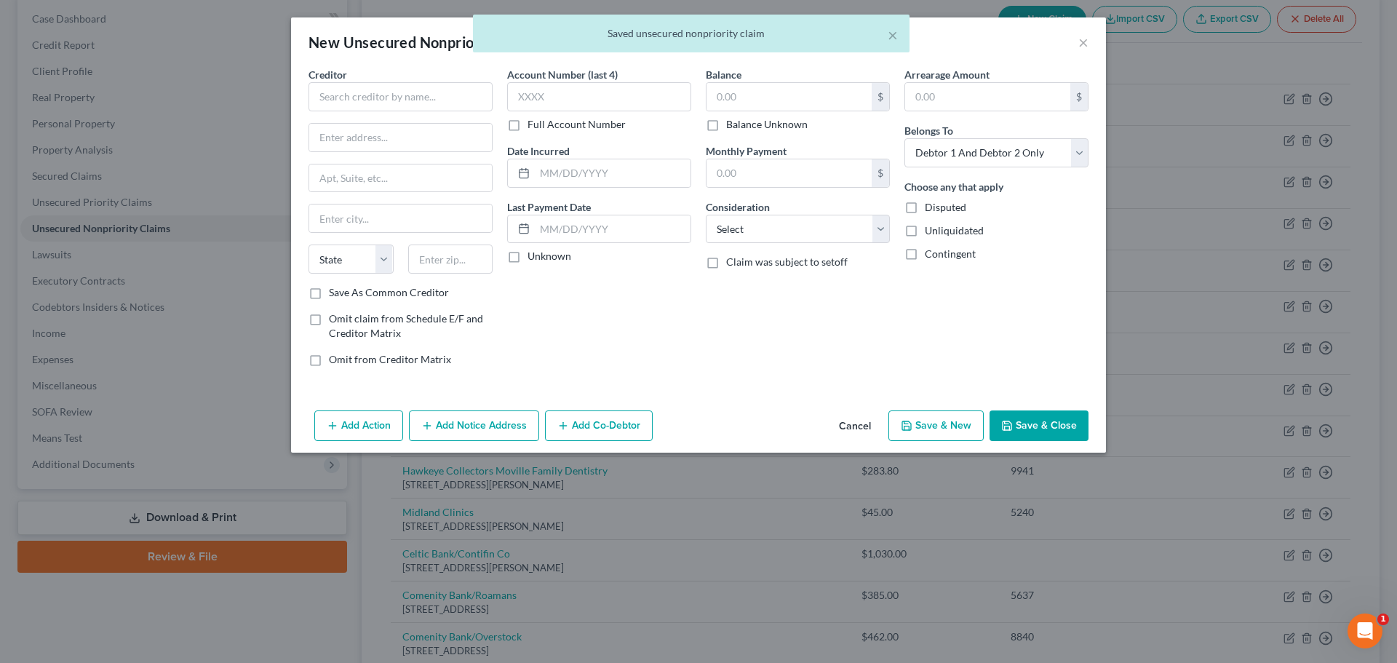
click at [458, 111] on div "Creditor * State [US_STATE] AK AR AZ CA CO [GEOGRAPHIC_DATA] DE DC [GEOGRAPHIC_…" at bounding box center [401, 176] width 184 height 218
click at [434, 74] on div "Creditor *" at bounding box center [401, 89] width 184 height 44
click at [440, 99] on input "text" at bounding box center [401, 96] width 184 height 29
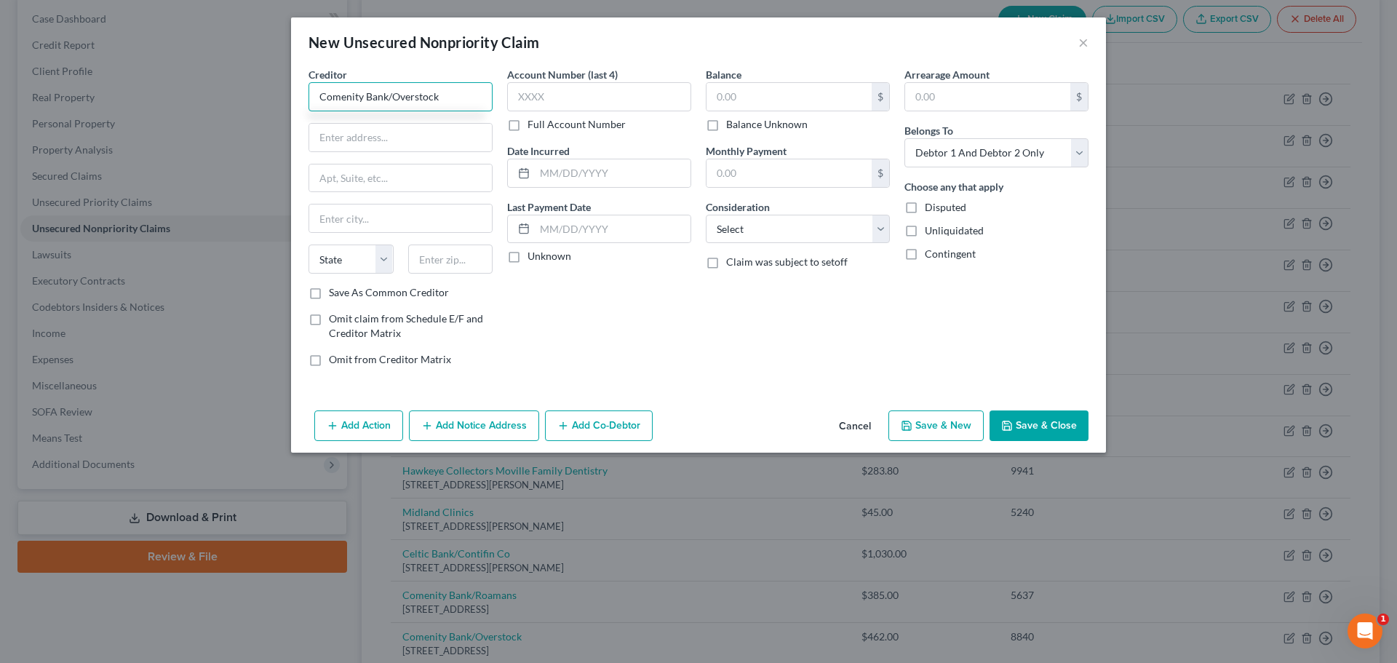
type input "Comenity Bank/Overstock"
type input "PO Box 182789"
type input "Columbus"
select select "36"
type input "43218"
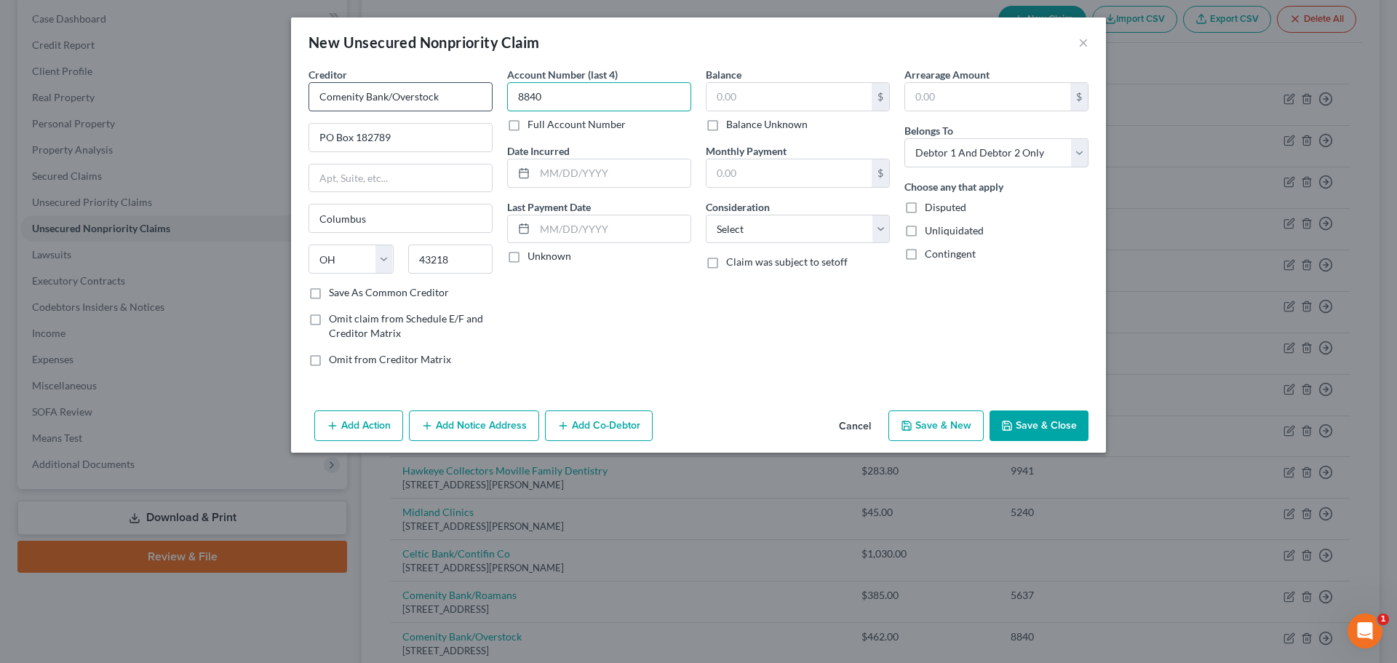
type input "8840"
type input "250"
click at [901, 419] on button "Save & New" at bounding box center [936, 426] width 95 height 31
select select "2"
type input "250.00"
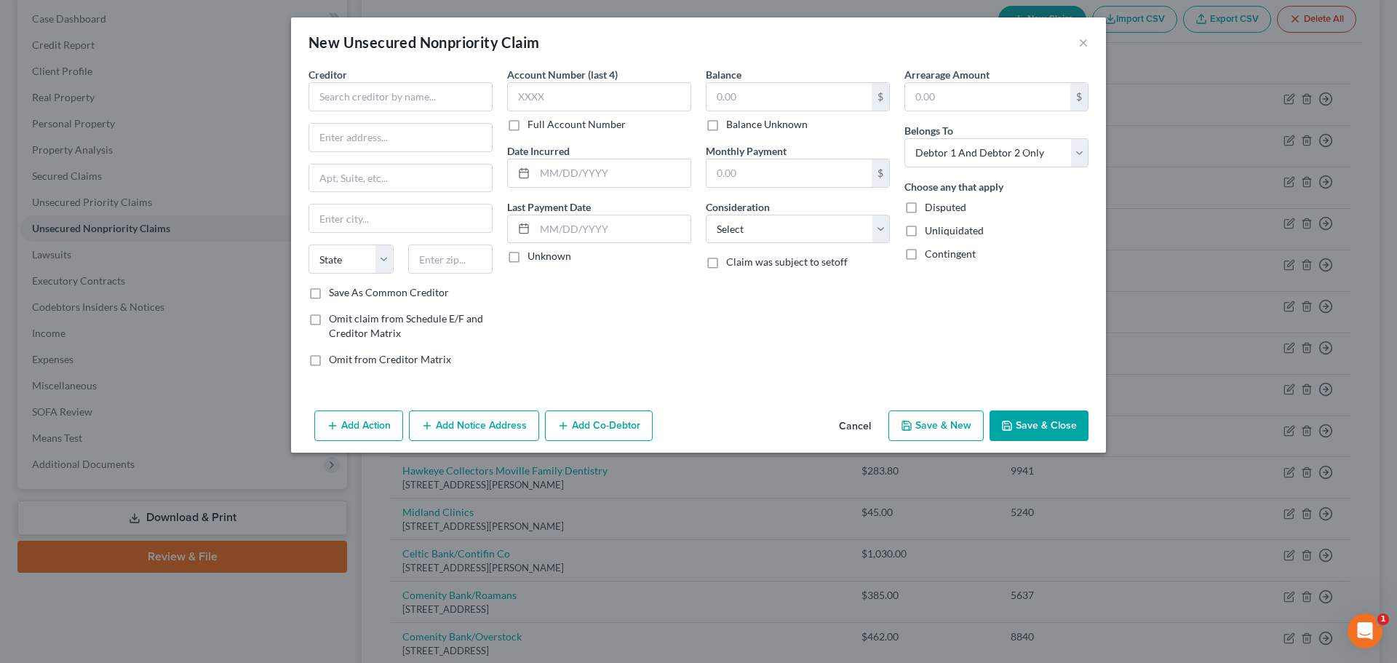
type input "0.00"
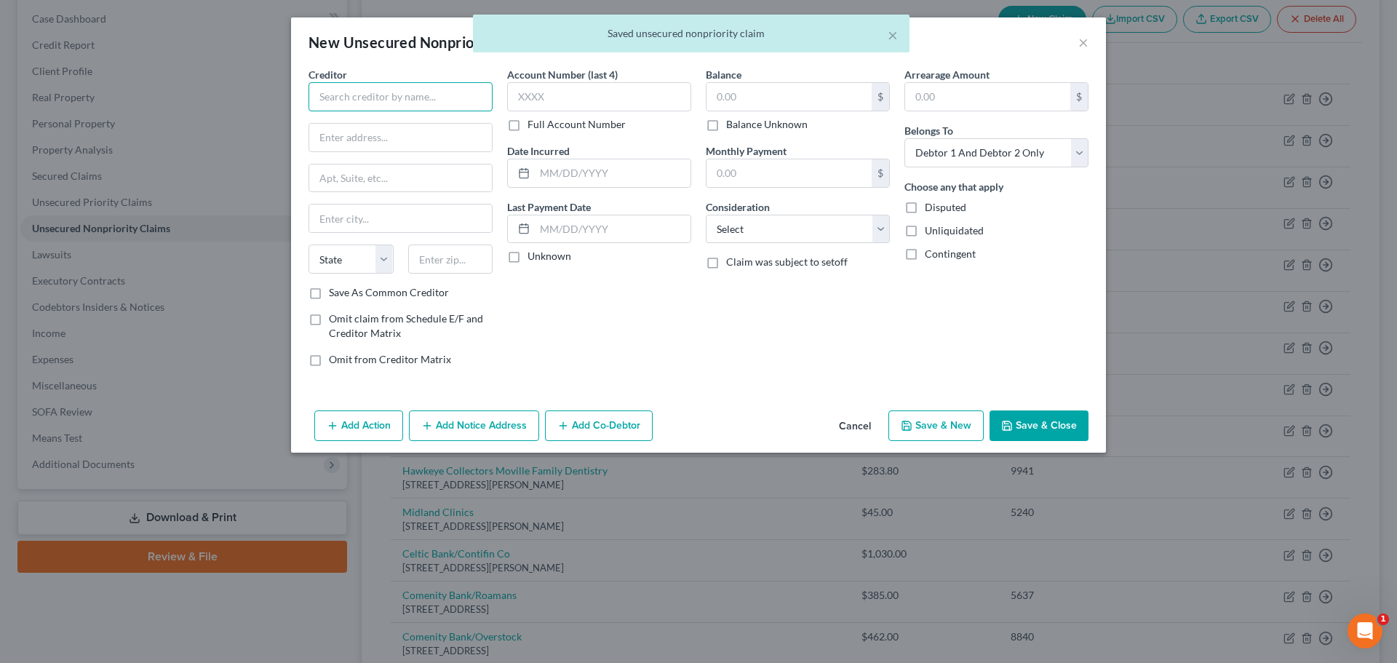
click at [451, 95] on input "text" at bounding box center [401, 96] width 184 height 29
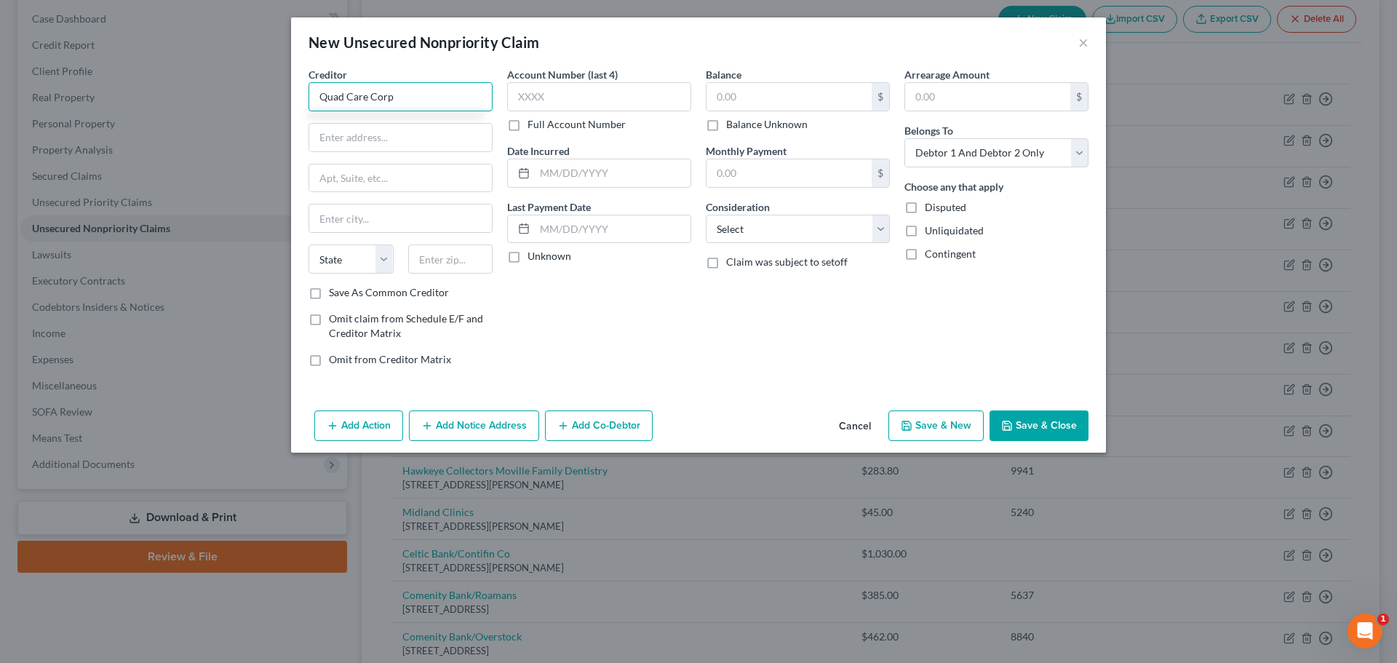
type input "Quad Care Corp"
type input "PO Box 2020"
type input "[PERSON_NAME]"
select select "16"
type input "52809"
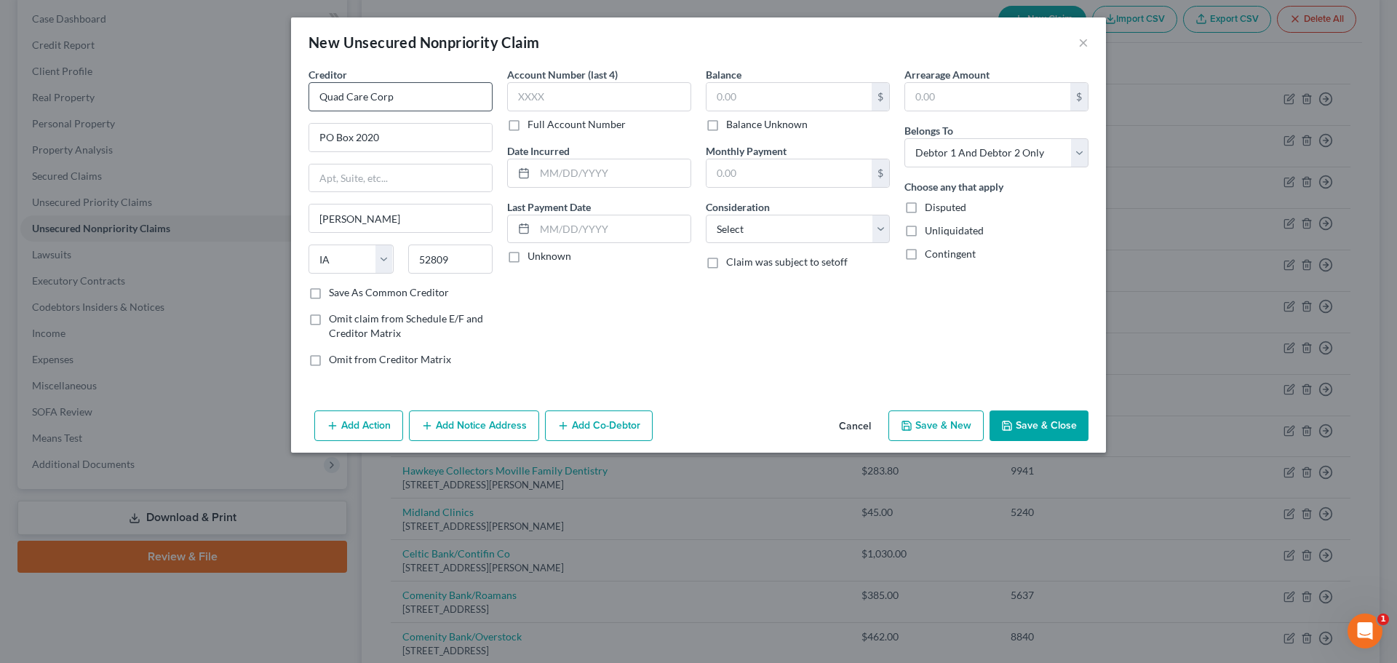
type input "[PERSON_NAME]"
type input "9607"
type input "[DATE]"
type input "211.09"
click at [930, 425] on button "Save & New" at bounding box center [936, 426] width 95 height 31
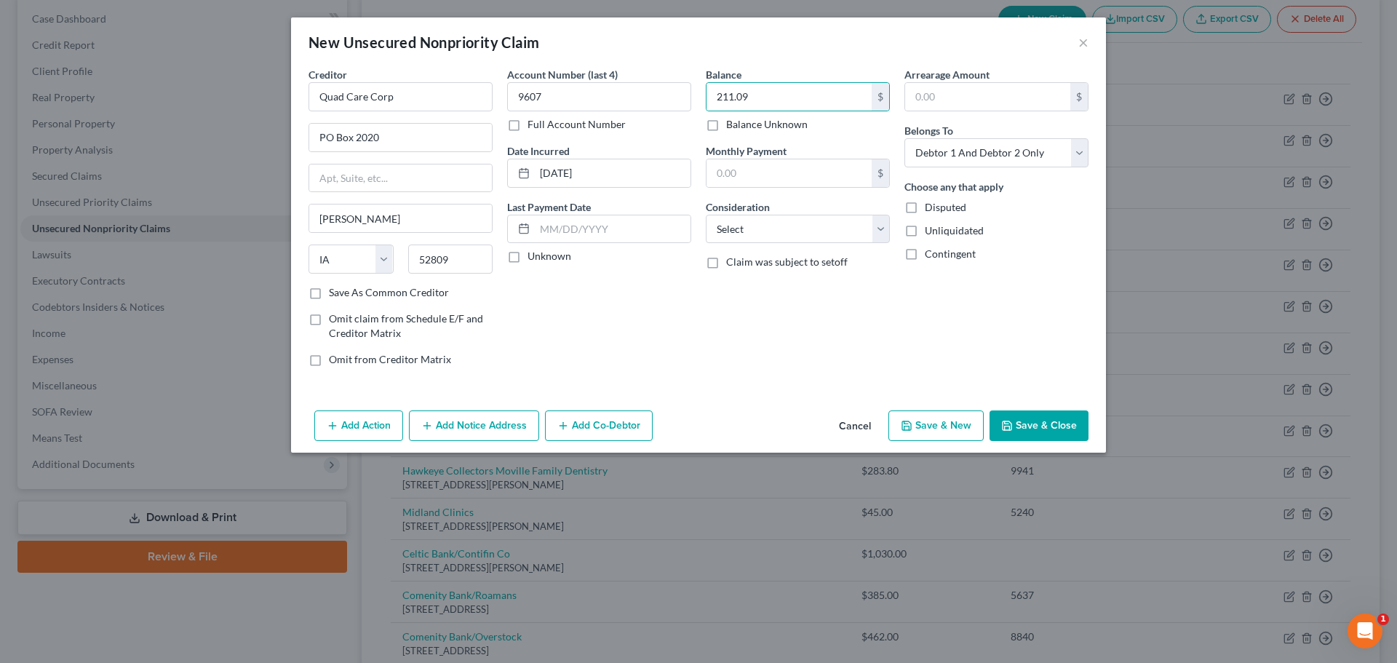
select select "2"
type input "0.00"
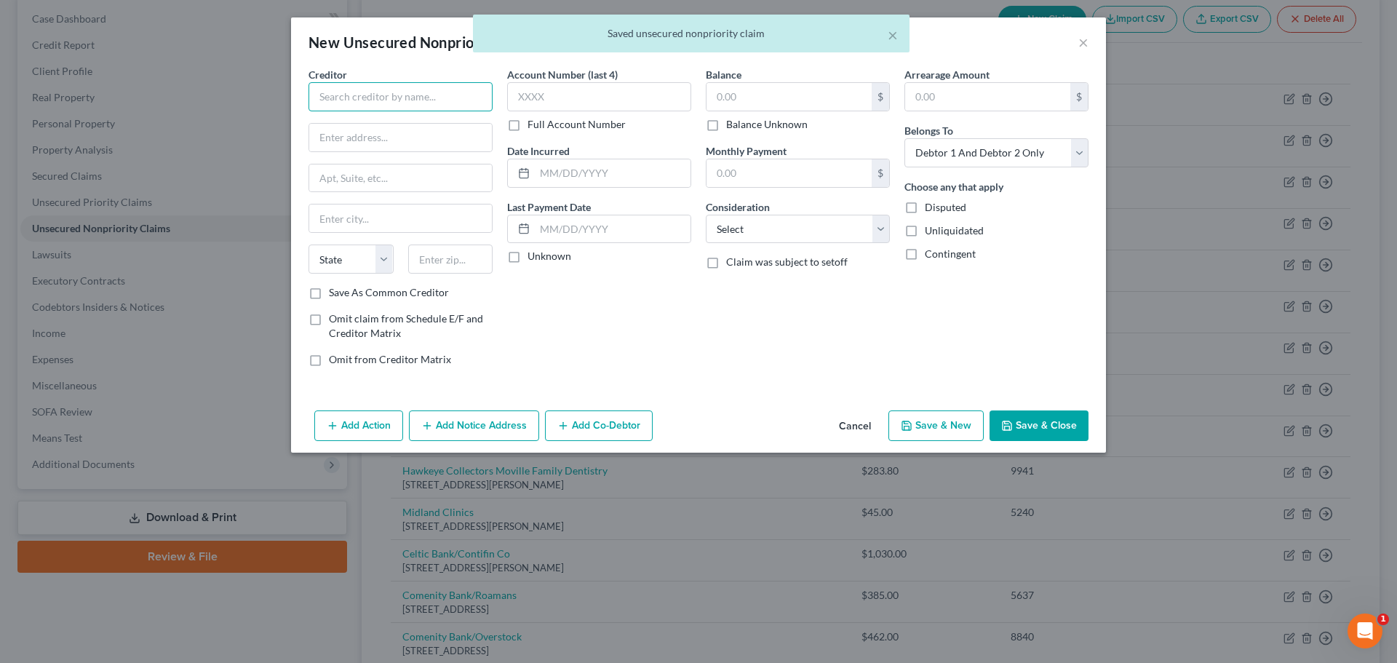
click at [431, 94] on input "text" at bounding box center [401, 96] width 184 height 29
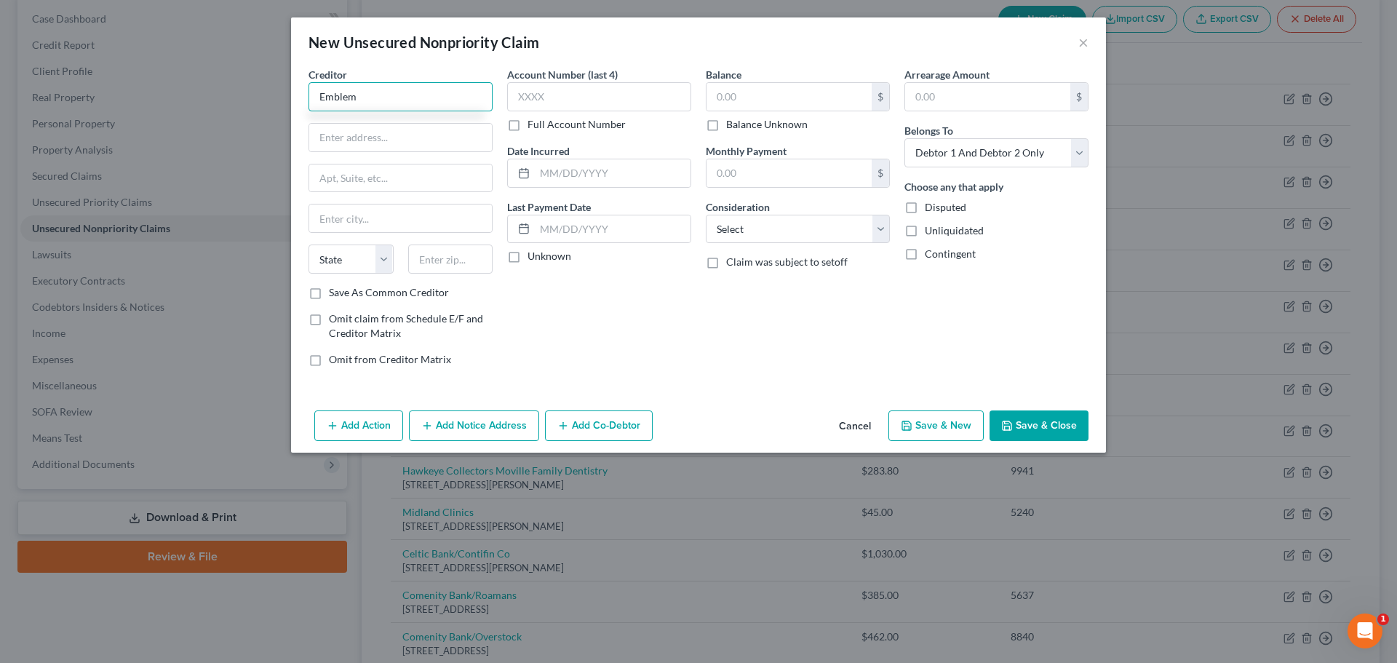
type input "Emblem"
type input "PO Box 89210"
type input "[GEOGRAPHIC_DATA]"
select select "43"
type input "57109"
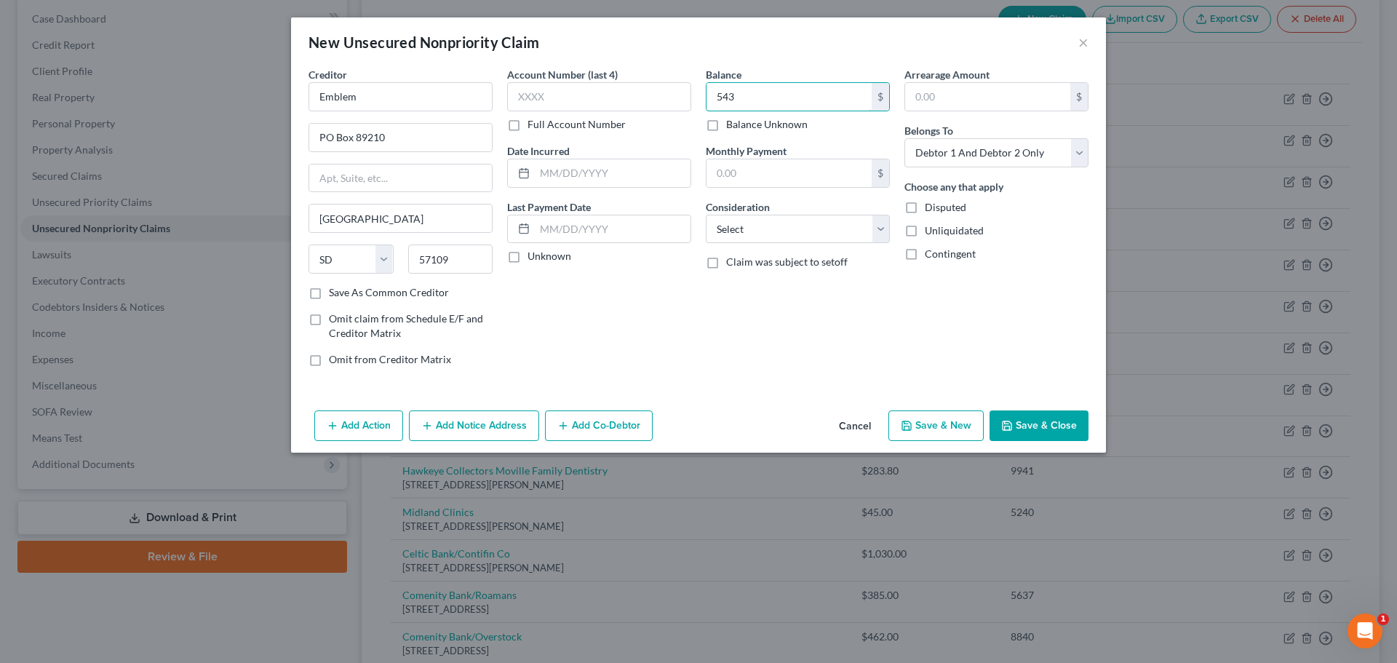
type input "543"
click at [926, 408] on div "Add Action Add Notice Address Add Co-Debtor Cancel Save & New Save & Close" at bounding box center [698, 429] width 815 height 48
click at [933, 416] on button "Save & New" at bounding box center [936, 426] width 95 height 31
select select "2"
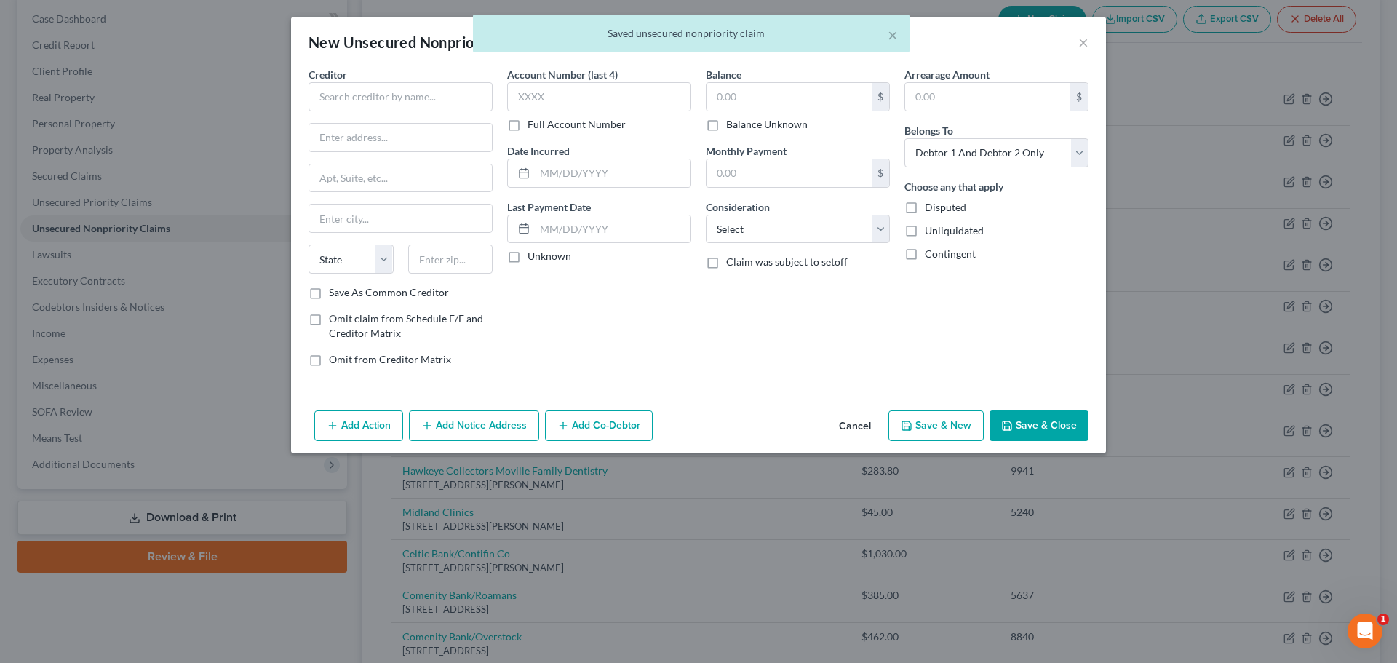
click at [436, 79] on div "Creditor *" at bounding box center [401, 89] width 184 height 44
click at [445, 89] on input "text" at bounding box center [401, 96] width 184 height 29
type input "Emblem"
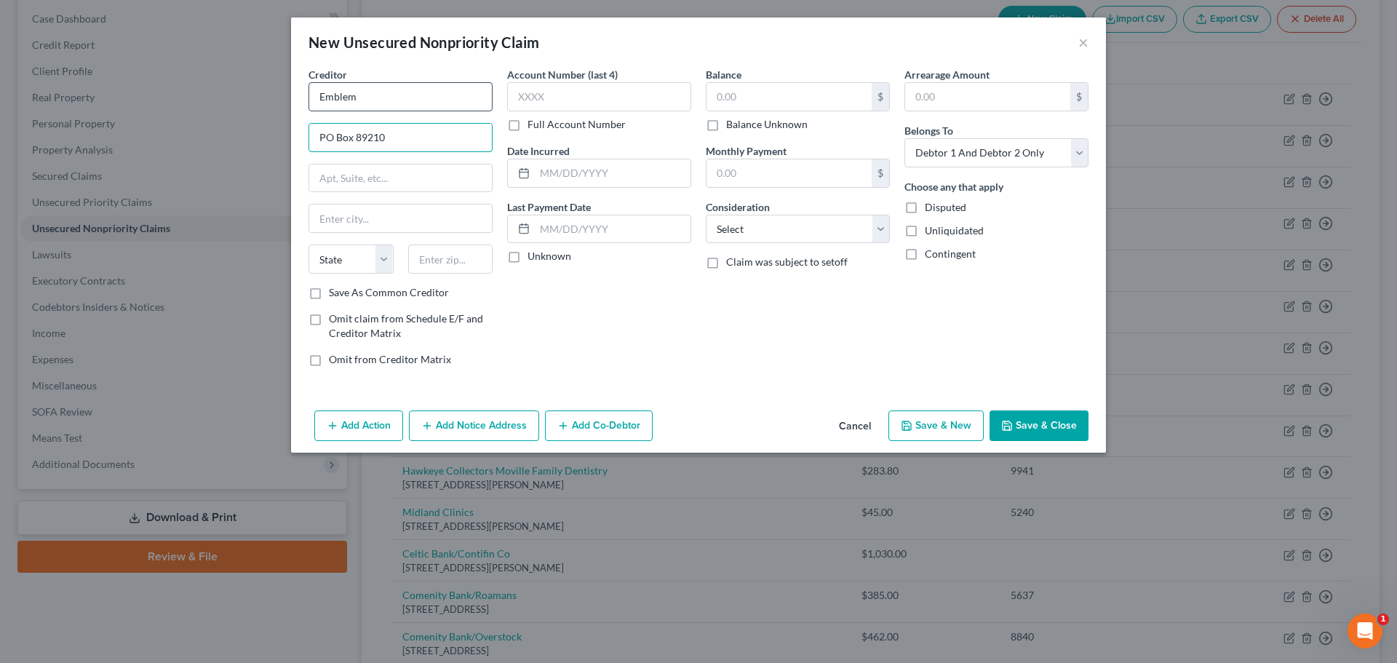
type input "PO Box 89210"
drag, startPoint x: 749, startPoint y: 105, endPoint x: 731, endPoint y: 116, distance: 21.6
click at [744, 110] on input "text" at bounding box center [789, 97] width 165 height 28
click at [925, 421] on button "Save & New" at bounding box center [936, 426] width 95 height 31
click at [419, 107] on input "text" at bounding box center [401, 96] width 184 height 29
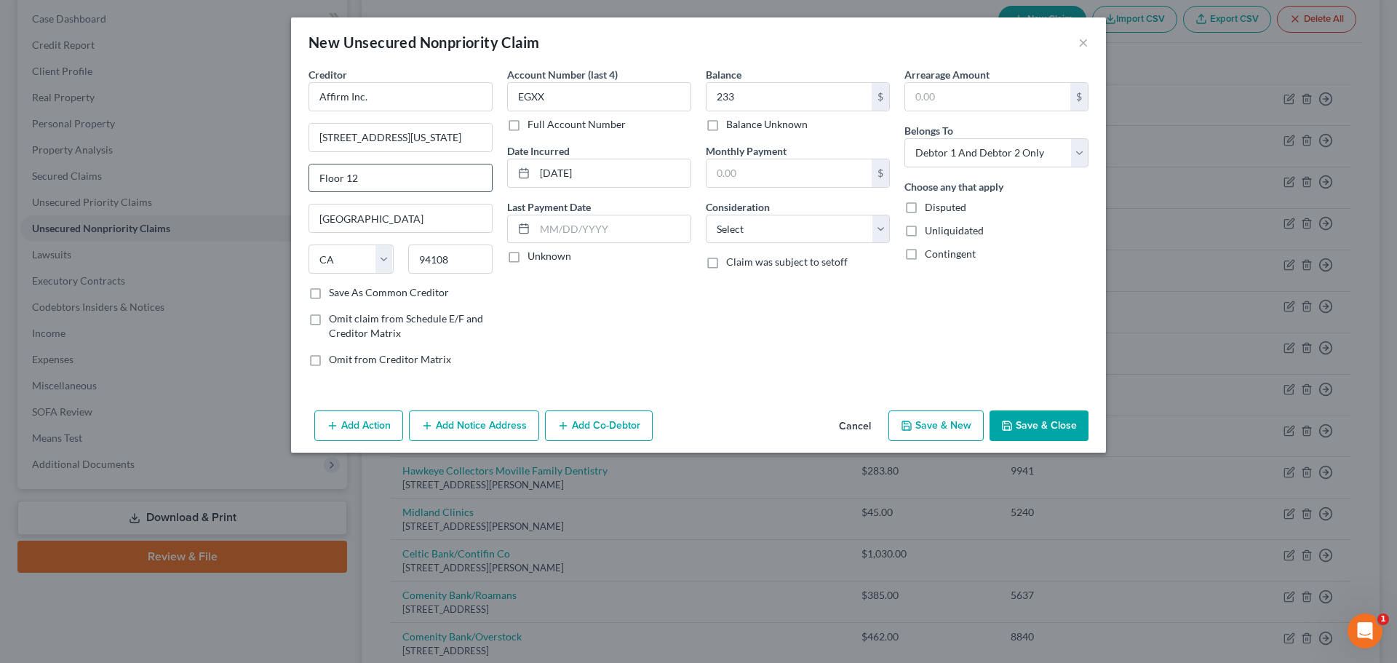
drag, startPoint x: 373, startPoint y: 172, endPoint x: 319, endPoint y: 173, distance: 54.6
click at [319, 173] on input "Floor 12" at bounding box center [400, 178] width 183 height 28
click at [946, 438] on button "Save & New" at bounding box center [936, 426] width 95 height 31
click at [405, 82] on input "text" at bounding box center [401, 96] width 184 height 29
click at [941, 424] on button "Save & New" at bounding box center [936, 426] width 95 height 31
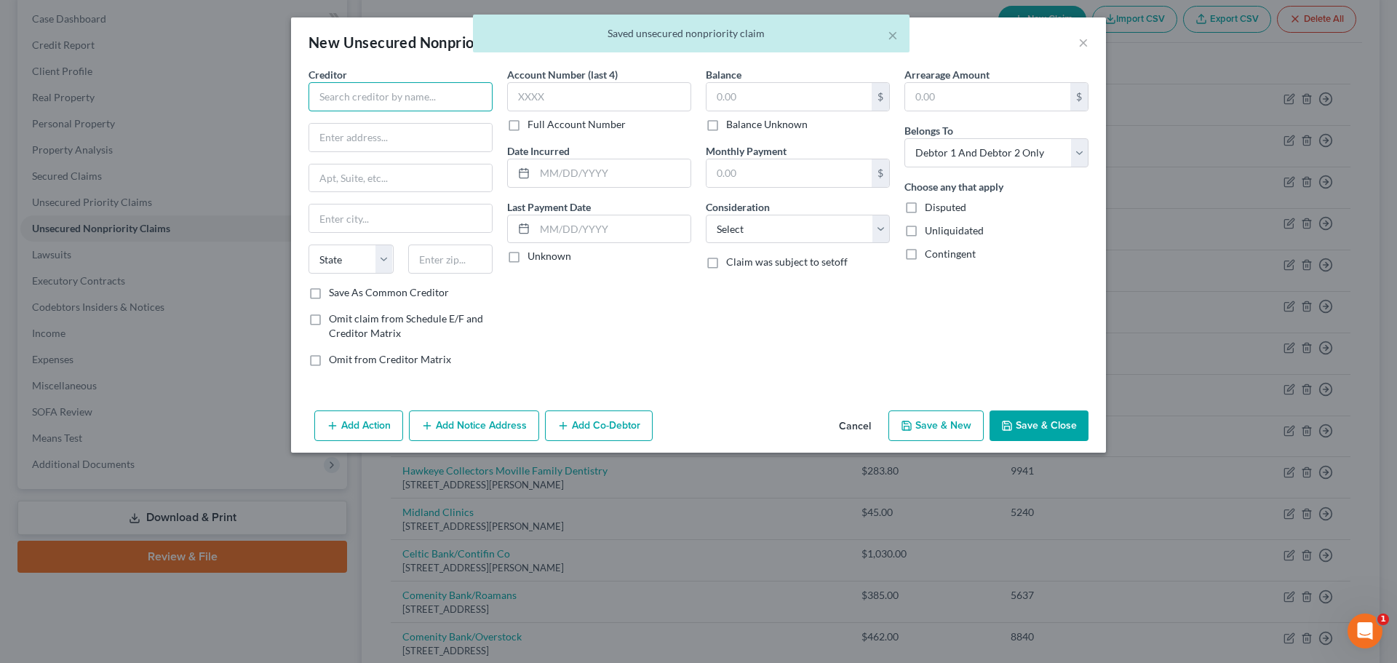
click at [456, 103] on input "text" at bounding box center [401, 96] width 184 height 29
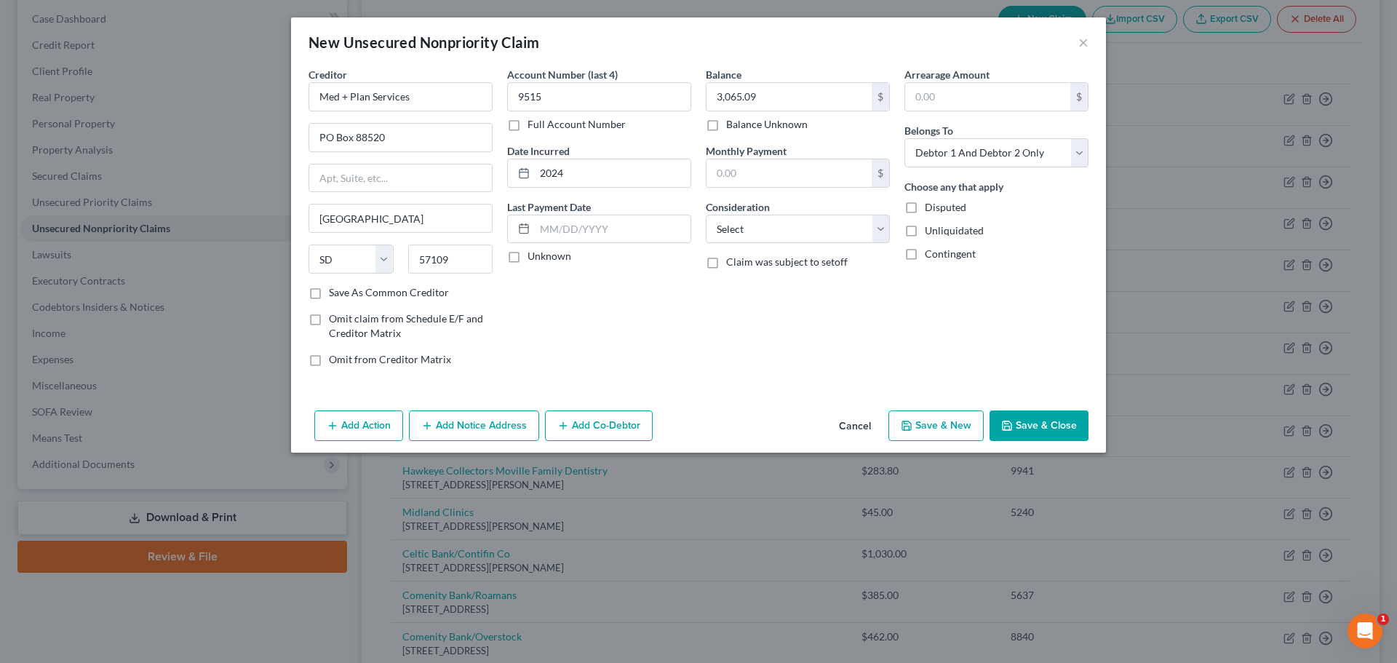
click at [921, 440] on button "Save & New" at bounding box center [936, 426] width 95 height 31
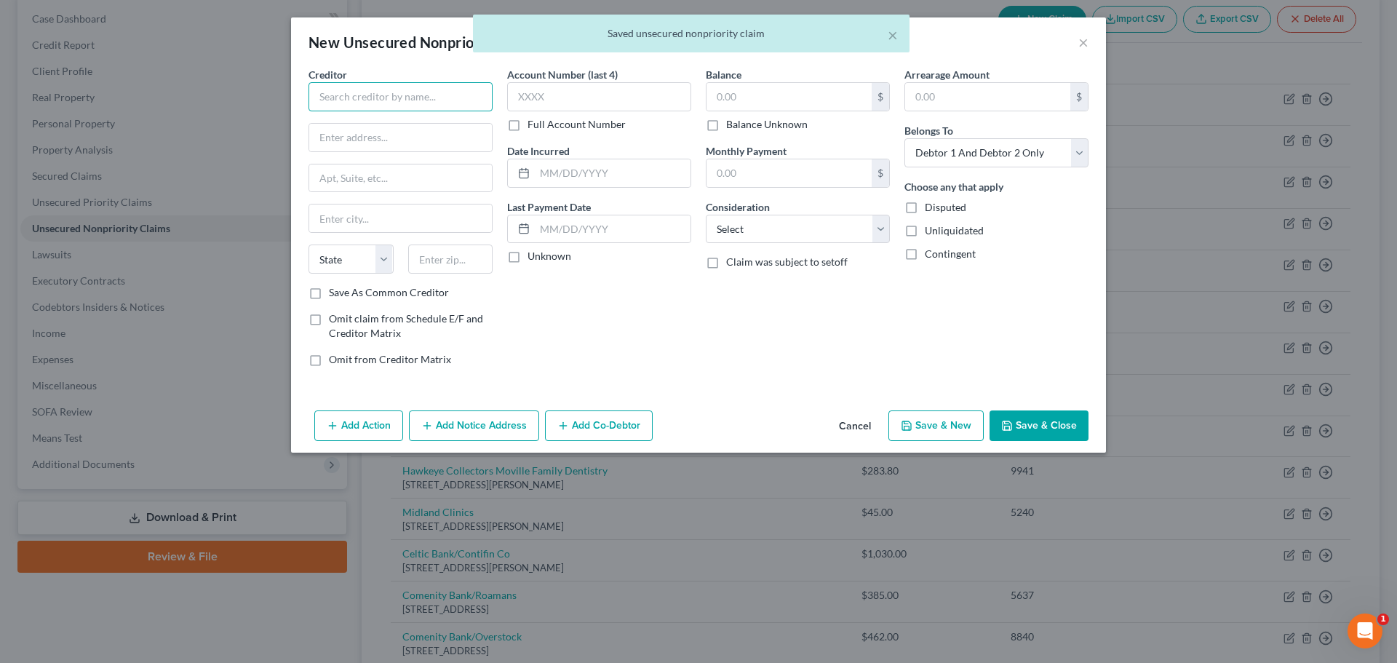
click at [406, 94] on input "text" at bounding box center [401, 96] width 184 height 29
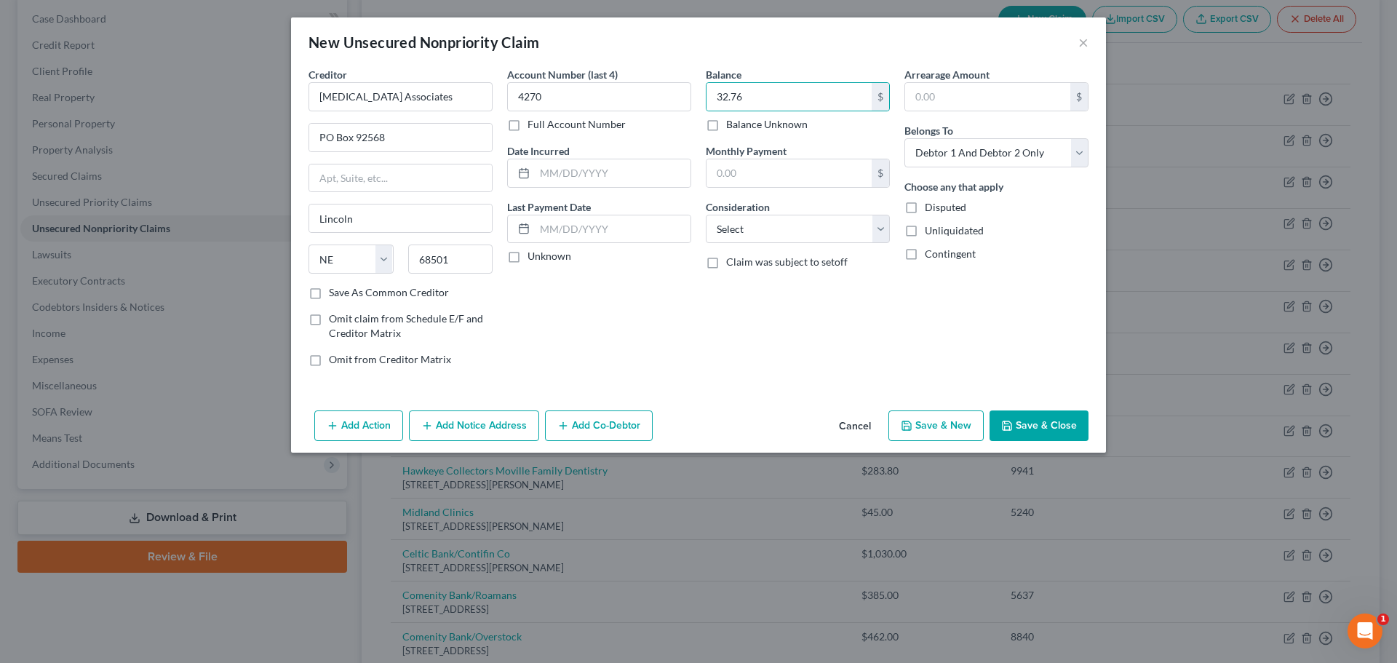
click at [924, 413] on button "Save & New" at bounding box center [936, 426] width 95 height 31
click at [435, 98] on input "text" at bounding box center [401, 96] width 184 height 29
click at [584, 108] on input "text" at bounding box center [599, 96] width 184 height 29
click at [584, 108] on input "6180" at bounding box center [599, 96] width 184 height 29
click at [947, 415] on button "Save & New" at bounding box center [936, 426] width 95 height 31
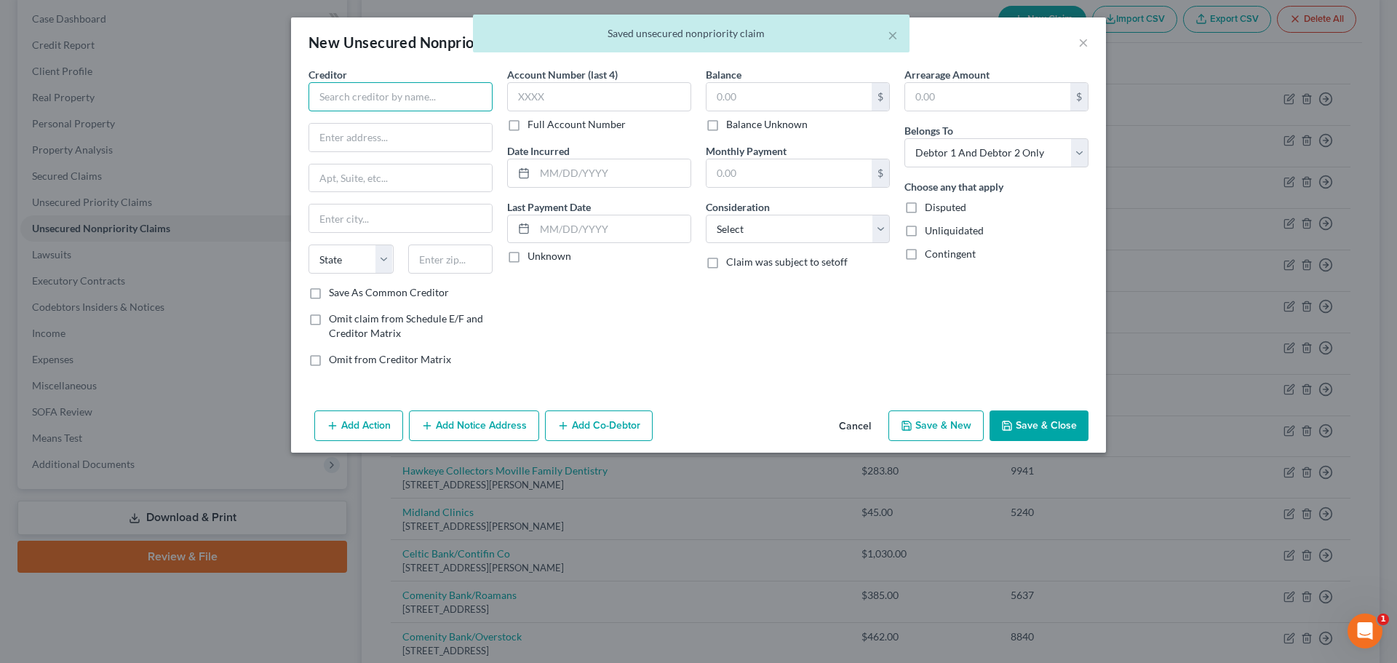
click at [389, 106] on input "text" at bounding box center [401, 96] width 184 height 29
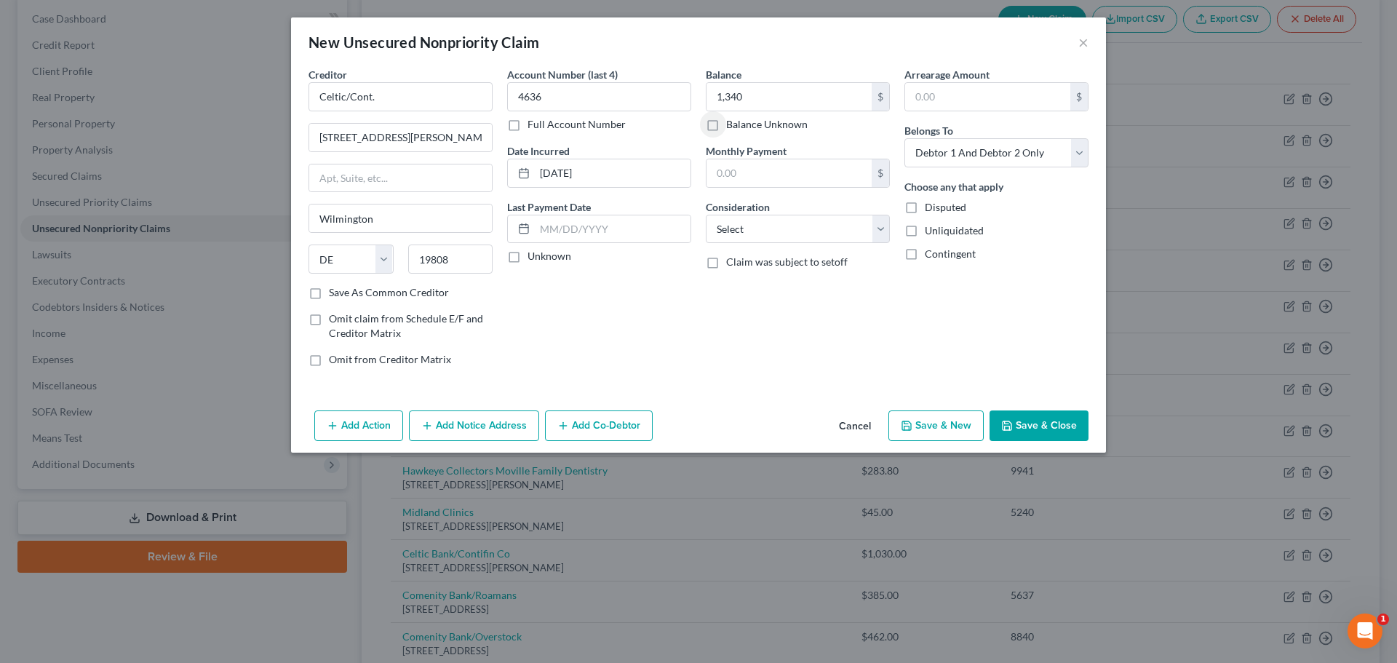
click at [963, 433] on button "Save & New" at bounding box center [936, 426] width 95 height 31
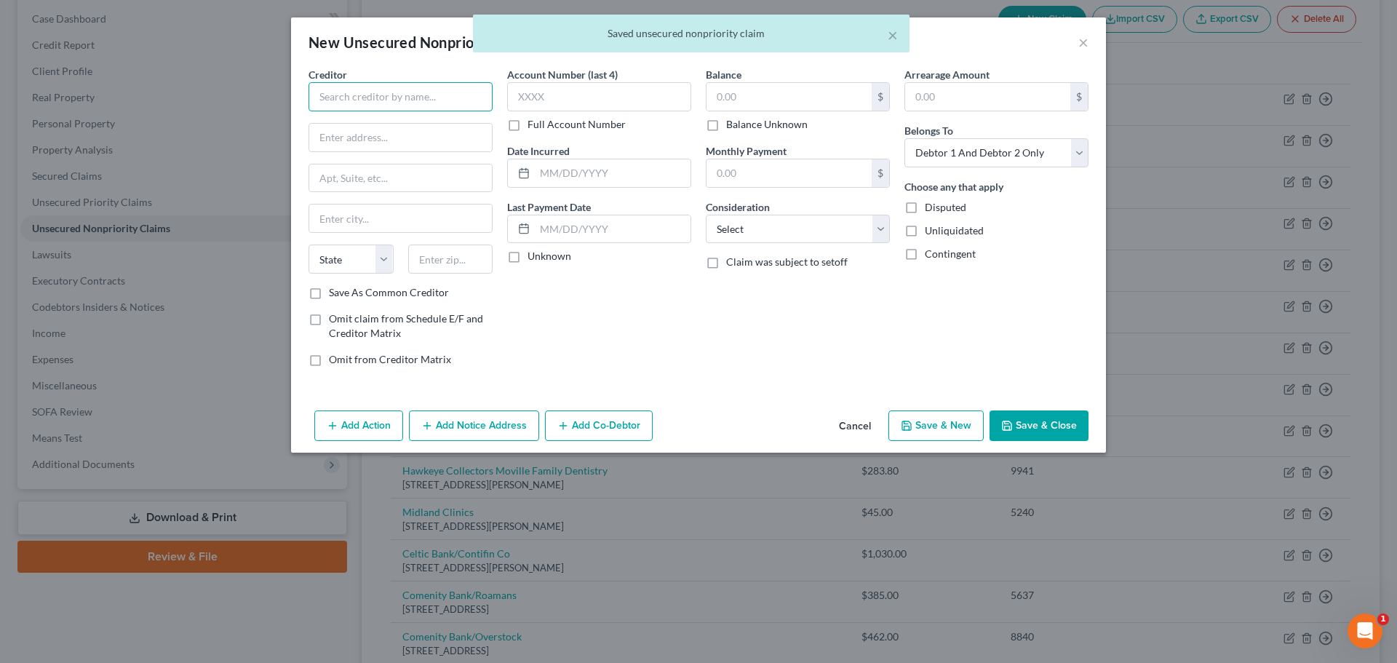
click at [429, 95] on input "text" at bounding box center [401, 96] width 184 height 29
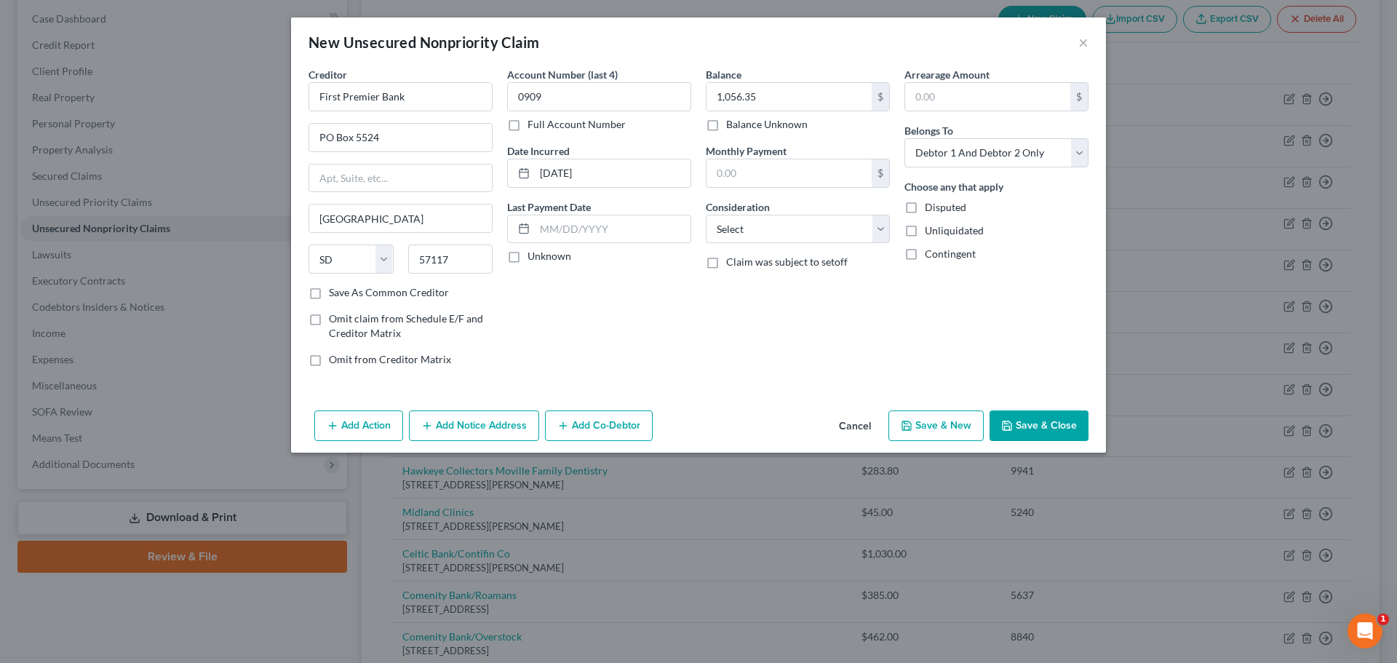
click at [940, 437] on button "Save & New" at bounding box center [936, 426] width 95 height 31
click at [367, 79] on div "Creditor *" at bounding box center [401, 89] width 184 height 44
drag, startPoint x: 419, startPoint y: 126, endPoint x: 411, endPoint y: 124, distance: 7.6
click at [419, 126] on input "text" at bounding box center [400, 138] width 183 height 28
click at [393, 107] on input "text" at bounding box center [401, 96] width 184 height 29
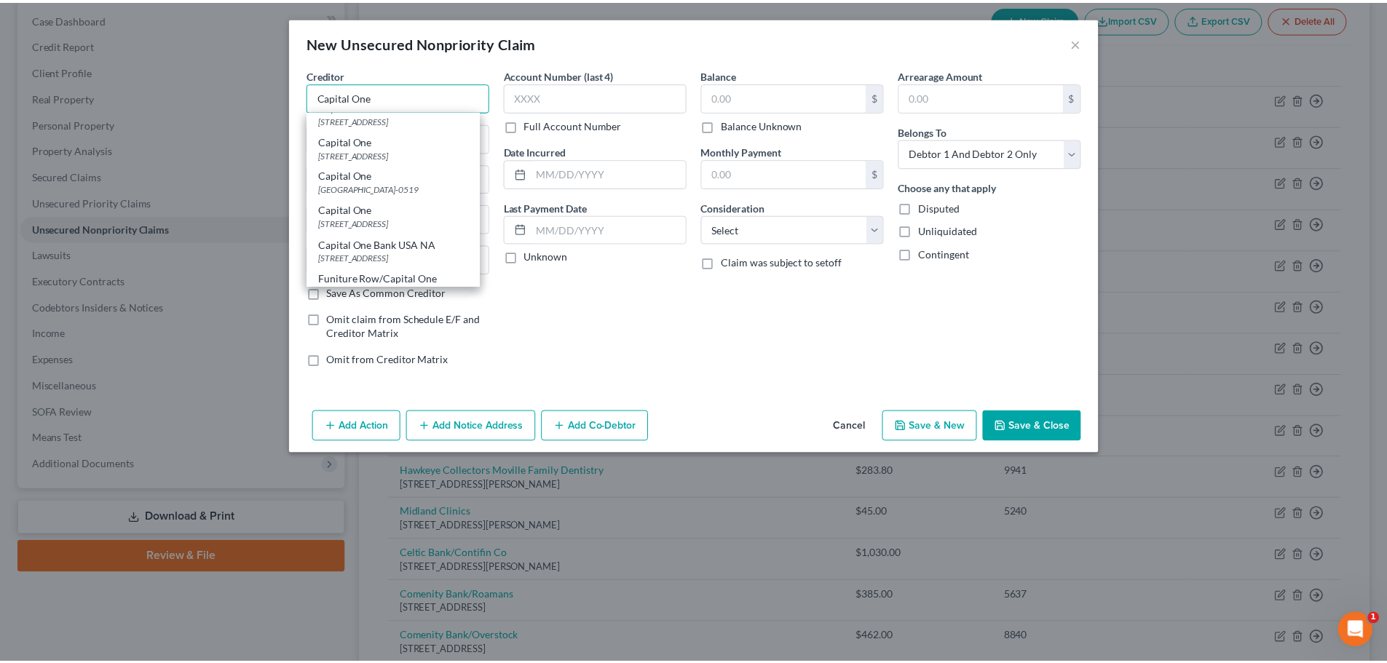
scroll to position [0, 0]
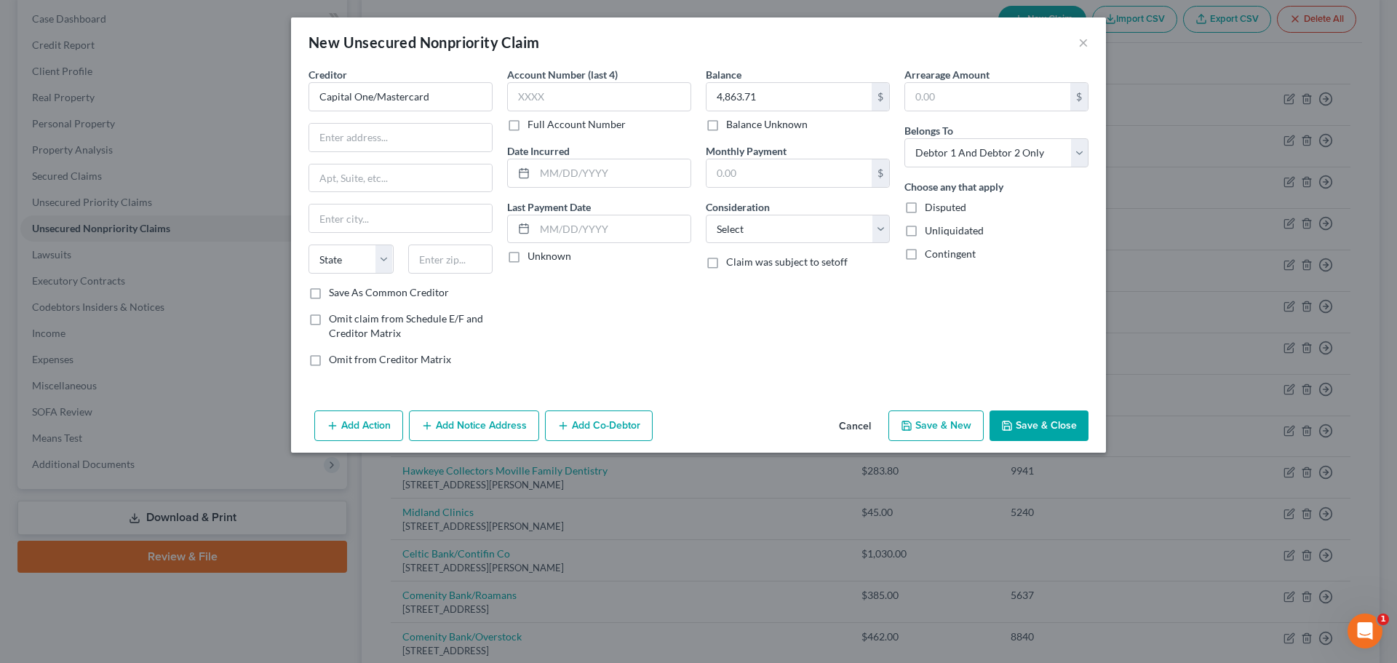
click at [964, 417] on button "Save & New" at bounding box center [936, 426] width 95 height 31
click at [444, 82] on input "text" at bounding box center [401, 96] width 184 height 29
click at [439, 229] on input "text" at bounding box center [400, 219] width 183 height 28
click at [902, 414] on button "Save & New" at bounding box center [936, 426] width 95 height 31
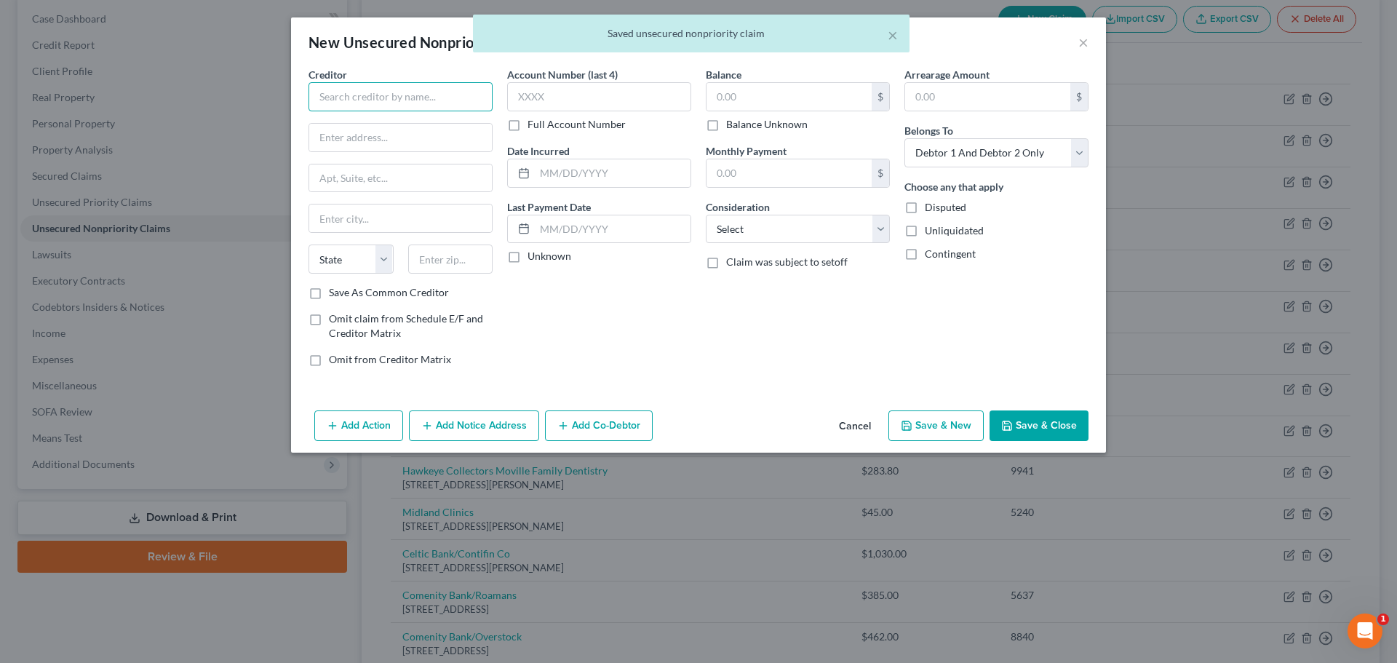
click at [357, 87] on input "text" at bounding box center [401, 96] width 184 height 29
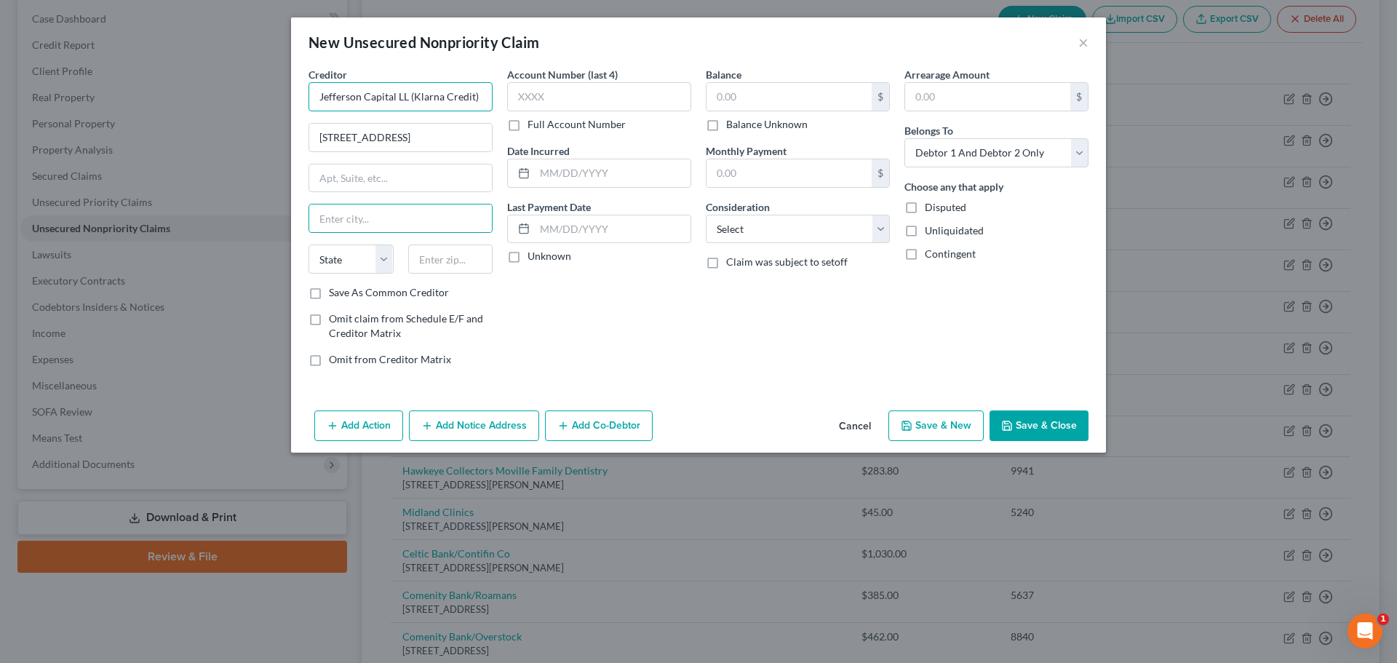
click at [407, 97] on input "Jefferson Capital LL (Klarna Credit)" at bounding box center [401, 96] width 184 height 29
drag, startPoint x: 429, startPoint y: 139, endPoint x: 383, endPoint y: 151, distance: 48.0
click at [382, 153] on div "Creditor * Jefferson Capital LLC (Klarna Credit) [STREET_ADDRESS][GEOGRAPHIC_DA…" at bounding box center [401, 176] width 184 height 218
click at [408, 218] on input "text" at bounding box center [400, 219] width 183 height 28
click at [1007, 419] on button "Save & Close" at bounding box center [1039, 426] width 99 height 31
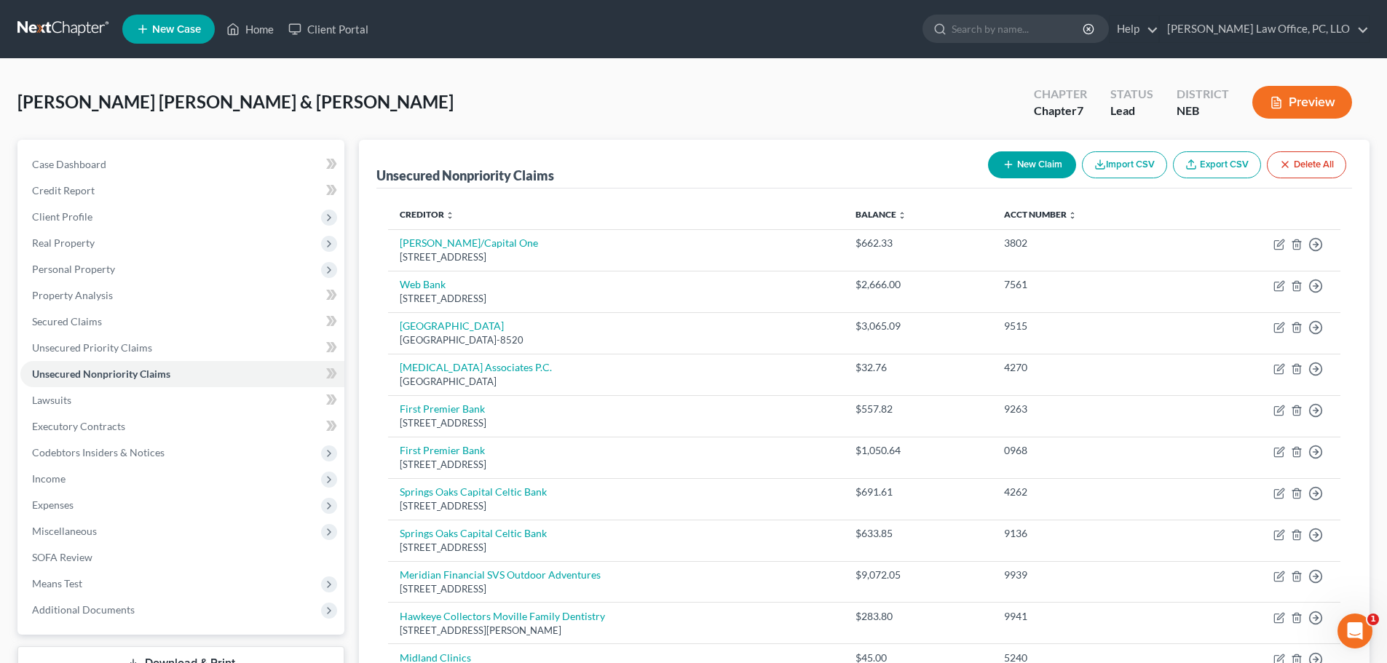
click at [1017, 162] on button "New Claim" at bounding box center [1032, 164] width 88 height 27
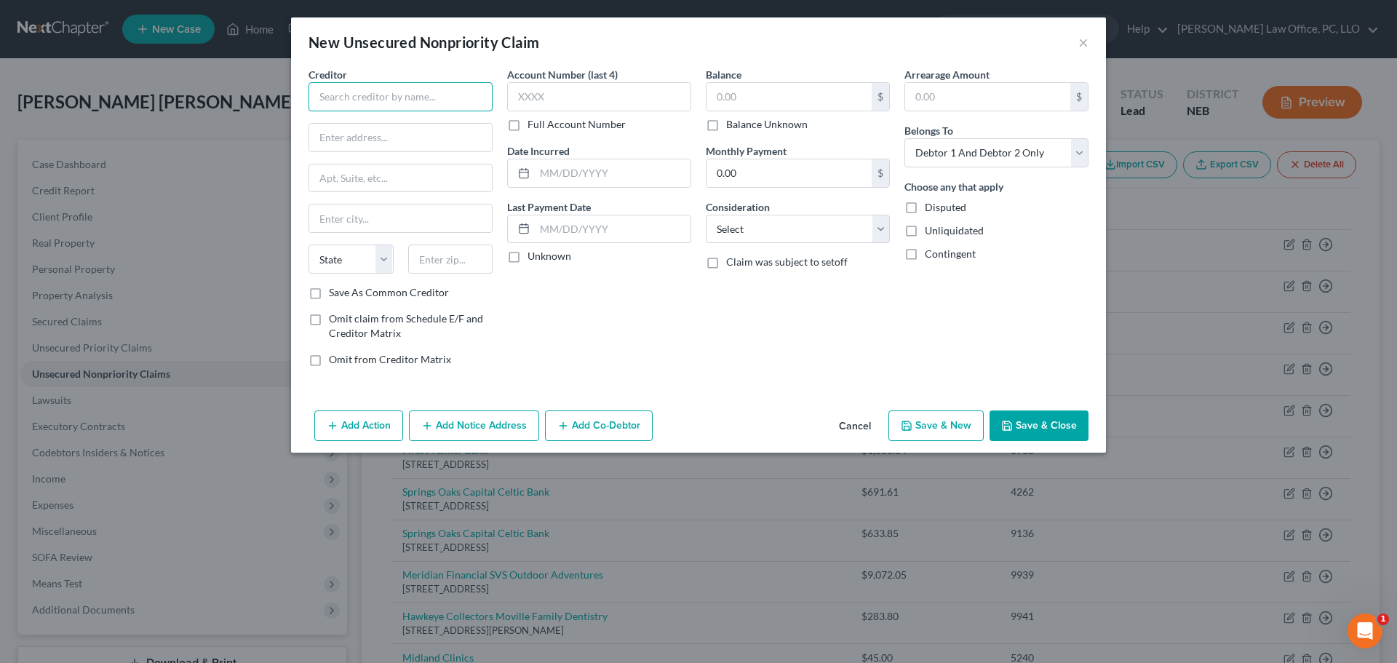
click at [445, 91] on input "text" at bounding box center [401, 96] width 184 height 29
click at [442, 167] on input "text" at bounding box center [400, 178] width 183 height 28
click at [408, 136] on input "text" at bounding box center [400, 138] width 183 height 28
click at [1058, 416] on button "Save & Close" at bounding box center [1039, 426] width 99 height 31
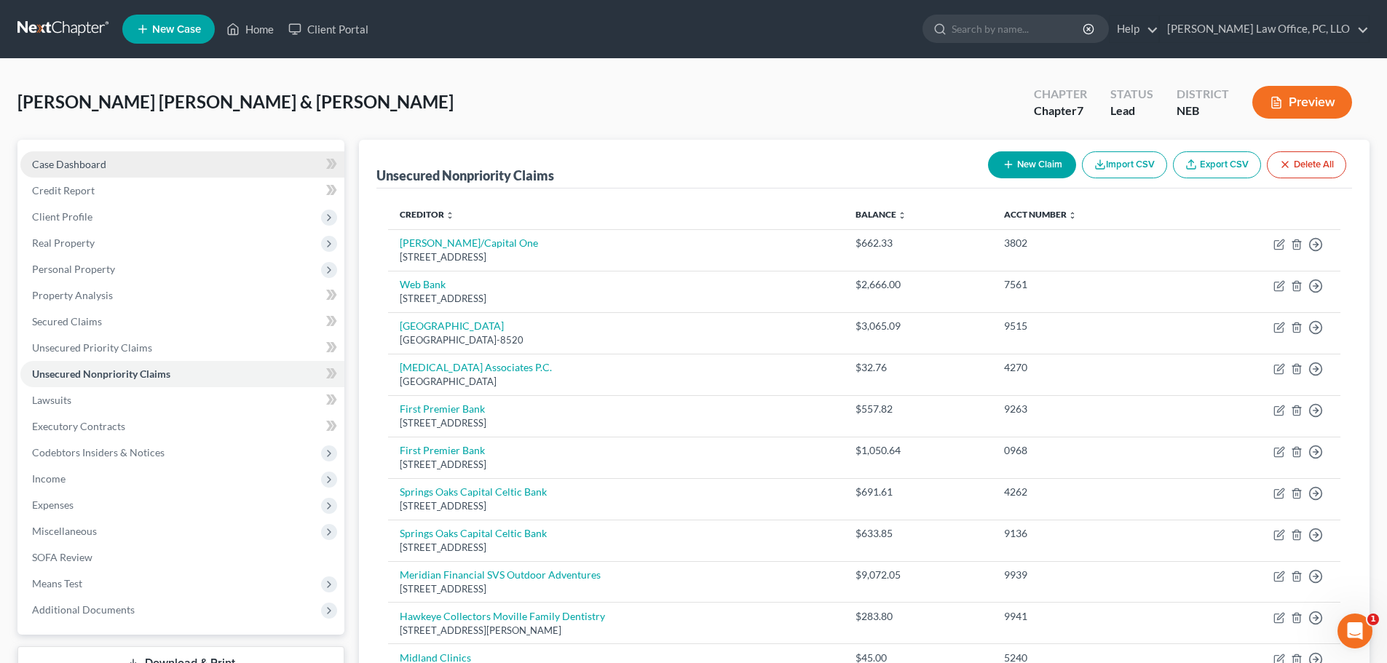
click at [166, 165] on link "Case Dashboard" at bounding box center [182, 164] width 324 height 26
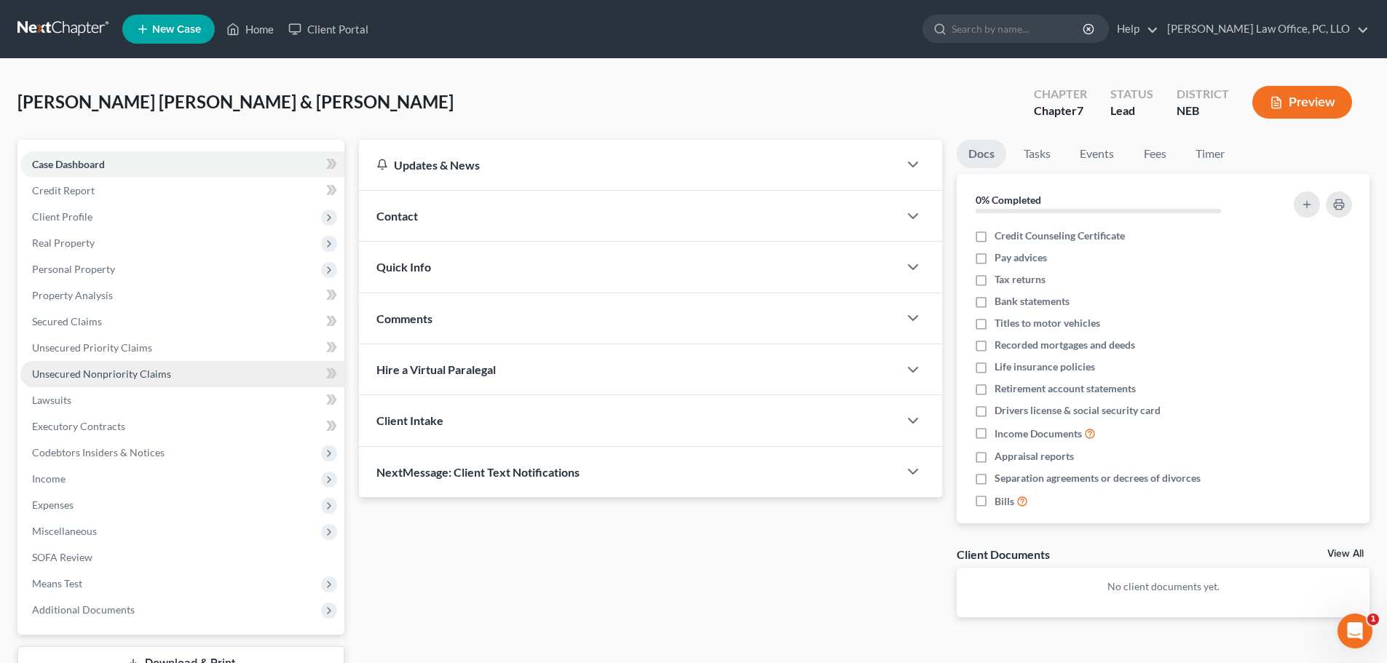
click at [156, 370] on span "Unsecured Nonpriority Claims" at bounding box center [101, 374] width 139 height 12
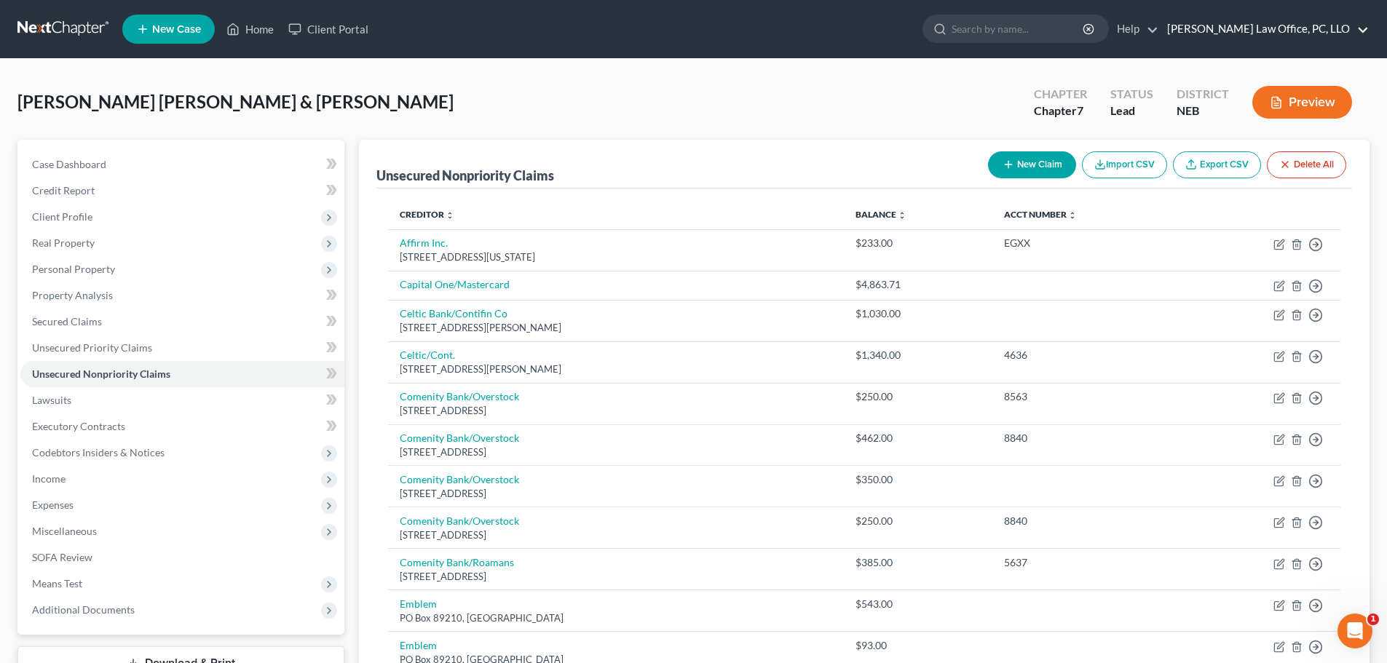
click at [1283, 24] on link "[PERSON_NAME] Law Office, PC, LLO" at bounding box center [1263, 29] width 209 height 26
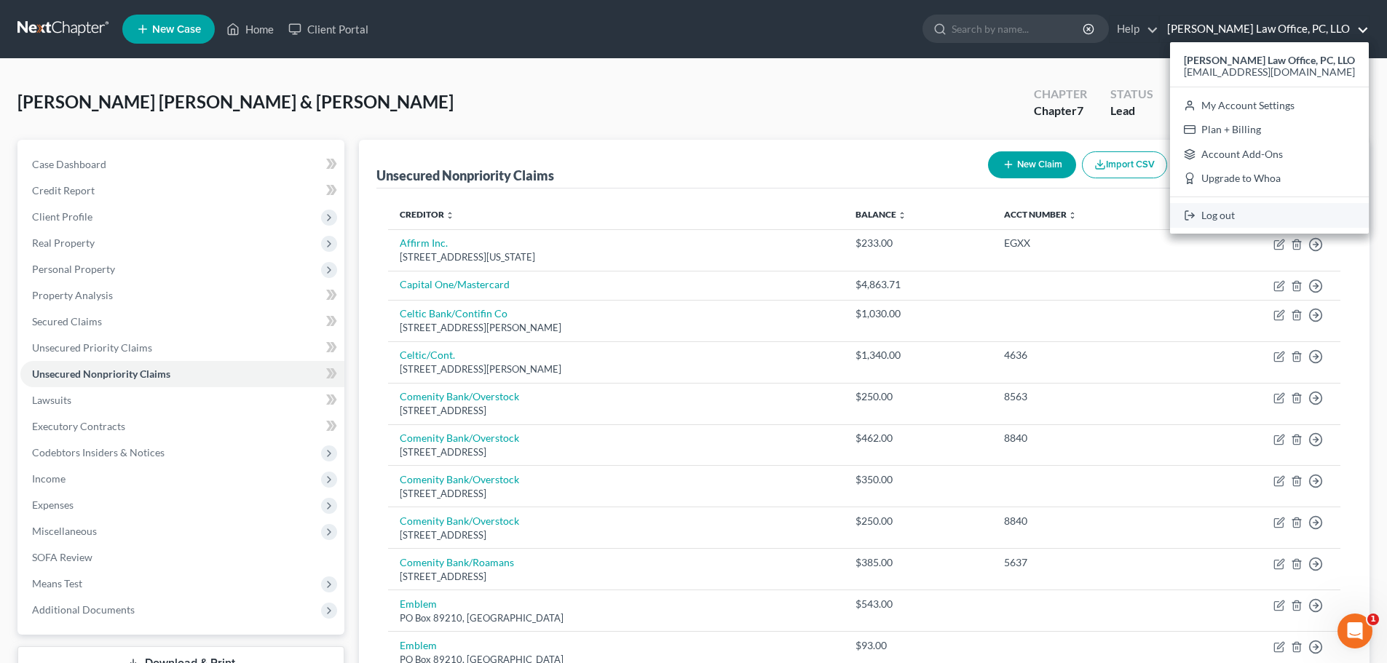
click at [1238, 215] on link "Log out" at bounding box center [1269, 215] width 199 height 25
